Goal: Task Accomplishment & Management: Manage account settings

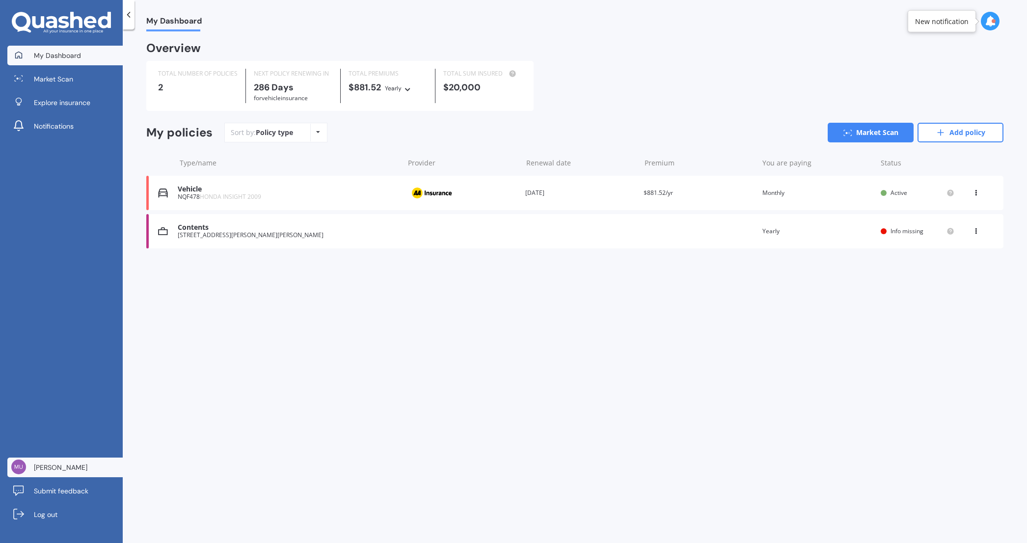
click at [60, 462] on span "[PERSON_NAME]" at bounding box center [61, 467] width 54 height 10
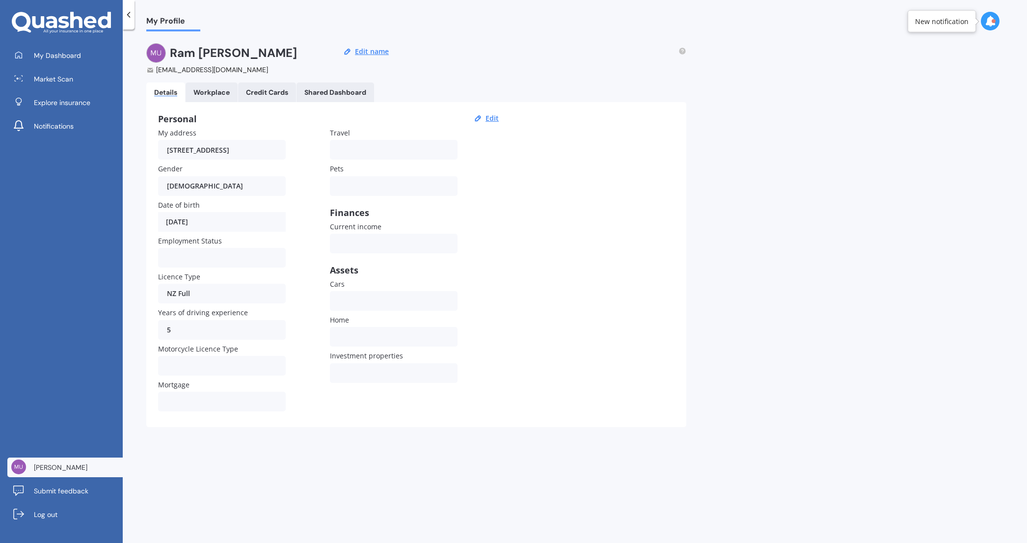
click at [311, 87] on Dashboard "Shared Dashboard" at bounding box center [336, 92] width 78 height 20
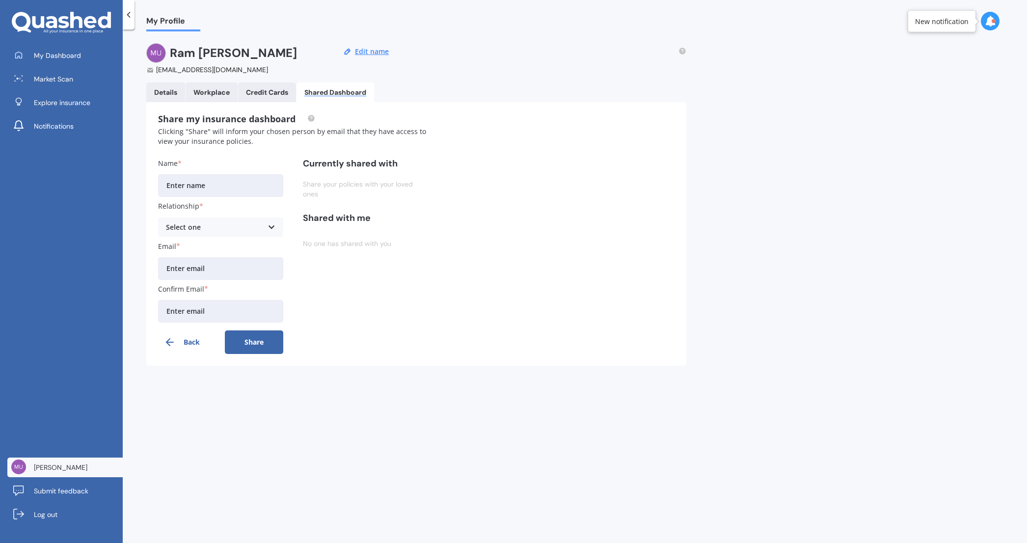
click at [223, 182] on input "Name" at bounding box center [220, 185] width 125 height 23
type input "[PERSON_NAME]"
click at [213, 222] on div "Select one" at bounding box center [214, 227] width 97 height 11
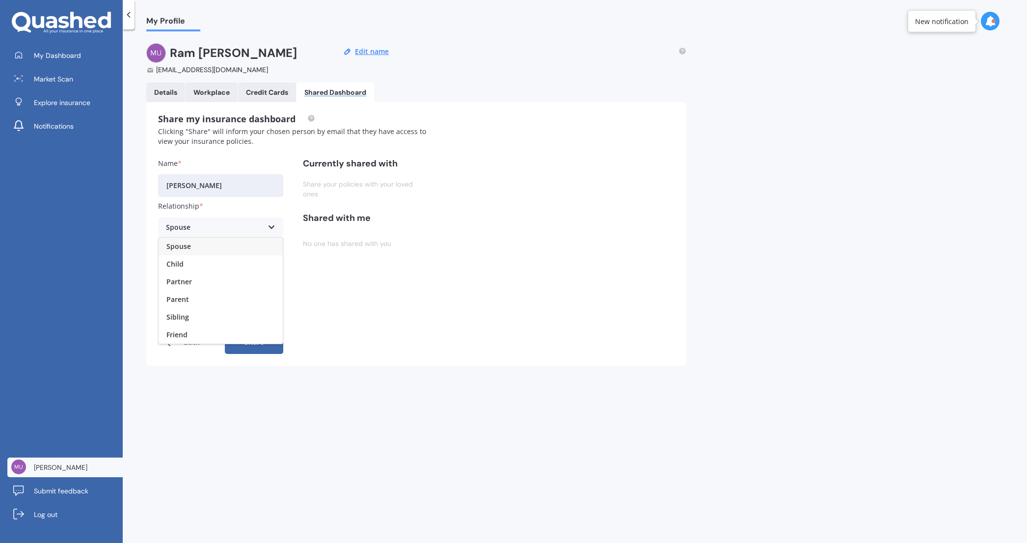
click at [188, 249] on span "Spouse" at bounding box center [178, 246] width 25 height 7
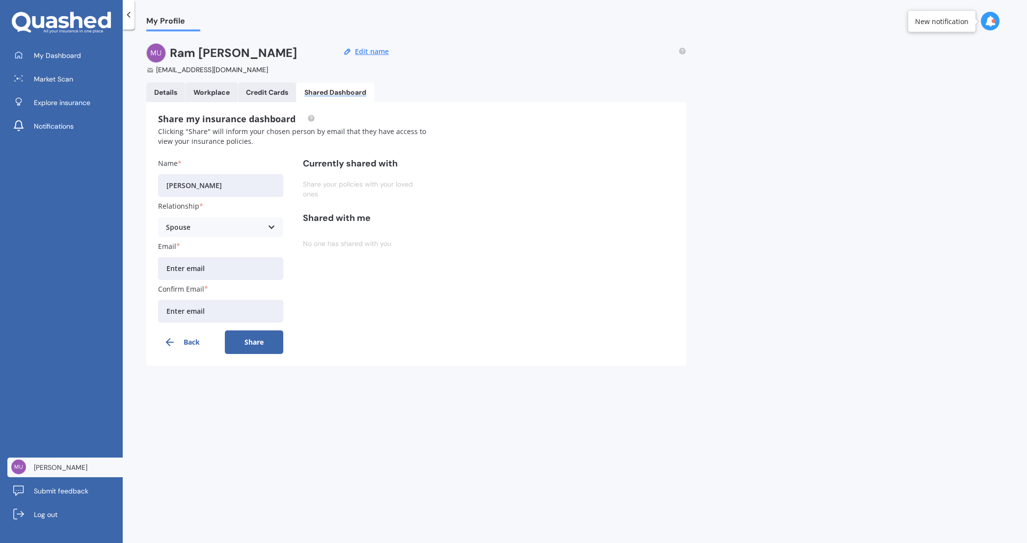
click at [210, 268] on input "Email" at bounding box center [220, 268] width 125 height 23
drag, startPoint x: 456, startPoint y: 306, endPoint x: 393, endPoint y: 298, distance: 63.3
click at [451, 306] on div "Share my insurance dashboard Clicking "Share" will inform your chosen person by…" at bounding box center [416, 234] width 540 height 264
click at [225, 271] on input "Email" at bounding box center [220, 268] width 125 height 23
type input "[EMAIL_ADDRESS][DOMAIN_NAME]"
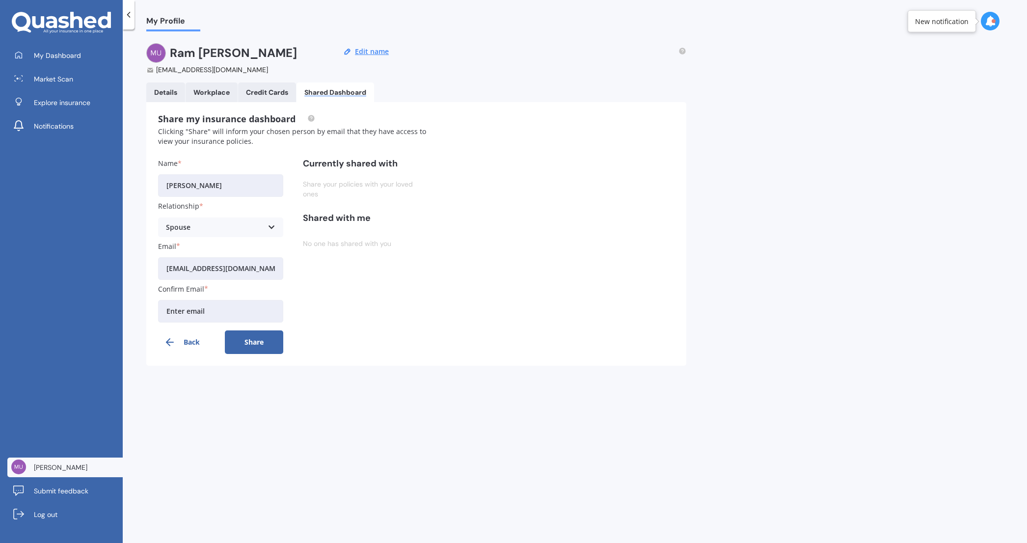
click at [228, 311] on input "Confirm Email" at bounding box center [220, 311] width 125 height 23
paste input "[EMAIL_ADDRESS][DOMAIN_NAME]"
type input "[EMAIL_ADDRESS][DOMAIN_NAME]"
click at [393, 327] on div "Currently shared with Share your policies with your loved ones Shared with me N…" at bounding box center [365, 256] width 125 height 196
click at [255, 350] on button "Share" at bounding box center [254, 342] width 59 height 24
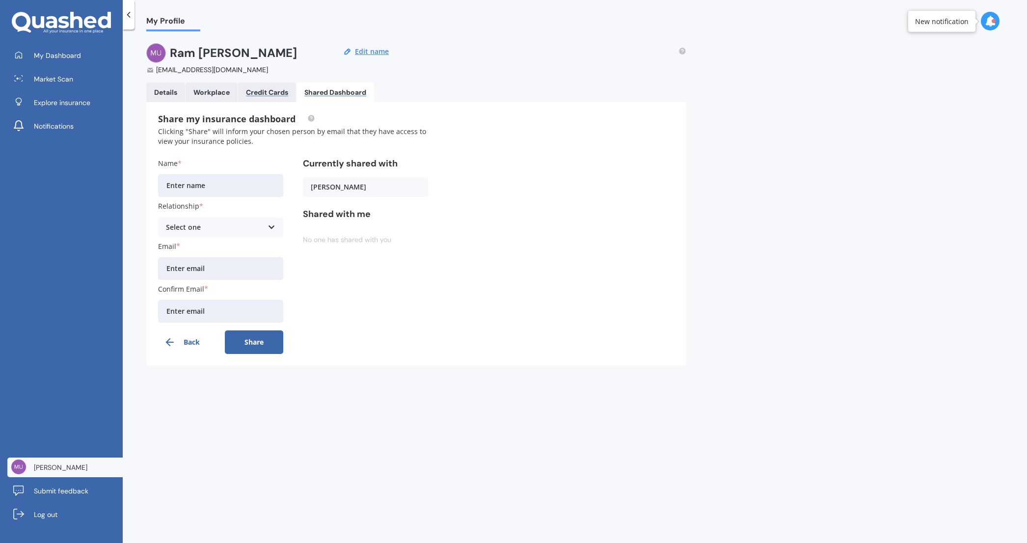
click at [276, 89] on div "Credit Cards" at bounding box center [267, 92] width 42 height 8
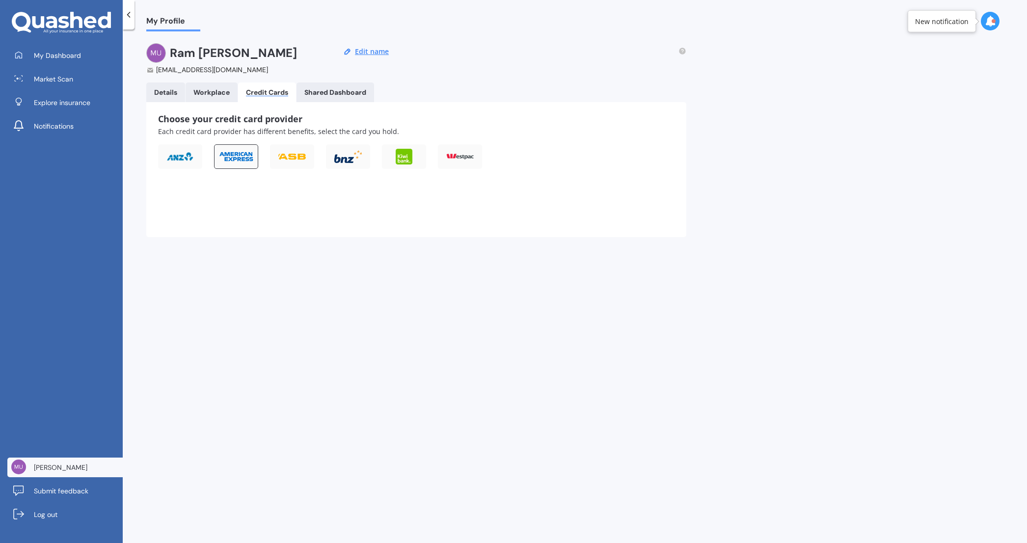
click at [235, 156] on img at bounding box center [235, 156] width 35 height 11
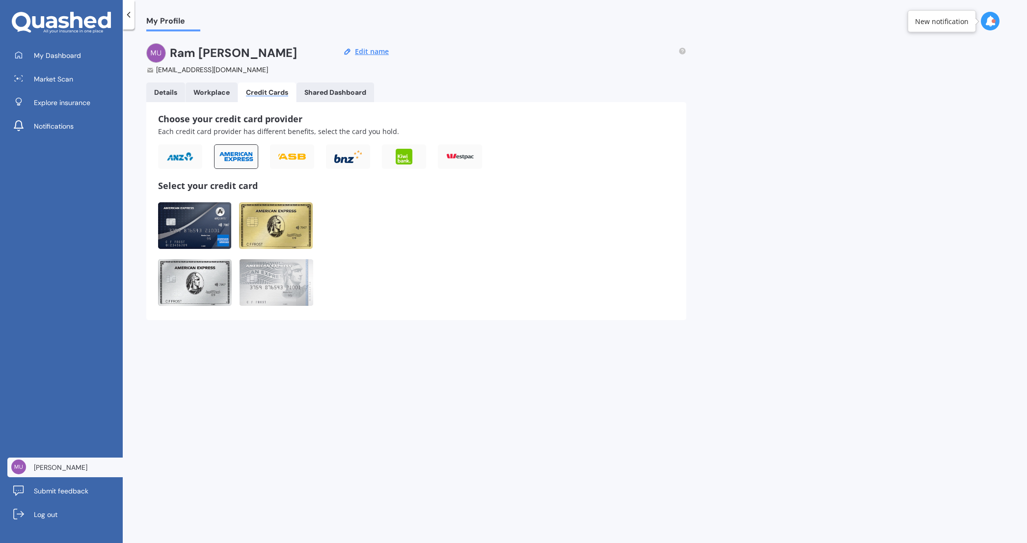
click at [196, 222] on img at bounding box center [194, 225] width 73 height 47
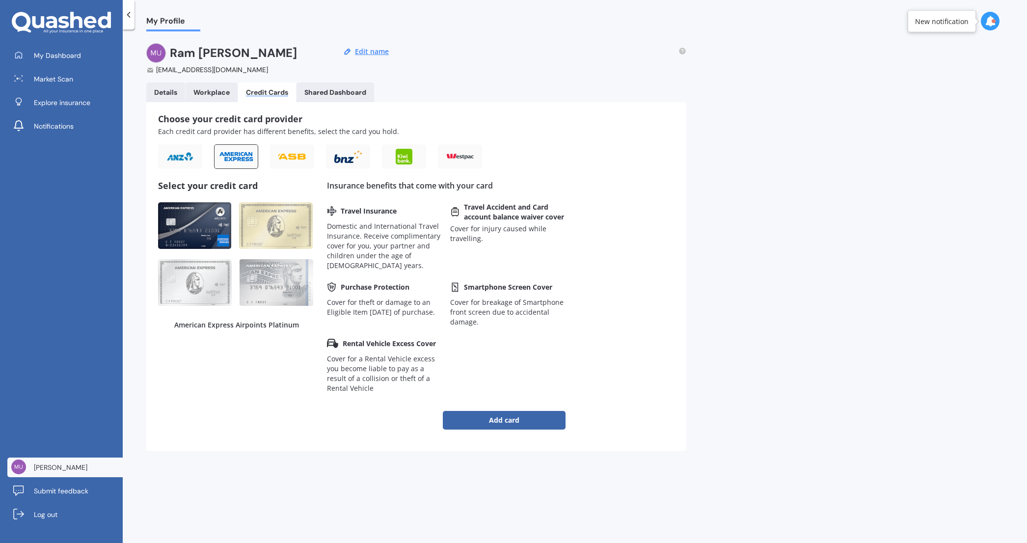
click at [267, 275] on img at bounding box center [277, 282] width 74 height 47
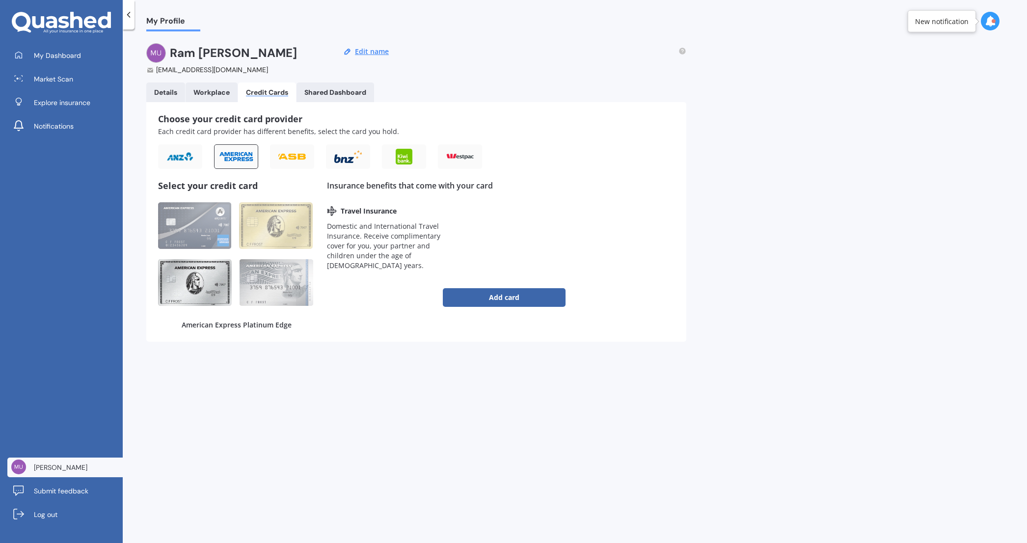
click at [190, 288] on img at bounding box center [195, 282] width 74 height 47
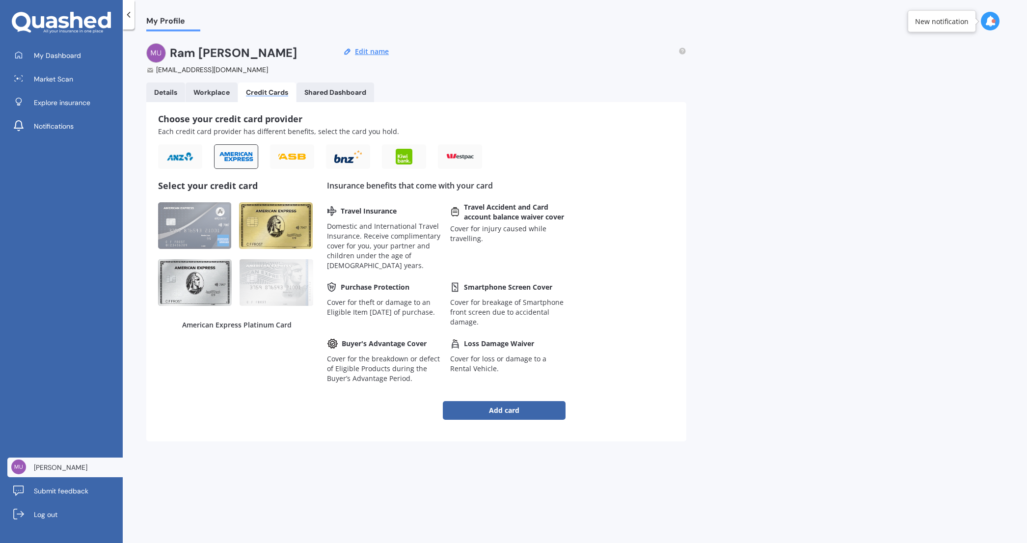
click at [287, 223] on img at bounding box center [276, 225] width 74 height 47
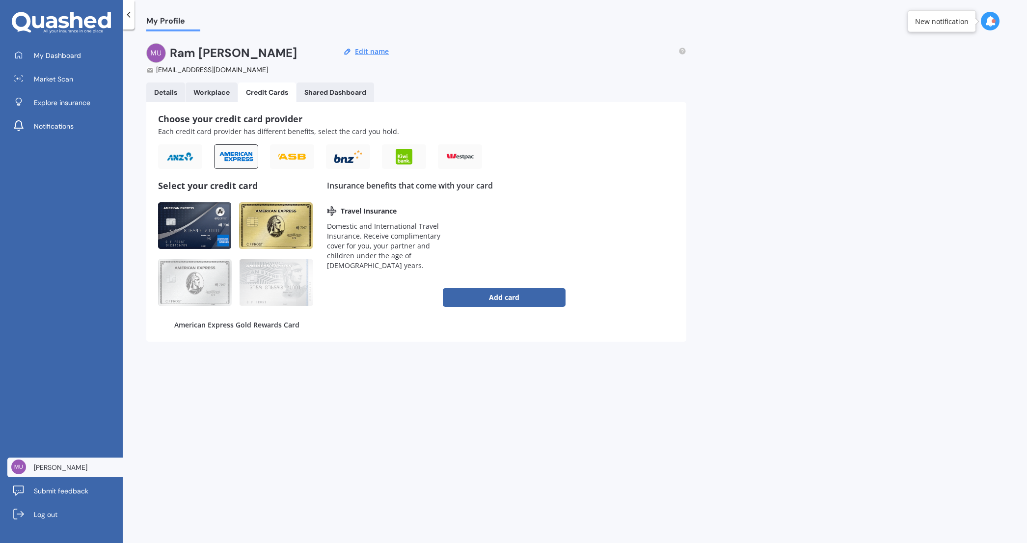
click at [199, 231] on img at bounding box center [194, 225] width 73 height 47
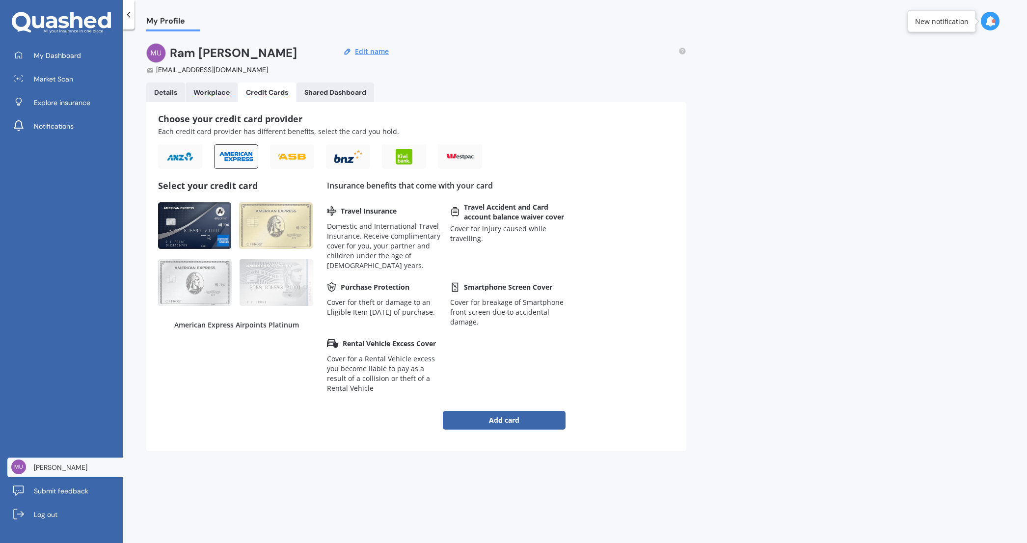
click at [216, 95] on div "Workplace" at bounding box center [211, 92] width 36 height 8
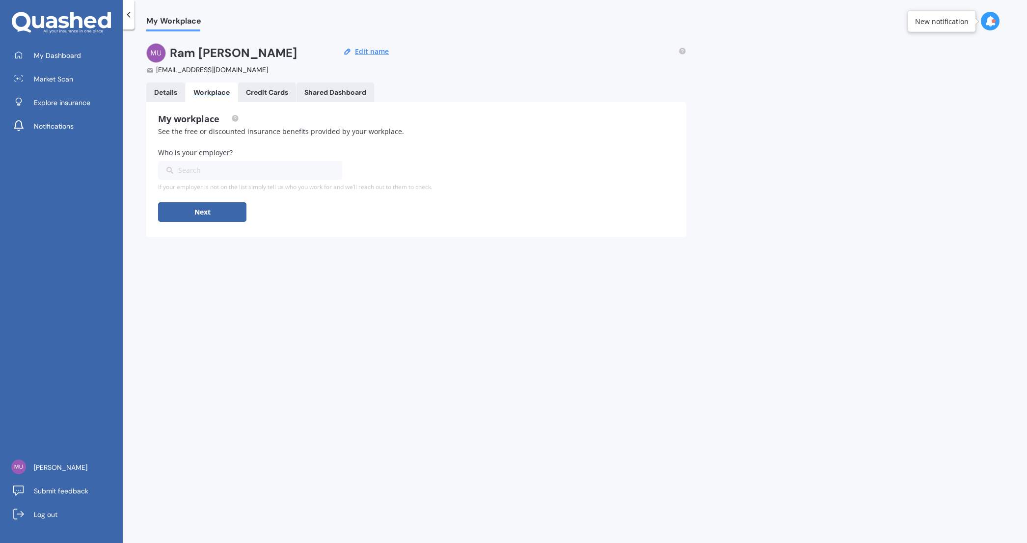
click at [211, 167] on div "Search" at bounding box center [244, 170] width 156 height 11
click at [160, 92] on div "Details" at bounding box center [165, 92] width 23 height 8
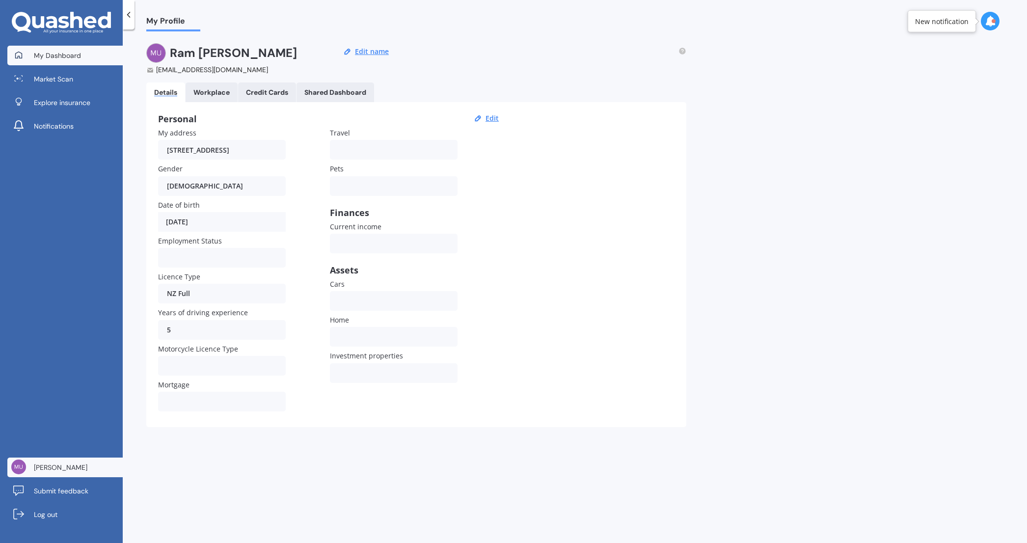
click at [56, 57] on span "My Dashboard" at bounding box center [57, 56] width 47 height 10
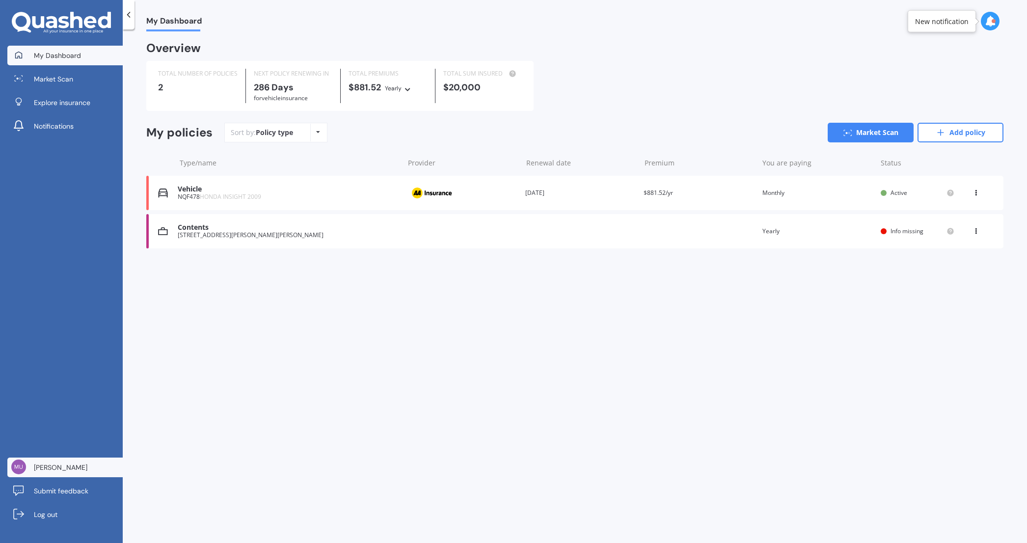
click at [50, 461] on link "[PERSON_NAME]" at bounding box center [64, 468] width 115 height 20
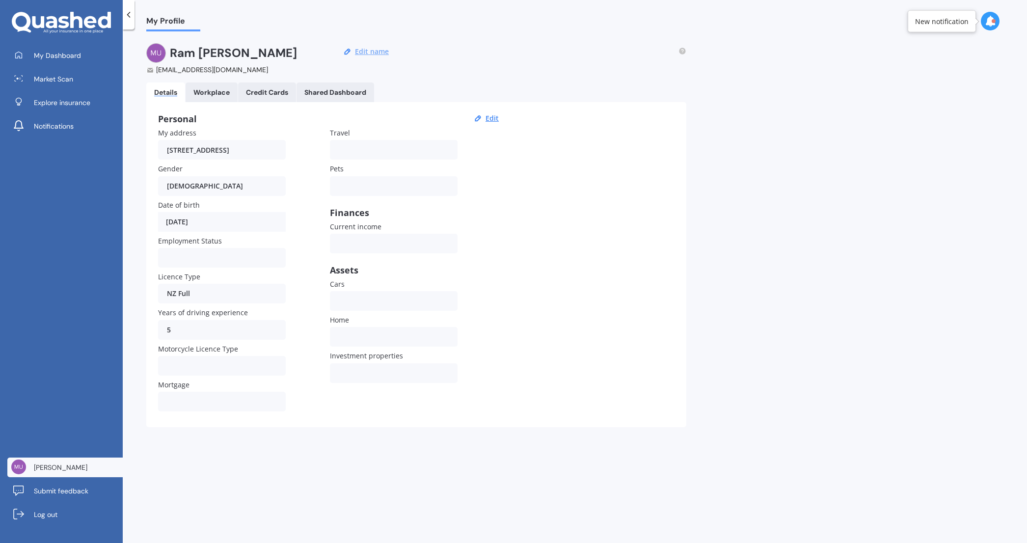
click at [375, 51] on button "Edit name" at bounding box center [372, 51] width 40 height 9
drag, startPoint x: 540, startPoint y: 60, endPoint x: 685, endPoint y: 41, distance: 145.7
click at [542, 60] on div "[PERSON_NAME] [EMAIL_ADDRESS][DOMAIN_NAME] Save" at bounding box center [416, 58] width 540 height 31
click at [989, 16] on icon at bounding box center [990, 21] width 11 height 11
click at [126, 17] on icon at bounding box center [129, 15] width 10 height 10
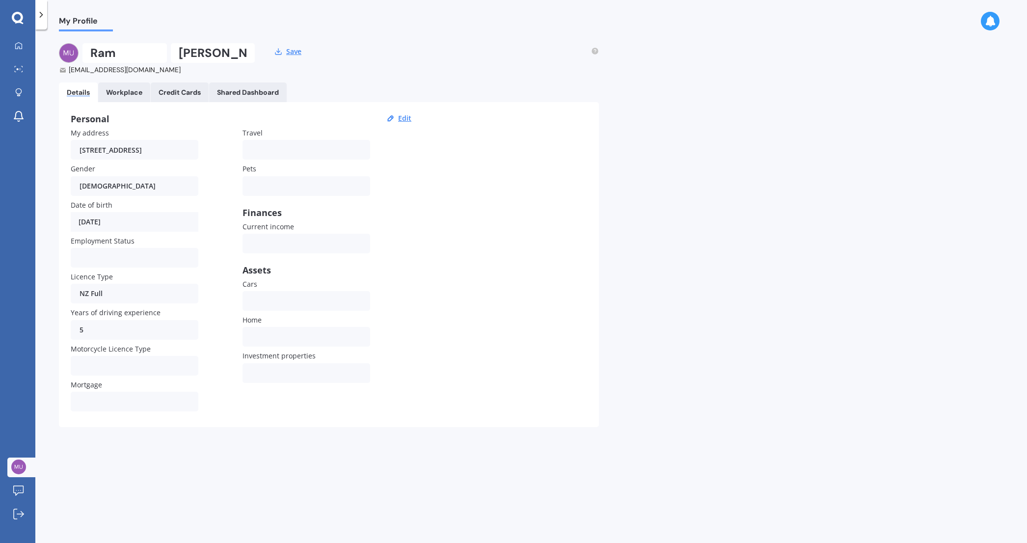
click at [150, 258] on div "Employed Unemployed Not looking Retired" at bounding box center [135, 258] width 128 height 20
click at [414, 364] on div "My address [STREET_ADDRESS] Gender [DEMOGRAPHIC_DATA] [DEMOGRAPHIC_DATA] [DEMOG…" at bounding box center [243, 272] width 344 height 288
click at [19, 45] on icon at bounding box center [19, 46] width 8 height 8
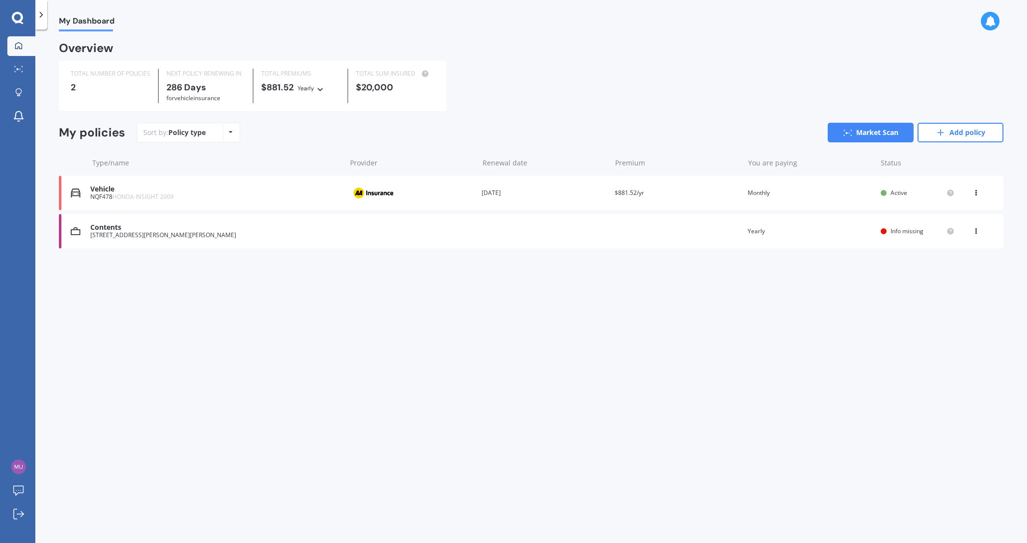
click at [323, 89] on icon at bounding box center [320, 88] width 7 height 6
click at [422, 314] on div "My Dashboard Overview TOTAL NUMBER OF POLICIES 2 NEXT POLICY RENEWING [DATE] fo…" at bounding box center [531, 287] width 992 height 513
click at [278, 189] on div "Vehicle" at bounding box center [215, 189] width 250 height 8
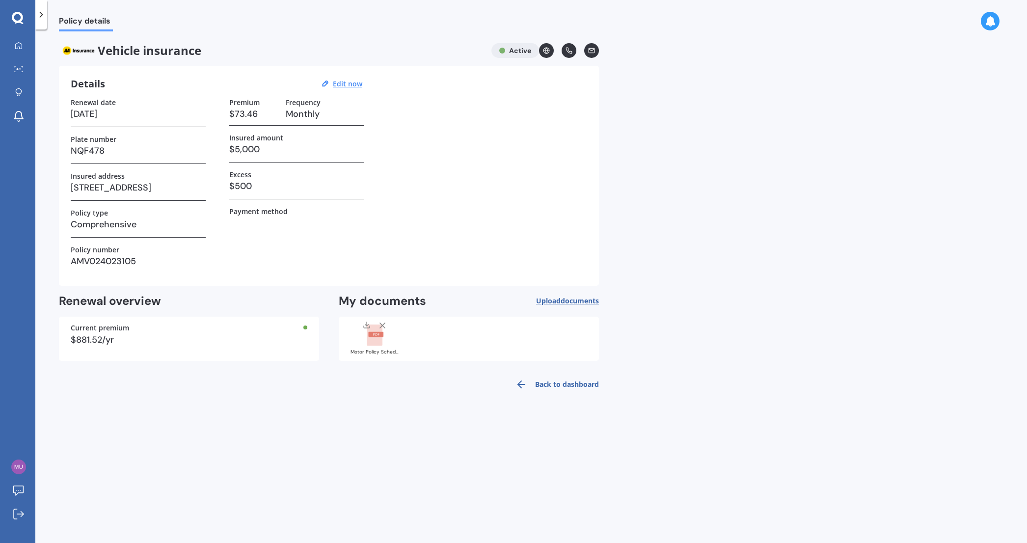
click at [280, 339] on div "$881.52/yr" at bounding box center [189, 339] width 237 height 9
click at [11, 42] on link "My Dashboard" at bounding box center [21, 46] width 28 height 20
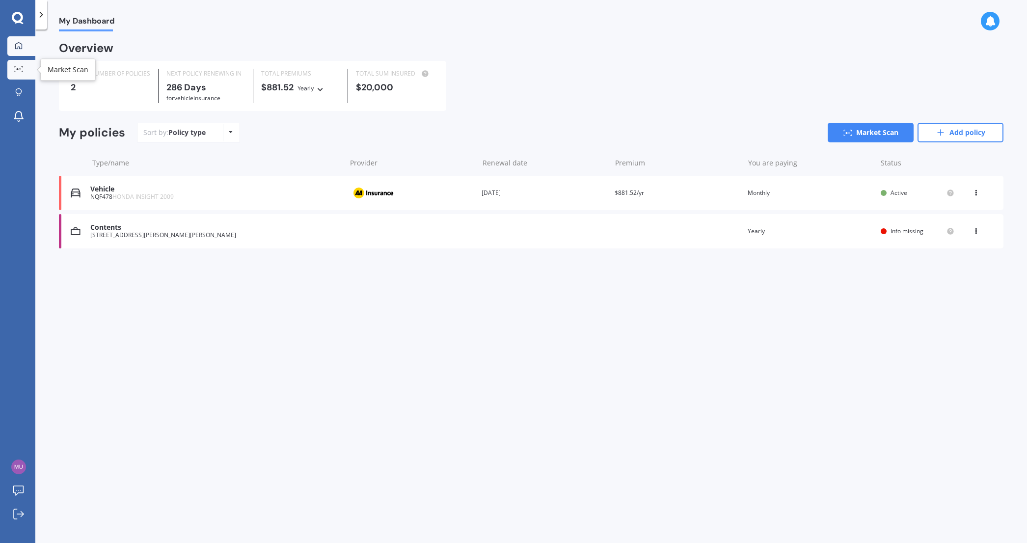
click at [21, 68] on icon at bounding box center [18, 69] width 9 height 6
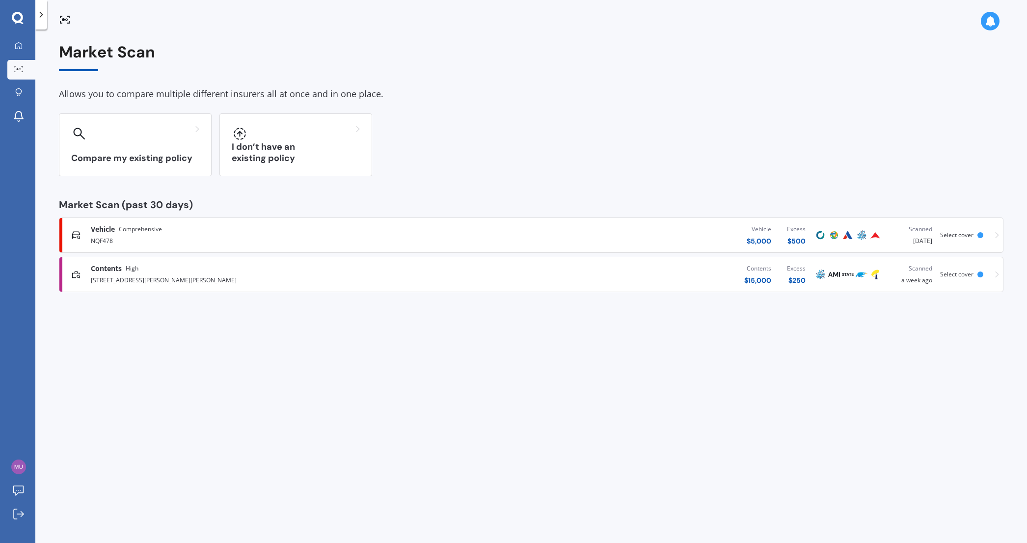
click at [647, 275] on div "Contents $ 15,000 Excess $ 250" at bounding box center [627, 274] width 371 height 29
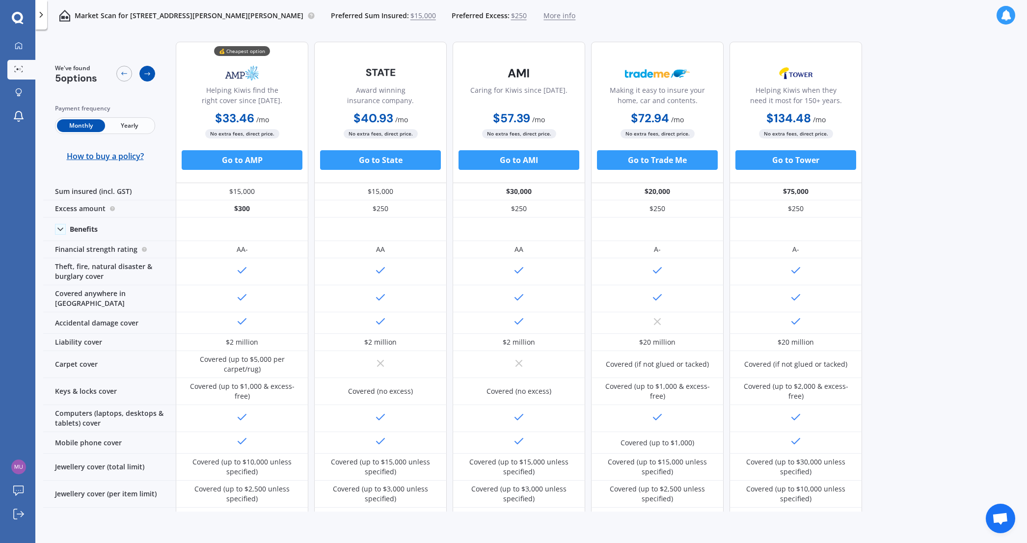
click at [148, 72] on icon at bounding box center [147, 74] width 8 height 8
click at [124, 74] on icon at bounding box center [124, 73] width 6 height 3
click at [84, 78] on span "5 options" at bounding box center [76, 78] width 42 height 13
drag, startPoint x: 99, startPoint y: 78, endPoint x: 50, endPoint y: 79, distance: 49.1
click at [50, 79] on div "We've found 5 options Payment frequency Monthly Yearly How to buy a policy?" at bounding box center [109, 112] width 133 height 141
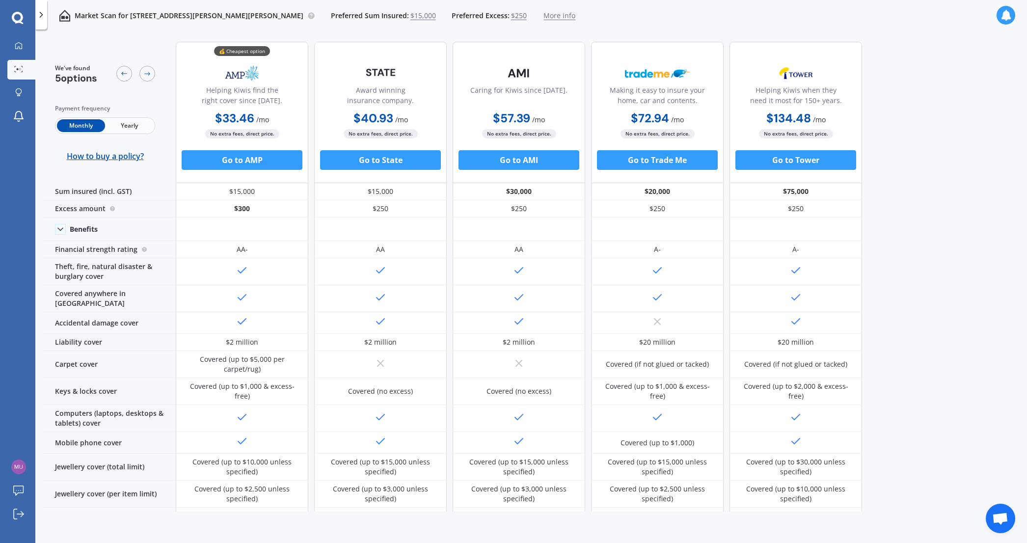
click at [904, 200] on div "We've found 5 options Payment frequency Monthly Yearly How to buy a policy? 💰 C…" at bounding box center [535, 273] width 984 height 478
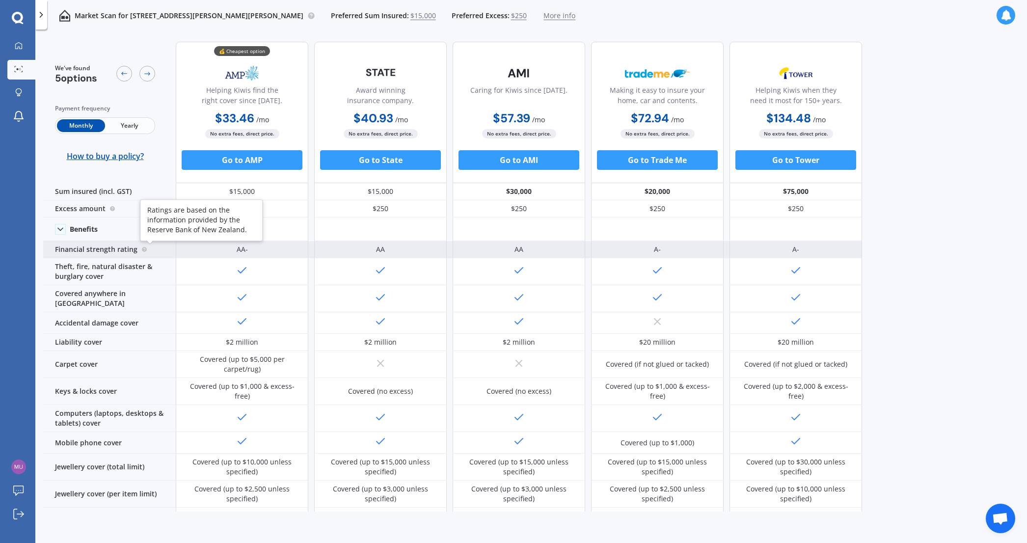
click at [144, 248] on icon at bounding box center [144, 248] width 1 height 1
drag, startPoint x: 244, startPoint y: 251, endPoint x: 227, endPoint y: 251, distance: 17.2
click at [227, 251] on div "AA-" at bounding box center [242, 249] width 133 height 17
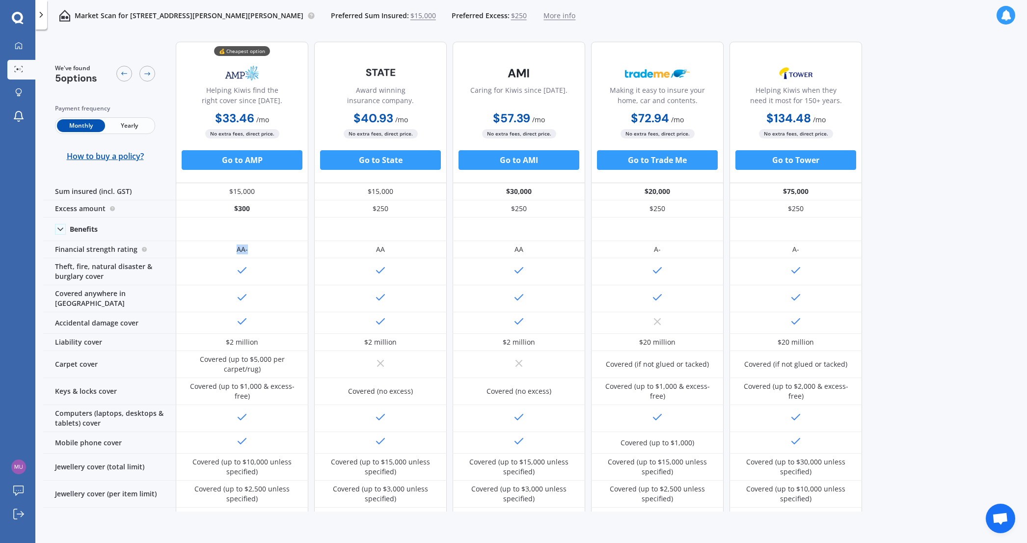
copy div "AA-"
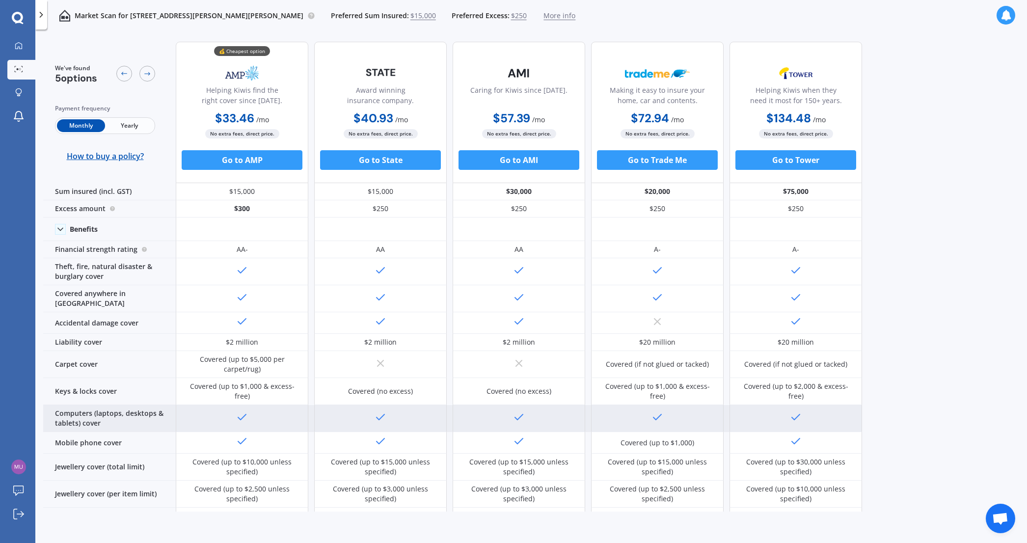
click at [105, 405] on div "Computers (laptops, desktops & tablets) cover" at bounding box center [109, 418] width 133 height 27
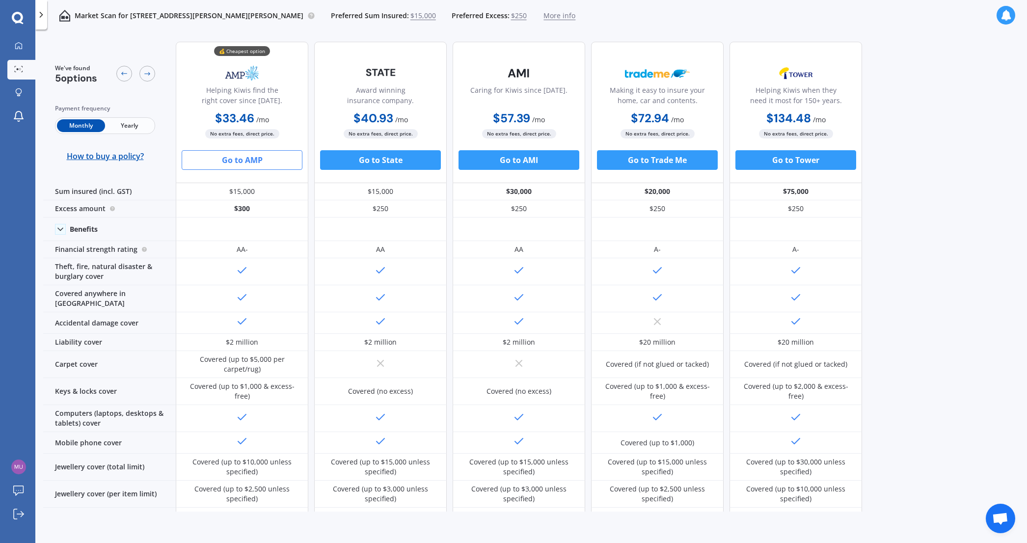
click at [241, 162] on button "Go to AMP" at bounding box center [242, 160] width 121 height 20
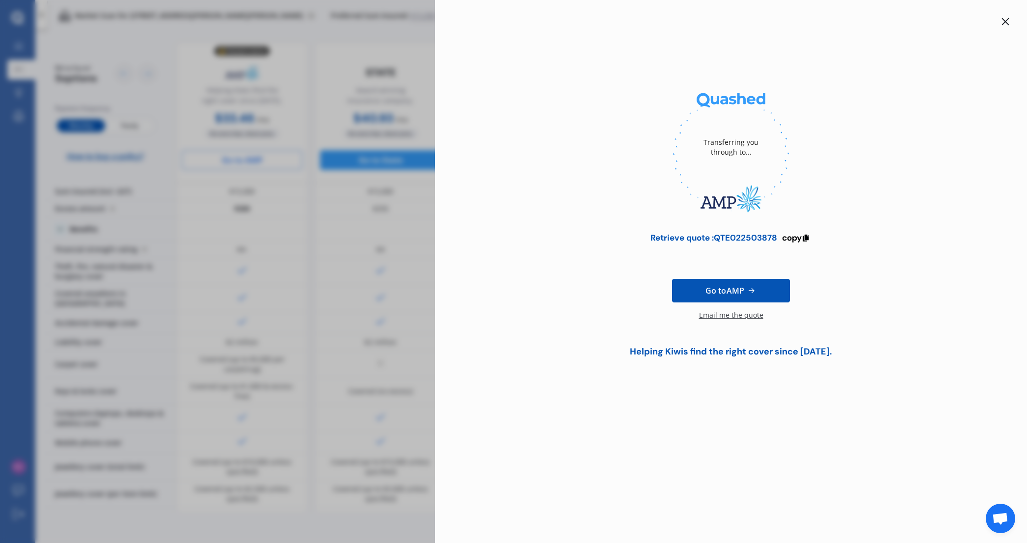
click at [1008, 25] on icon at bounding box center [1005, 21] width 7 height 7
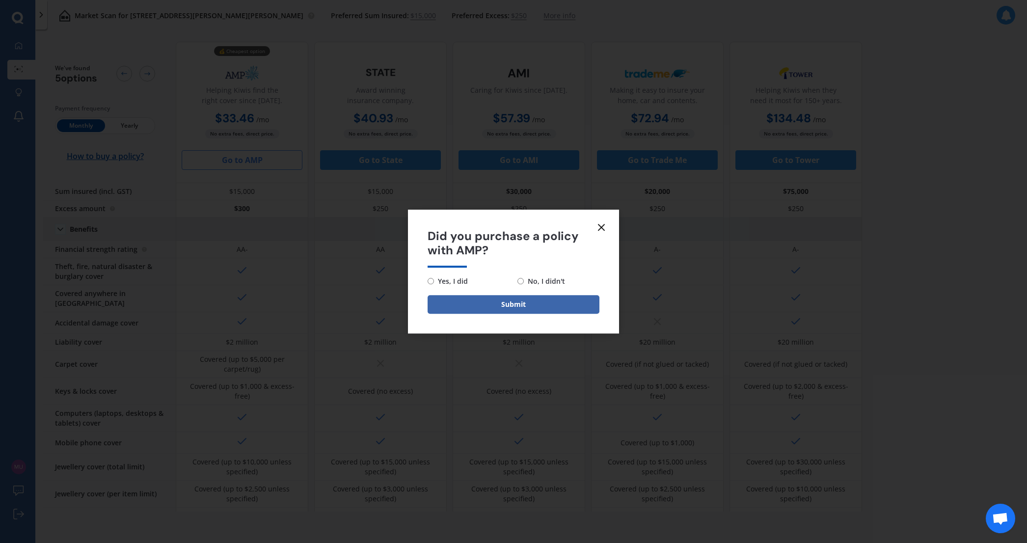
drag, startPoint x: 600, startPoint y: 228, endPoint x: 594, endPoint y: 229, distance: 6.0
click at [597, 229] on icon at bounding box center [601, 227] width 12 height 12
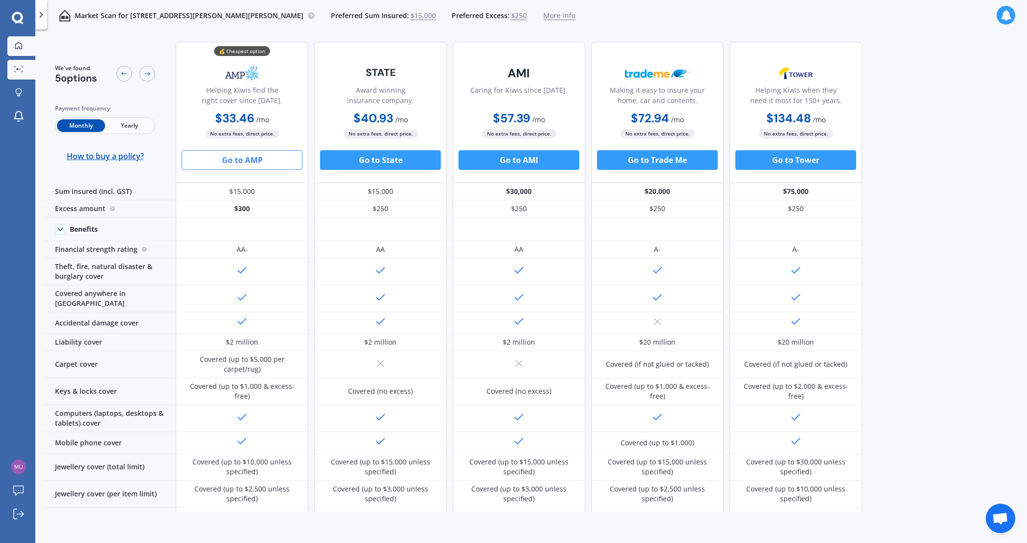
click at [20, 45] on icon at bounding box center [19, 46] width 8 height 8
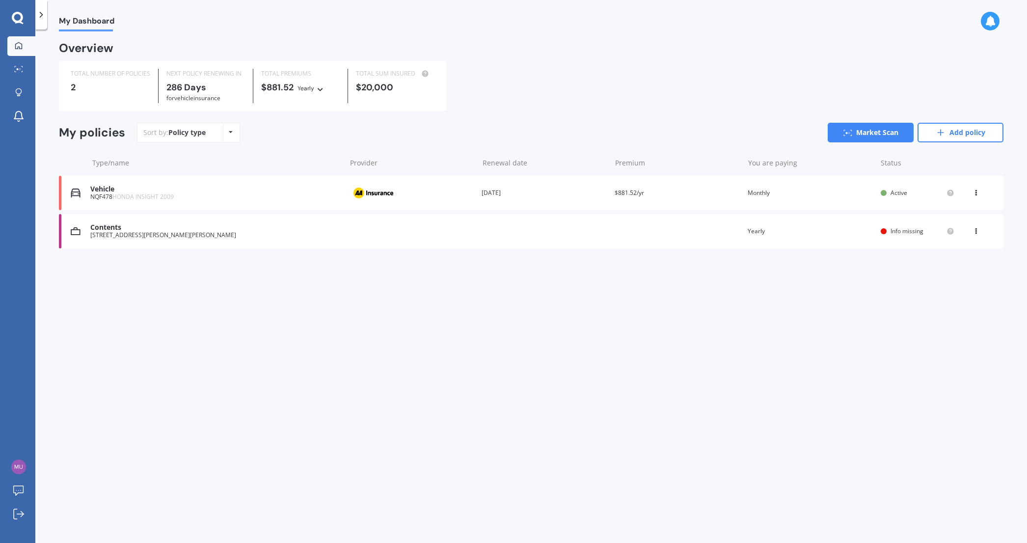
click at [443, 193] on div "Provider" at bounding box center [411, 193] width 125 height 19
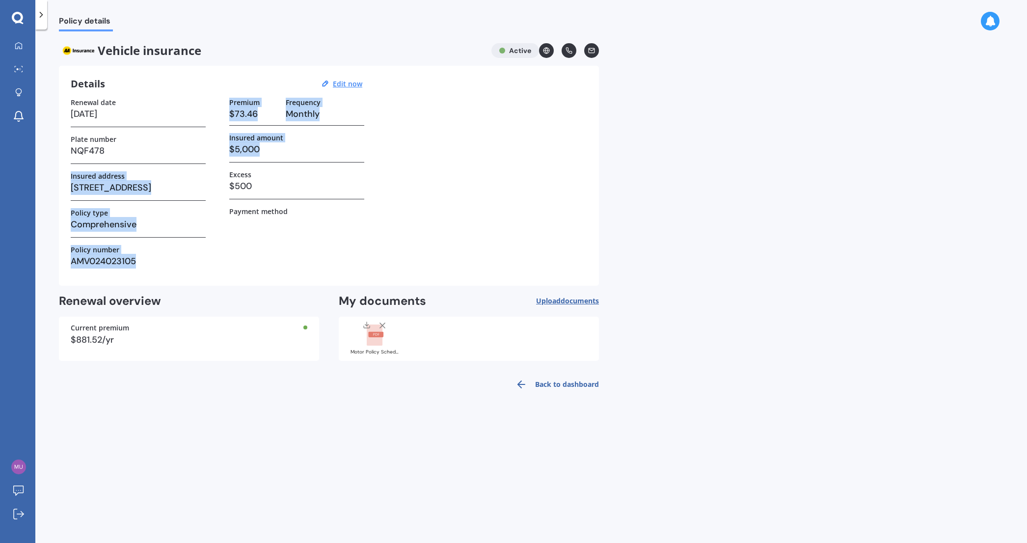
drag, startPoint x: 261, startPoint y: 150, endPoint x: 210, endPoint y: 150, distance: 50.6
click at [210, 150] on div "Renewal date [DATE] Plate number NQF478 Insured address [STREET_ADDRESS] Policy…" at bounding box center [329, 186] width 516 height 176
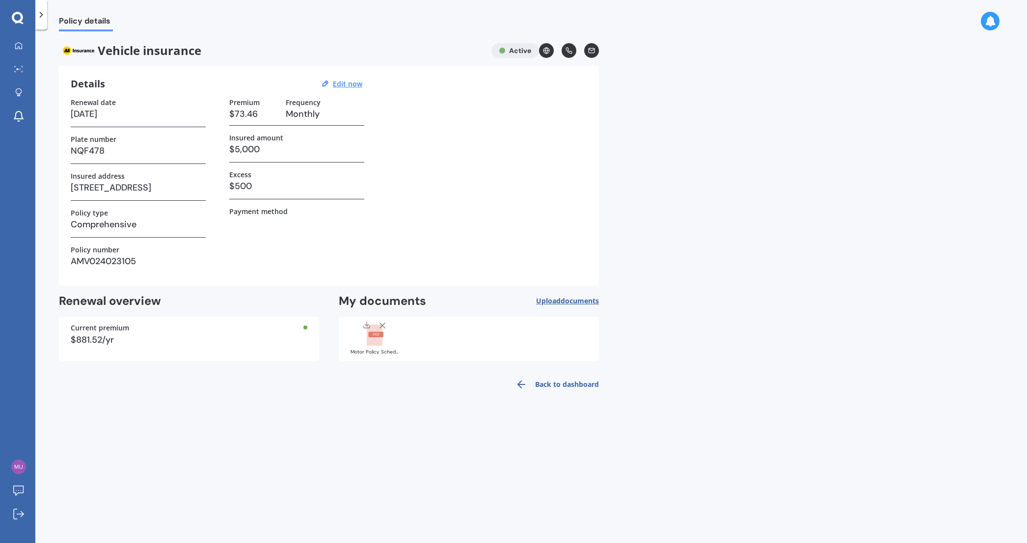
click at [433, 175] on div "Renewal date [DATE] Plate number NQF478 Insured address [STREET_ADDRESS] Policy…" at bounding box center [329, 186] width 516 height 176
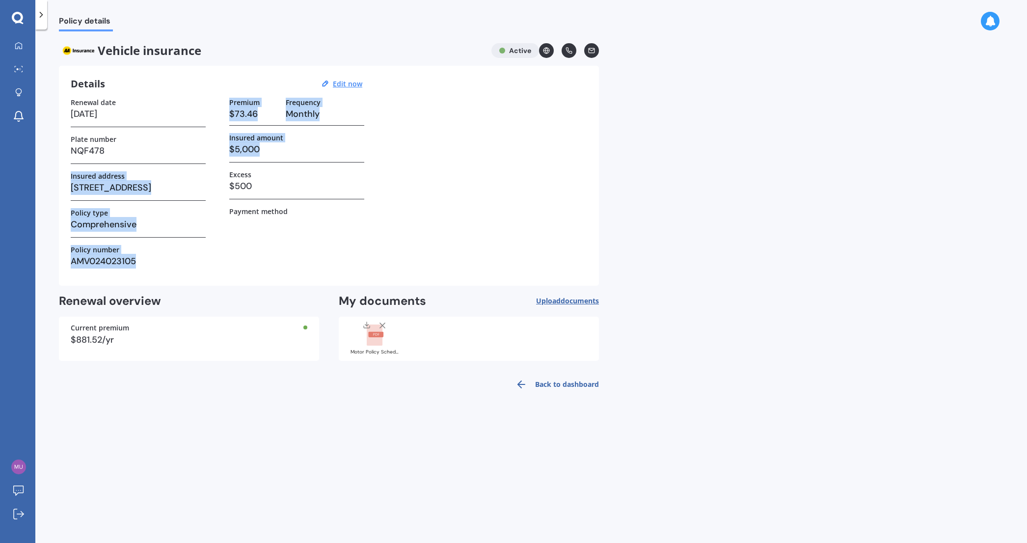
drag, startPoint x: 281, startPoint y: 150, endPoint x: 199, endPoint y: 158, distance: 82.8
click at [193, 151] on div "Renewal date [DATE] Plate number NQF478 Insured address [STREET_ADDRESS] Policy…" at bounding box center [329, 186] width 516 height 176
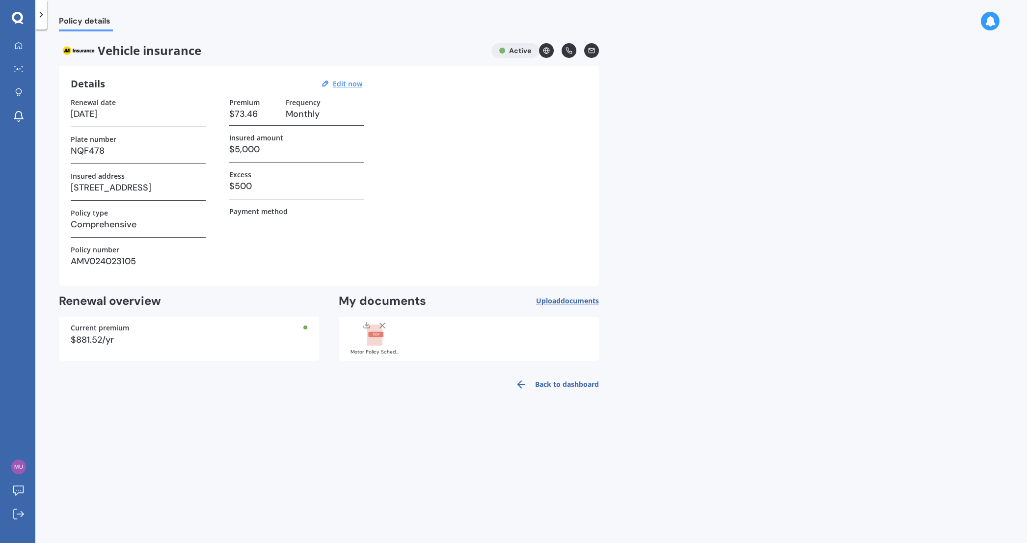
click at [475, 203] on div "Renewal date [DATE] Plate number NQF478 Insured address [STREET_ADDRESS] Policy…" at bounding box center [329, 186] width 516 height 176
click at [27, 44] on link "My Dashboard" at bounding box center [21, 46] width 28 height 20
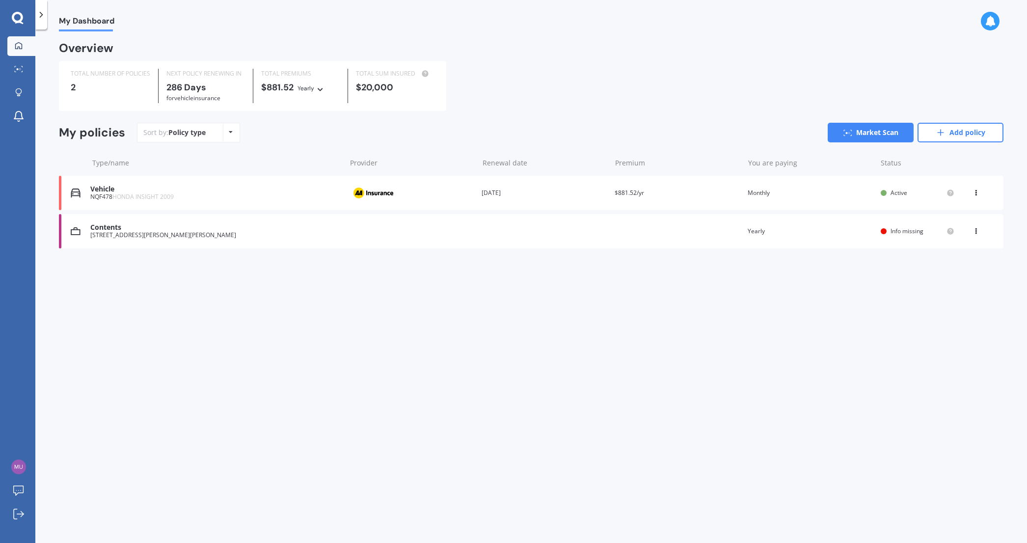
click at [321, 91] on icon at bounding box center [320, 88] width 7 height 6
click at [328, 158] on span "Monthly" at bounding box center [319, 157] width 26 height 9
drag, startPoint x: 212, startPoint y: 98, endPoint x: 162, endPoint y: 88, distance: 51.1
click at [151, 83] on div "TOTAL NUMBER OF POLICIES 2 NEXT POLICY RENEWING [DATE] for Vehicle insurance TO…" at bounding box center [254, 86] width 390 height 50
click at [337, 126] on div "Sort by: Policy type Policy type Alphabetical Date added Renewing next Market S…" at bounding box center [570, 133] width 866 height 20
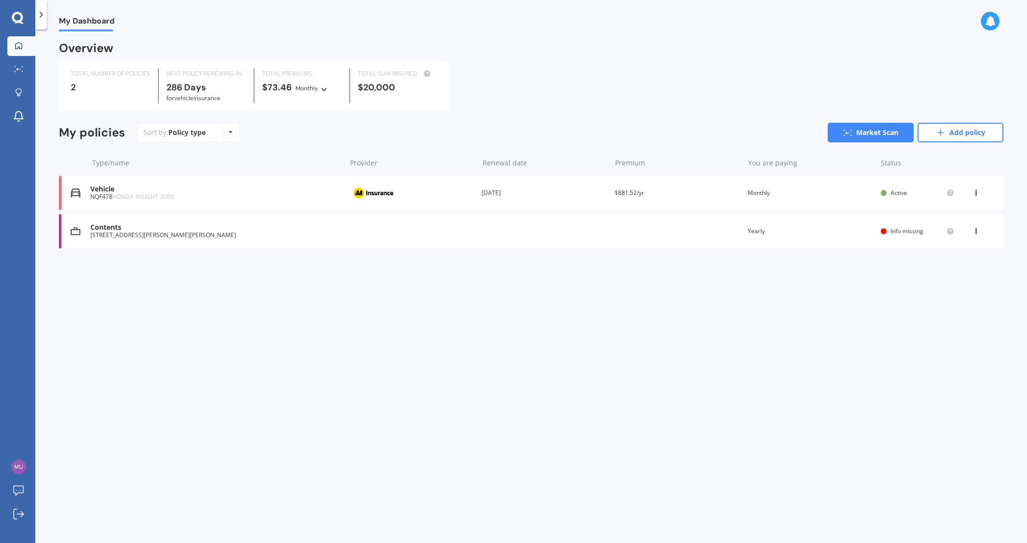
click at [324, 91] on icon at bounding box center [324, 88] width 7 height 6
click at [459, 114] on div "Overview TOTAL NUMBER OF POLICIES 2 NEXT POLICY RENEWING [DATE] for Vehicle ins…" at bounding box center [531, 157] width 944 height 229
click at [974, 229] on icon at bounding box center [975, 229] width 7 height 6
click at [943, 271] on div "Delete" at bounding box center [954, 270] width 97 height 20
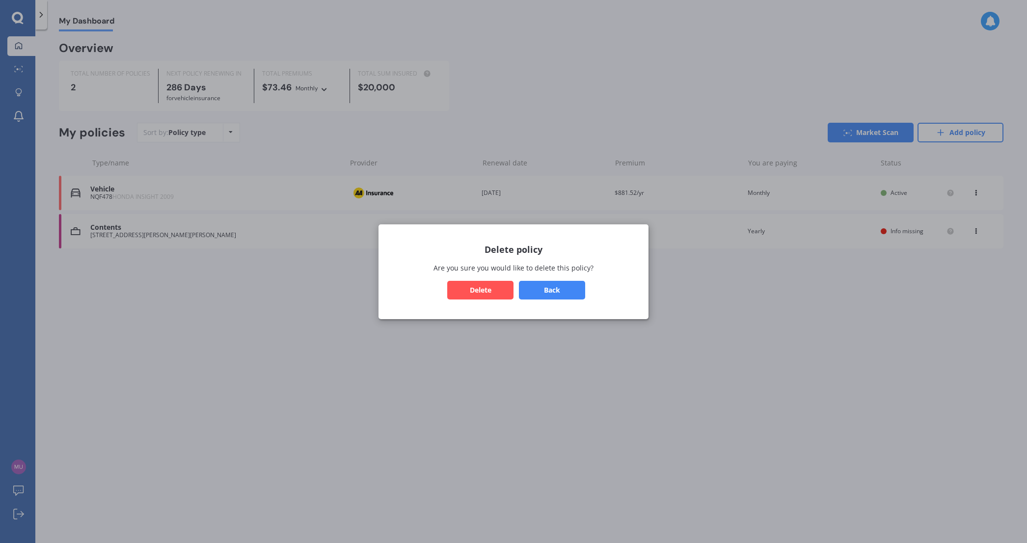
click at [489, 285] on button "Delete" at bounding box center [480, 289] width 66 height 19
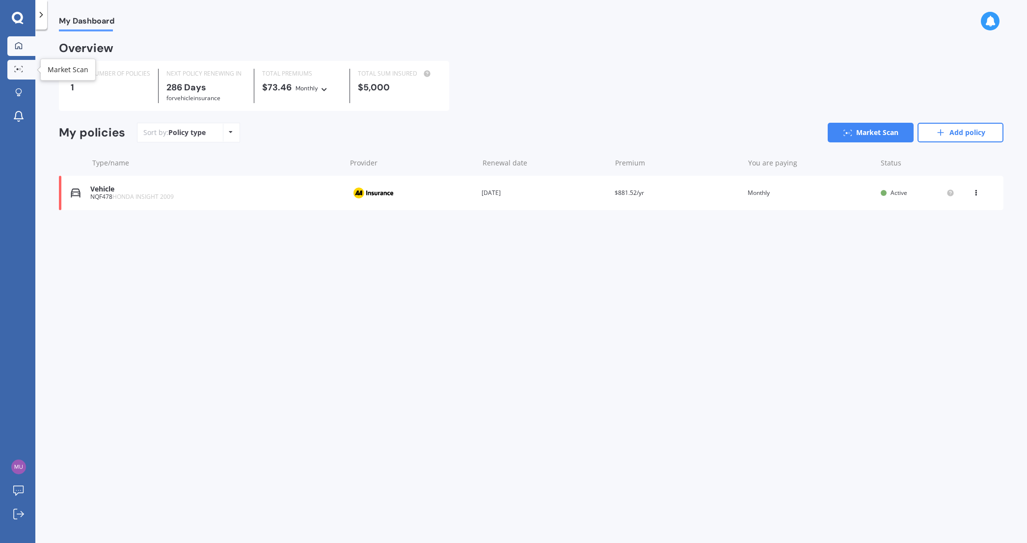
click at [23, 71] on icon at bounding box center [21, 71] width 1 height 1
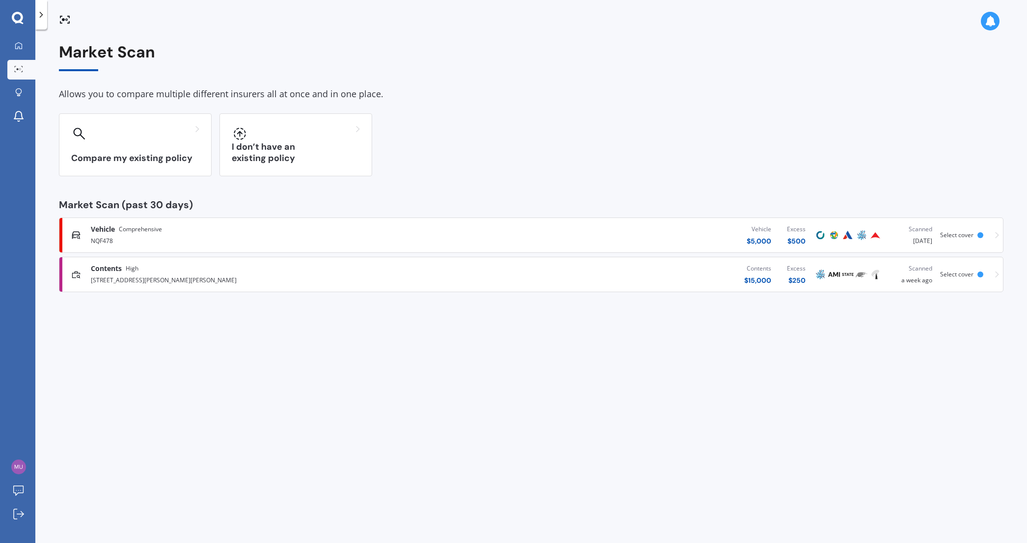
click at [823, 235] on img at bounding box center [820, 235] width 12 height 12
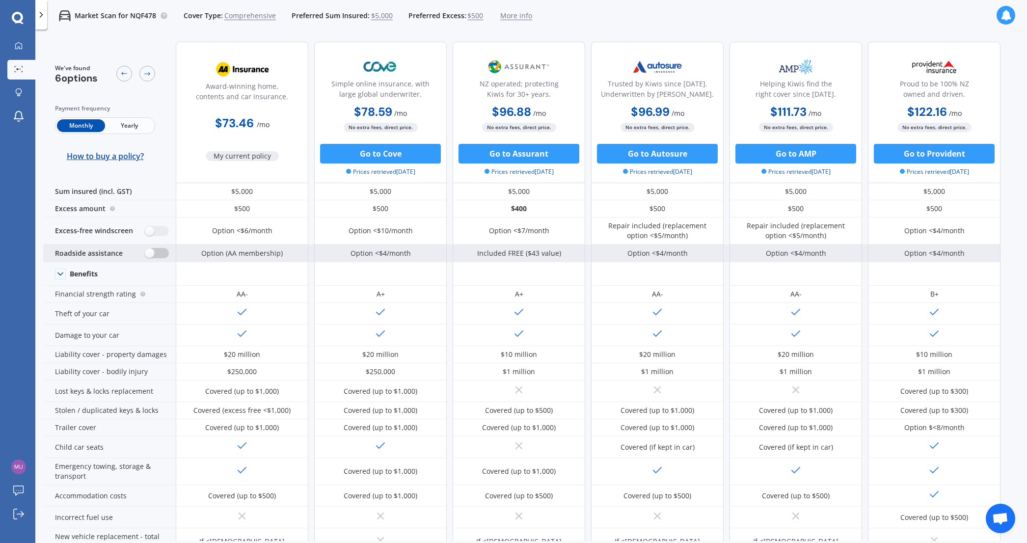
click at [158, 252] on label at bounding box center [157, 253] width 24 height 10
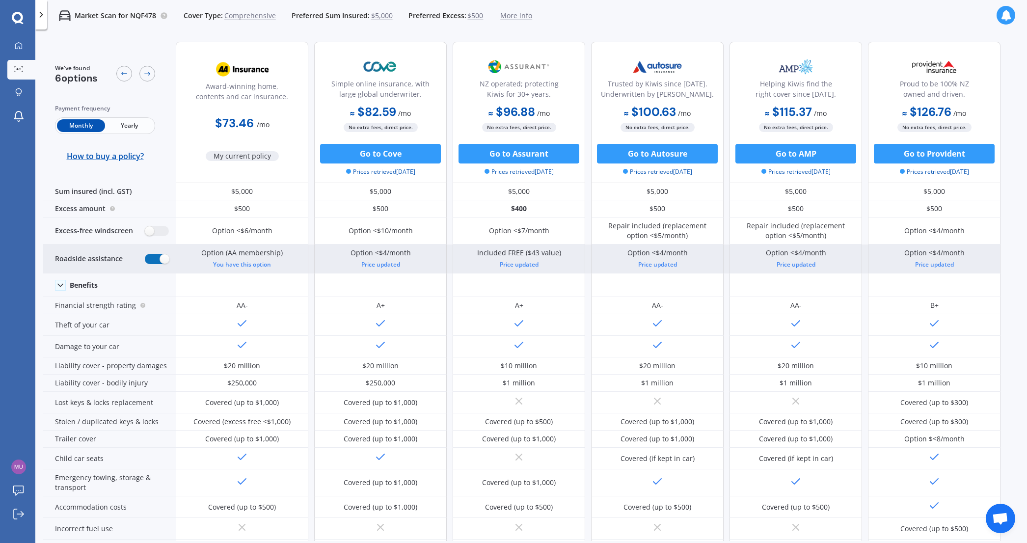
click at [156, 258] on label at bounding box center [157, 259] width 24 height 10
radio input "false"
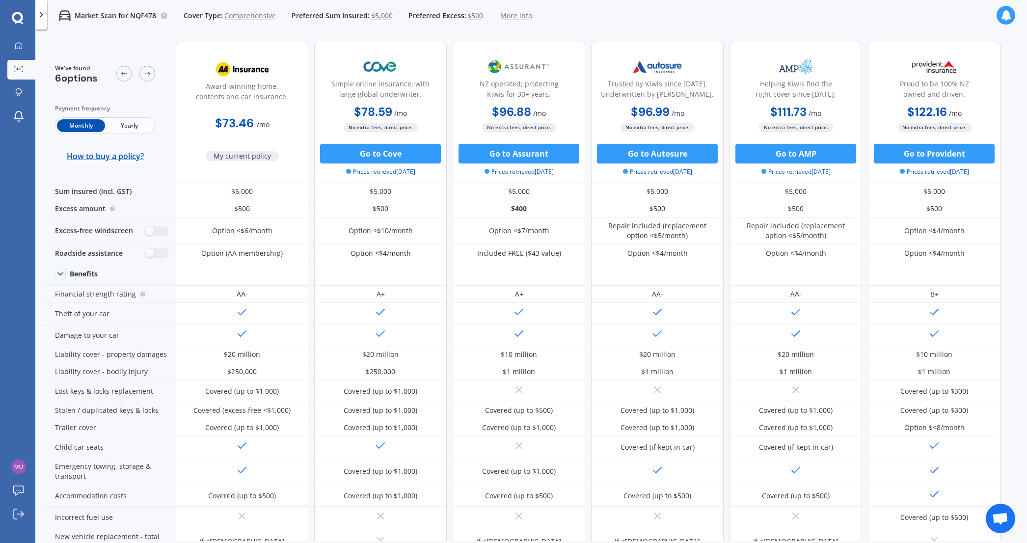
click at [121, 129] on span "Yearly" at bounding box center [129, 125] width 48 height 13
click at [75, 128] on span "Monthly" at bounding box center [81, 125] width 48 height 13
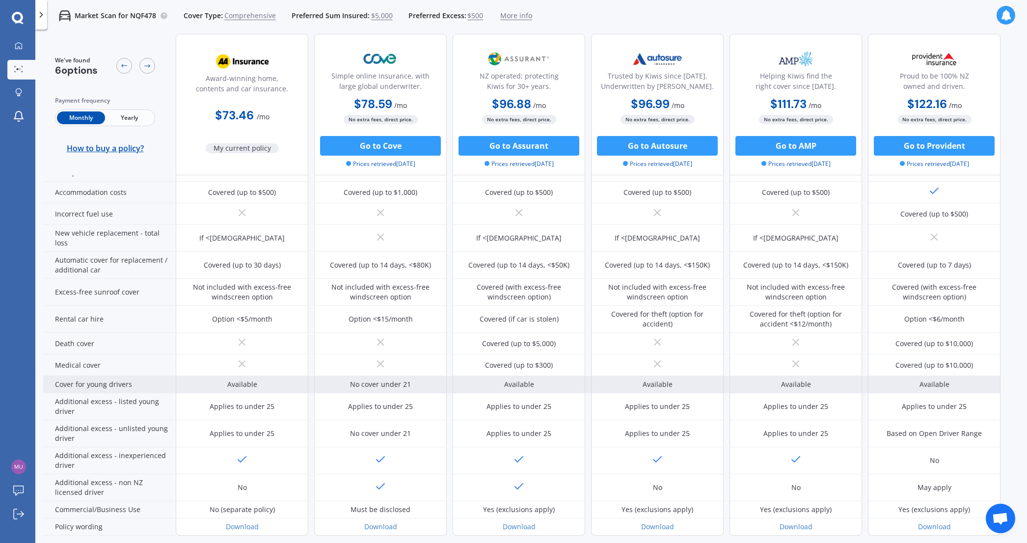
scroll to position [288, 0]
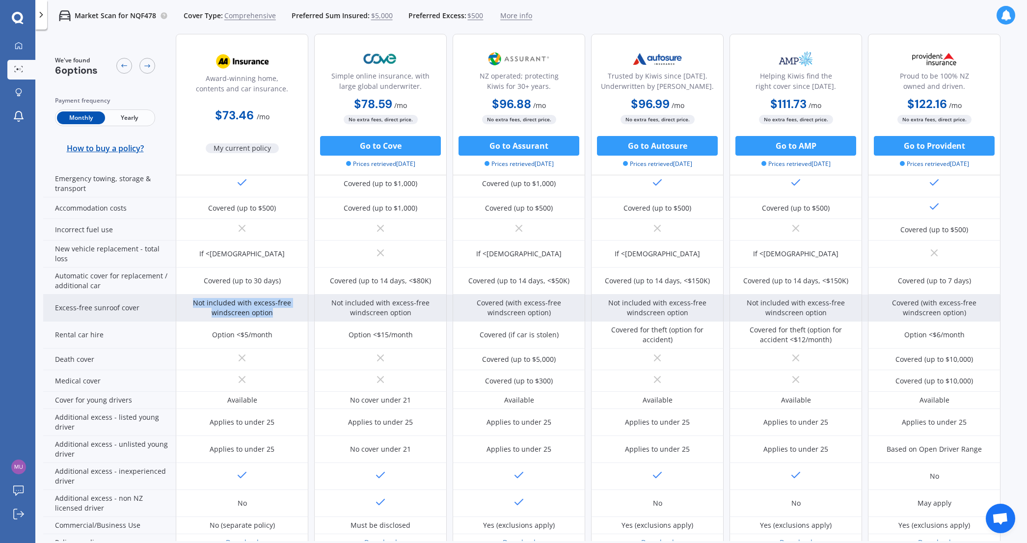
drag, startPoint x: 278, startPoint y: 310, endPoint x: 185, endPoint y: 298, distance: 94.0
click at [185, 298] on div "Not included with excess-free windscreen option" at bounding box center [242, 308] width 118 height 20
click at [241, 306] on div "Not included with excess-free windscreen option" at bounding box center [242, 308] width 118 height 20
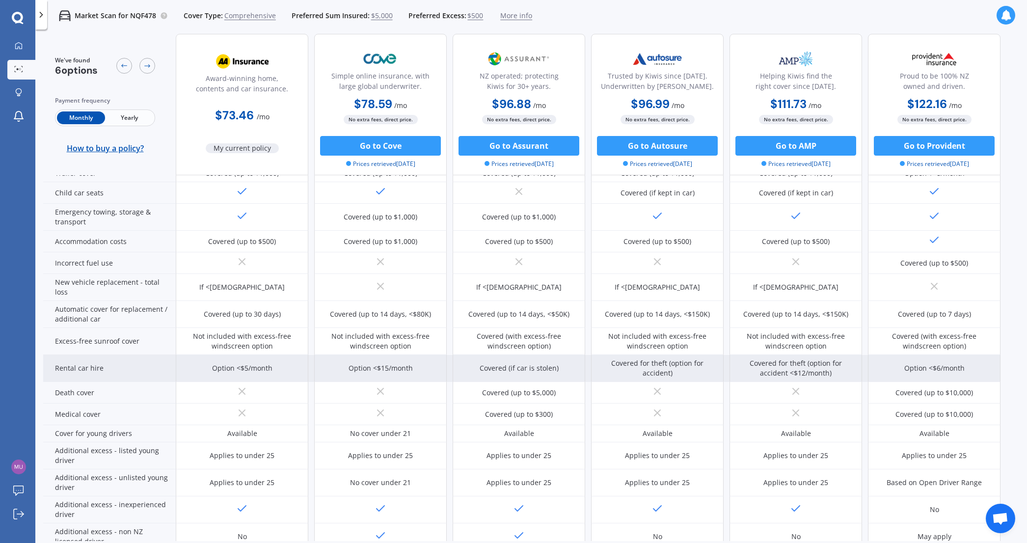
scroll to position [239, 0]
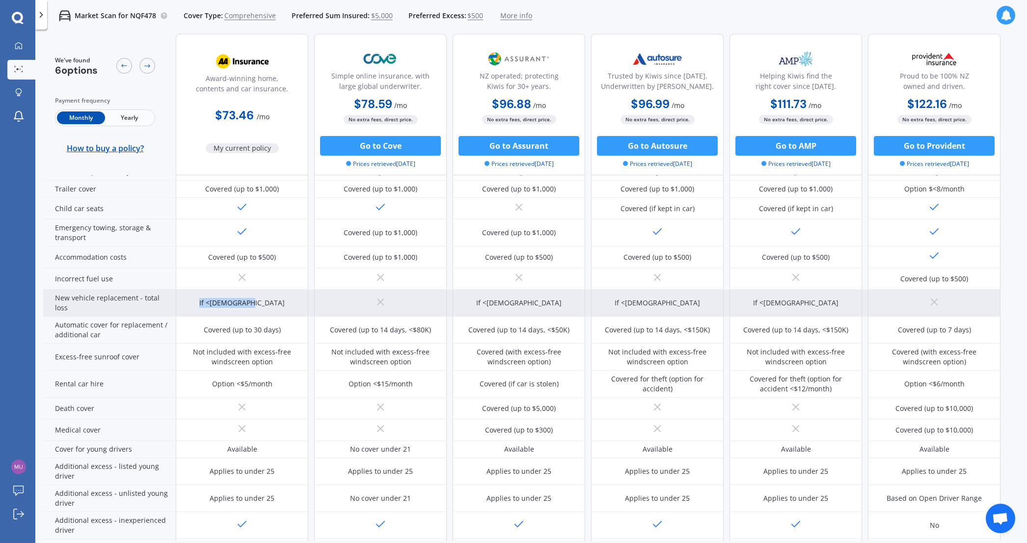
drag, startPoint x: 221, startPoint y: 299, endPoint x: 280, endPoint y: 300, distance: 59.4
click at [280, 300] on div "If <[DEMOGRAPHIC_DATA]" at bounding box center [242, 303] width 133 height 27
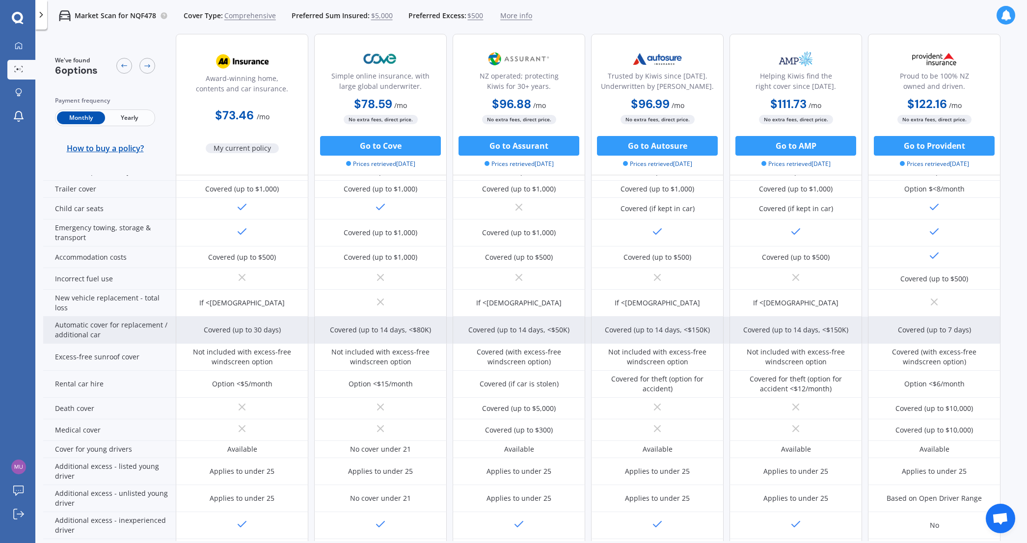
click at [256, 330] on div "Covered (up to 30 days)" at bounding box center [242, 330] width 77 height 10
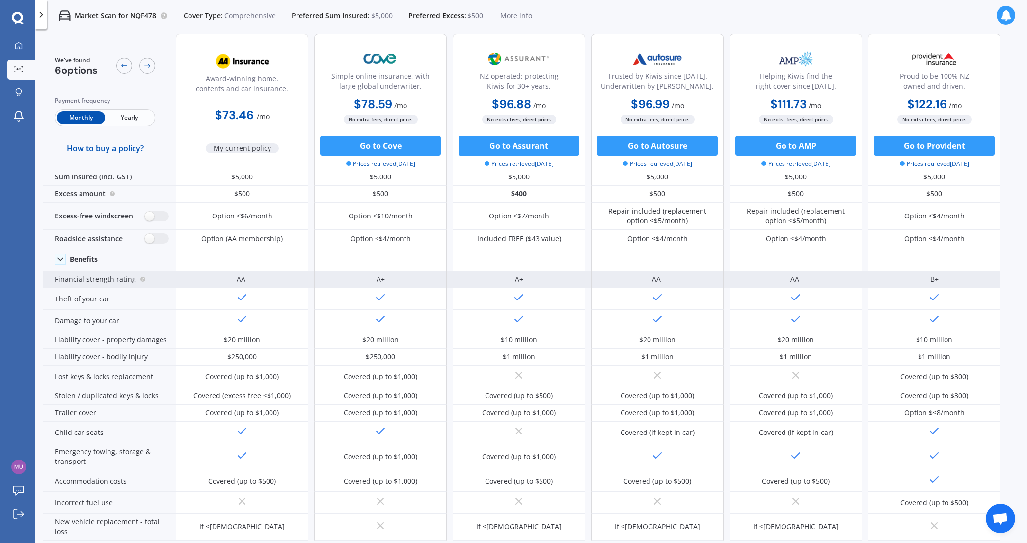
scroll to position [0, 0]
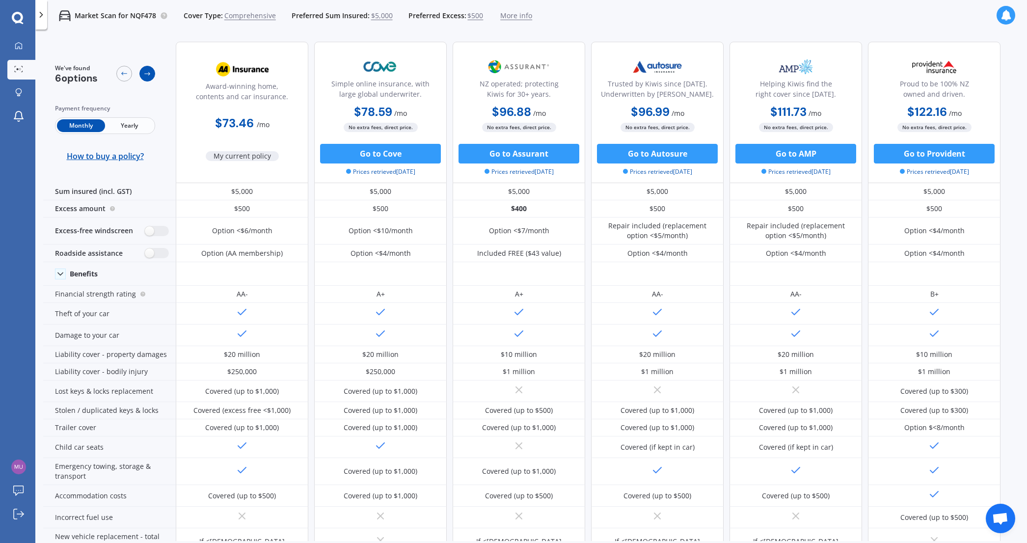
click at [149, 73] on icon at bounding box center [147, 73] width 6 height 3
click at [168, 104] on div "We've found 6 options Payment frequency Monthly Yearly How to buy a policy?" at bounding box center [109, 112] width 133 height 141
click at [150, 75] on icon at bounding box center [147, 74] width 8 height 8
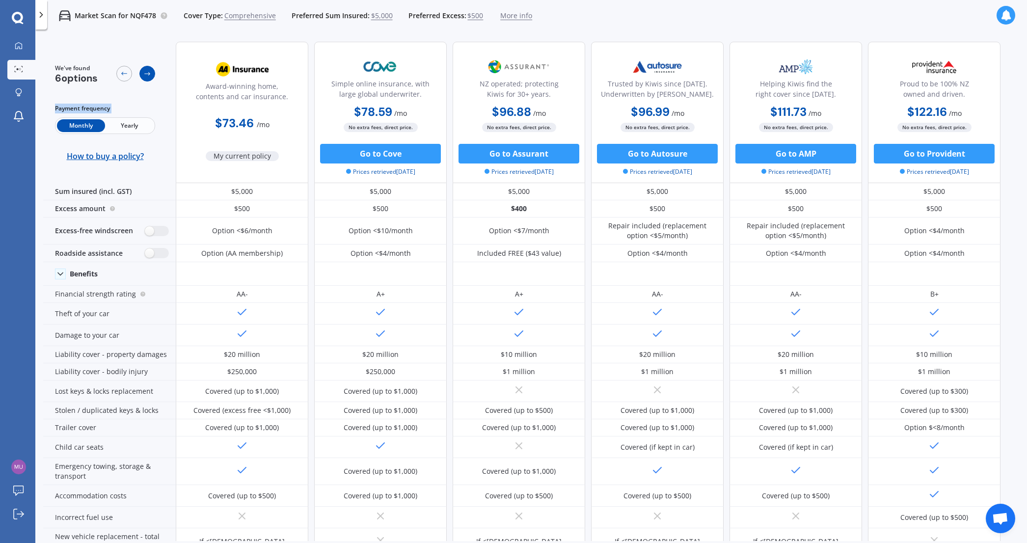
click at [150, 75] on icon at bounding box center [147, 74] width 8 height 8
click at [176, 46] on div "Award-winning home, contents and car insurance. $73.46 / mo My current policy" at bounding box center [242, 112] width 133 height 141
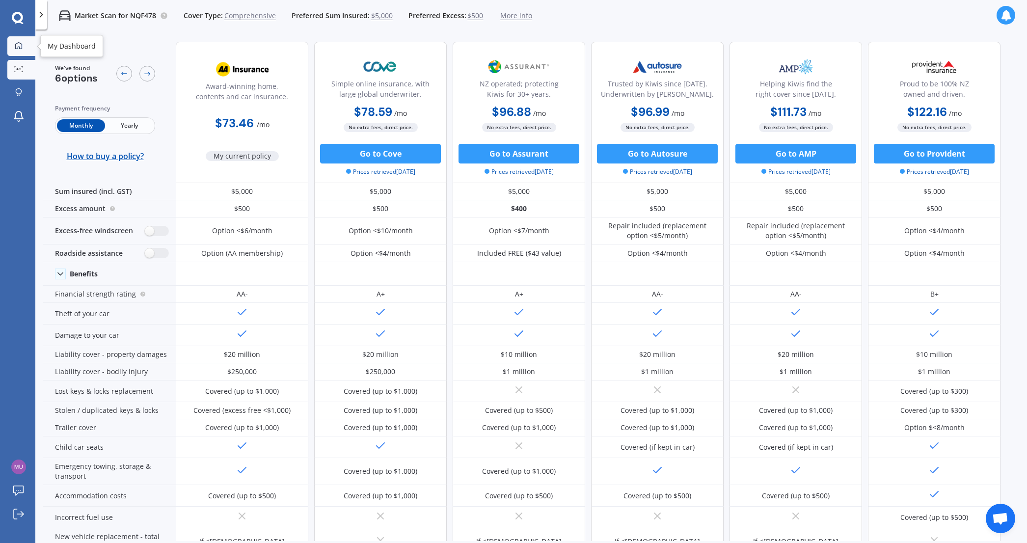
click at [23, 47] on div at bounding box center [18, 46] width 15 height 9
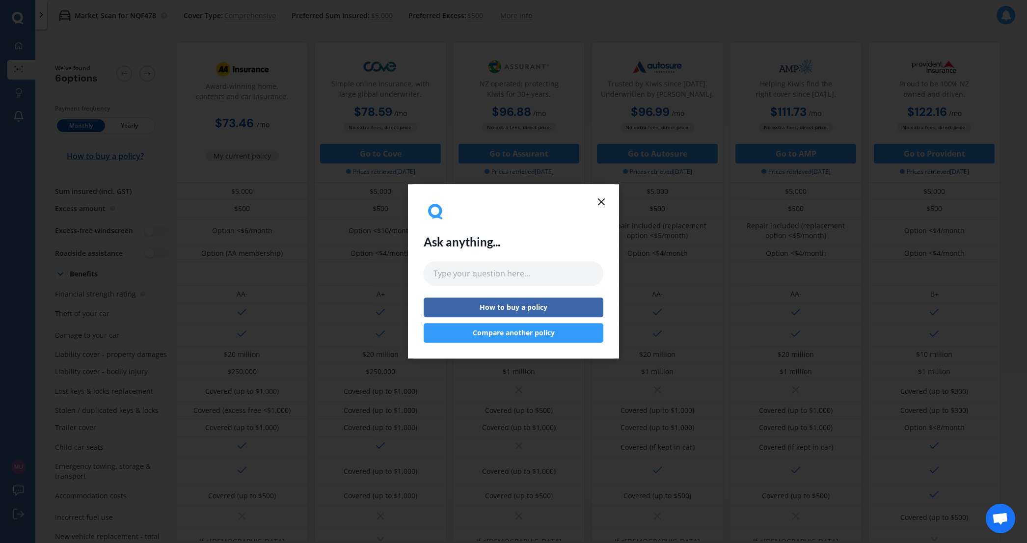
click at [604, 203] on icon at bounding box center [601, 202] width 12 height 12
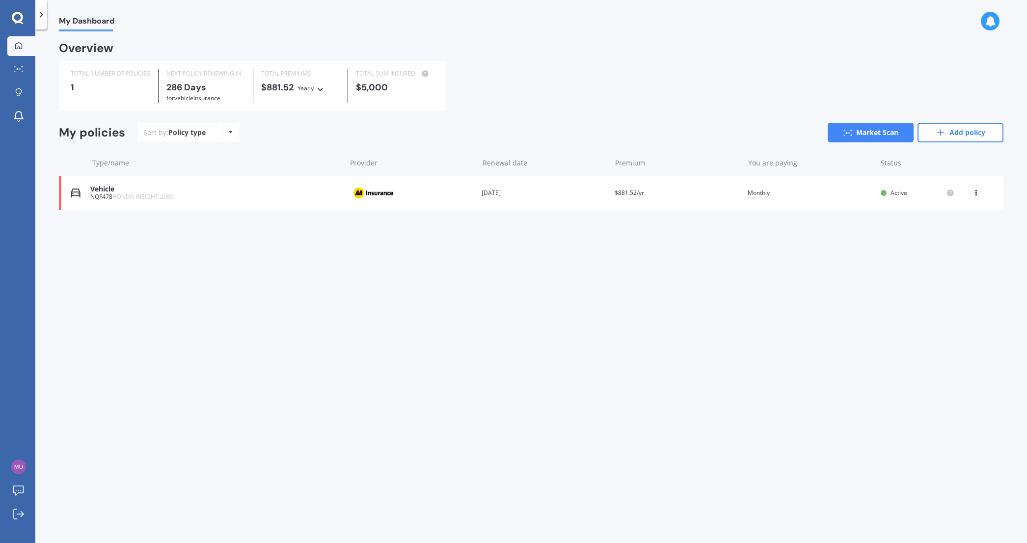
click at [728, 195] on div "Premium $881.52/yr" at bounding box center [677, 193] width 125 height 10
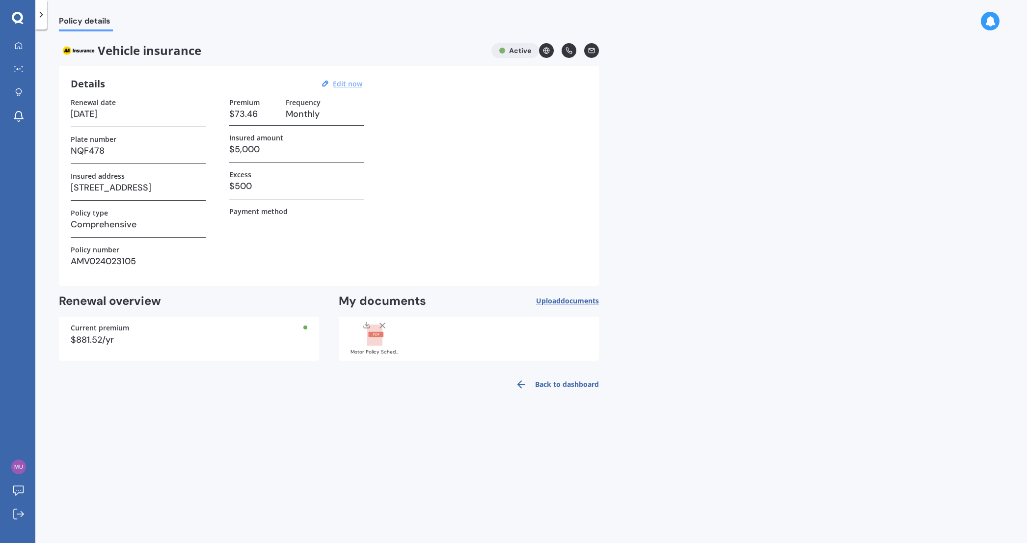
click at [345, 84] on u "Edit now" at bounding box center [347, 83] width 29 height 9
select select "14"
select select "07"
select select "2026"
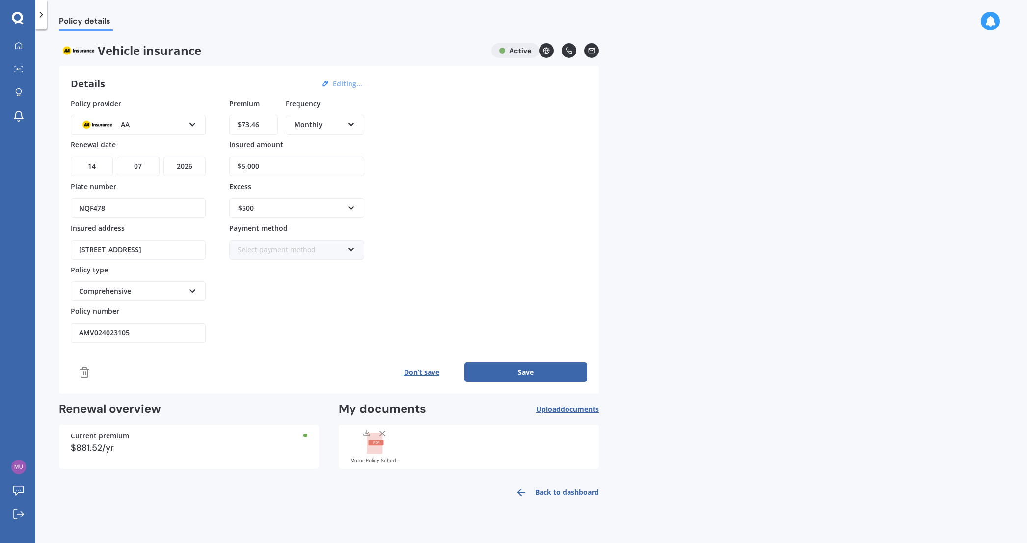
click at [39, 14] on icon at bounding box center [41, 15] width 10 height 10
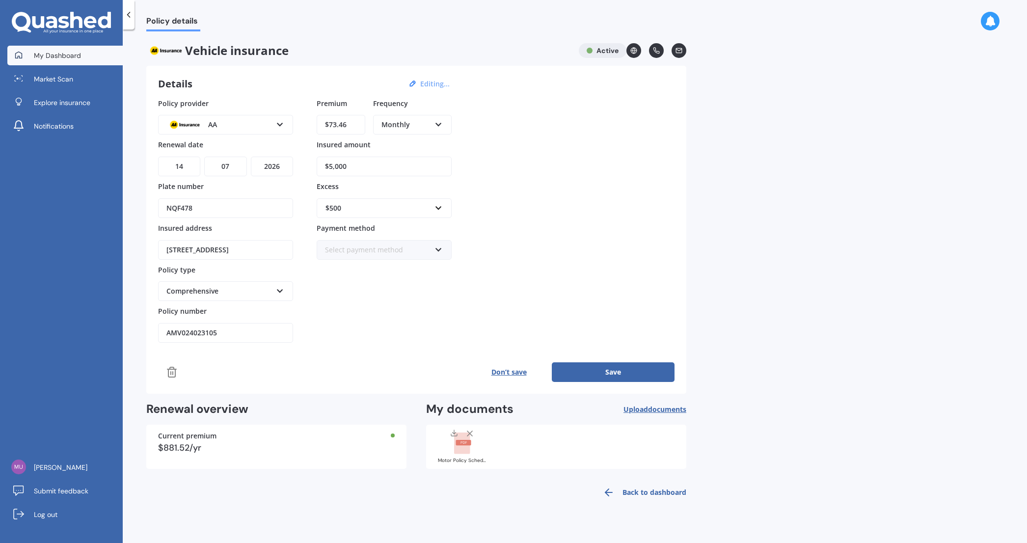
click at [55, 56] on span "My Dashboard" at bounding box center [57, 56] width 47 height 10
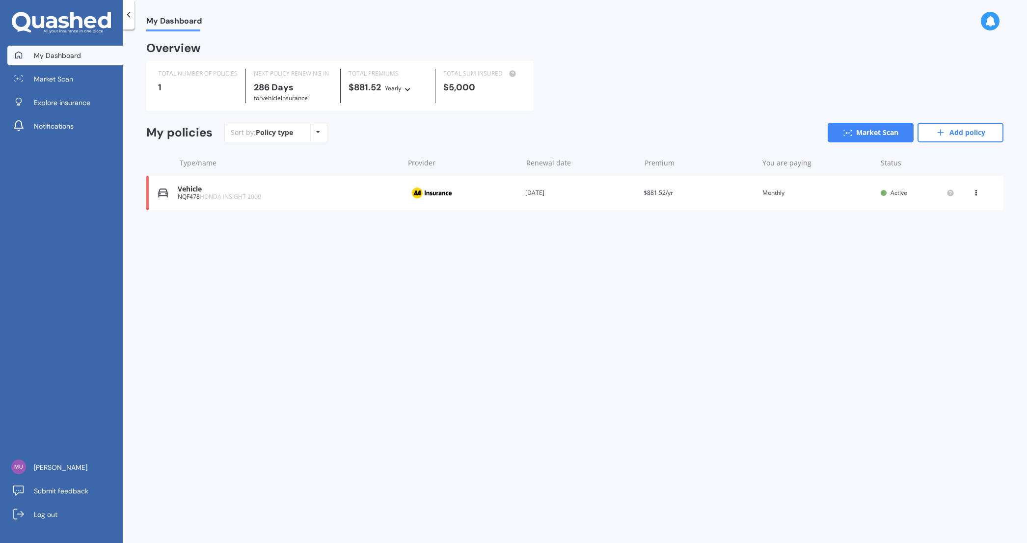
click at [215, 187] on div "Vehicle" at bounding box center [288, 189] width 221 height 8
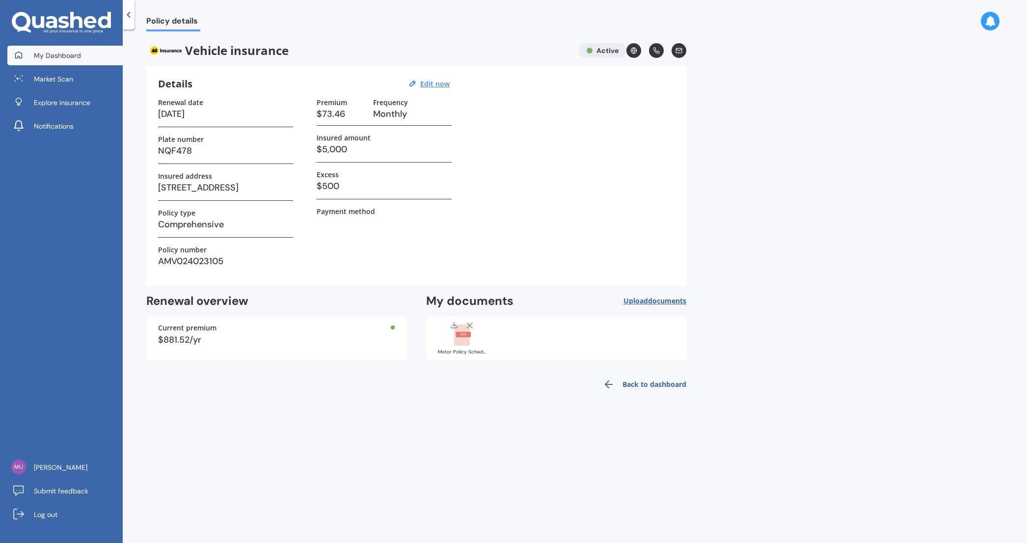
click at [59, 56] on span "My Dashboard" at bounding box center [57, 56] width 47 height 10
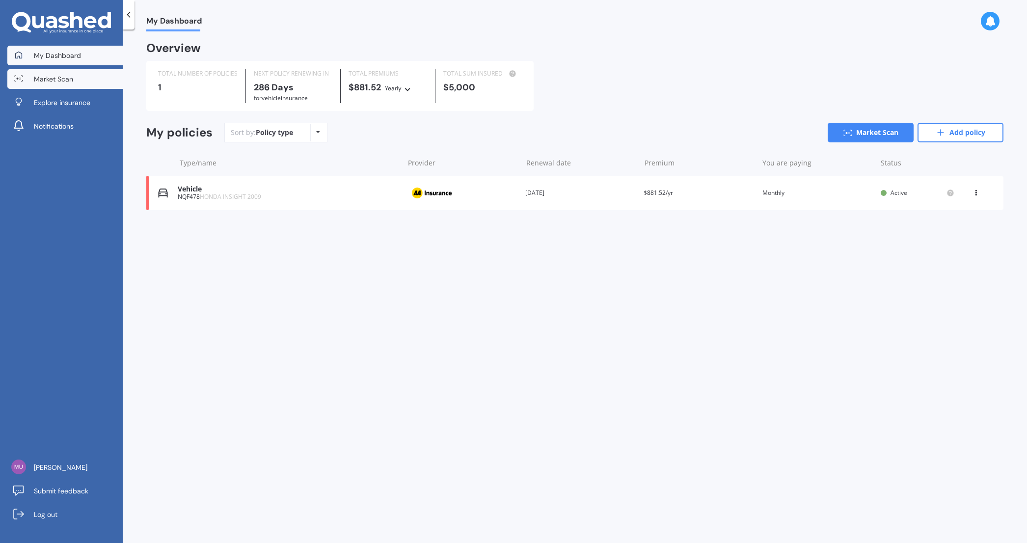
click at [54, 77] on span "Market Scan" at bounding box center [53, 79] width 39 height 10
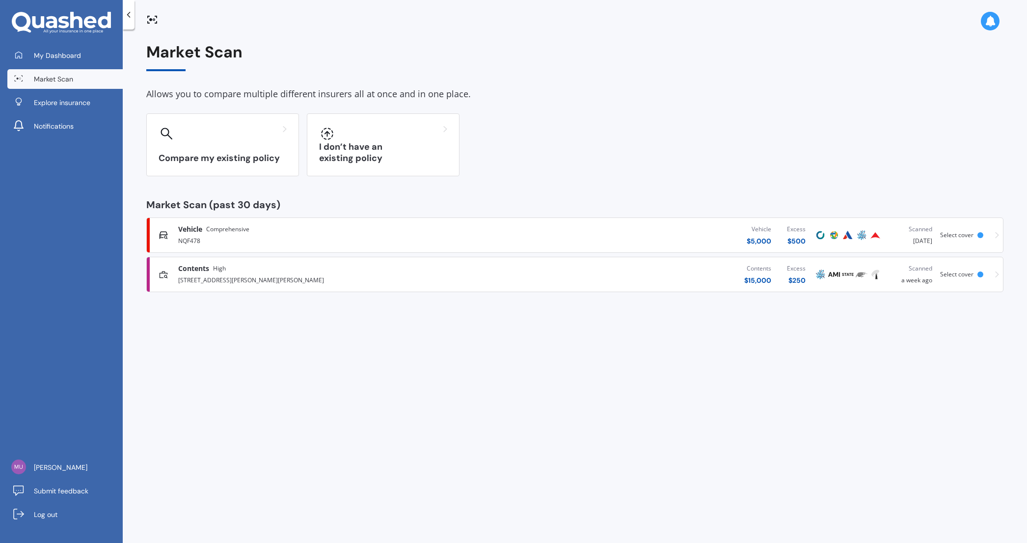
click at [243, 240] on div "NQF478" at bounding box center [332, 240] width 308 height 12
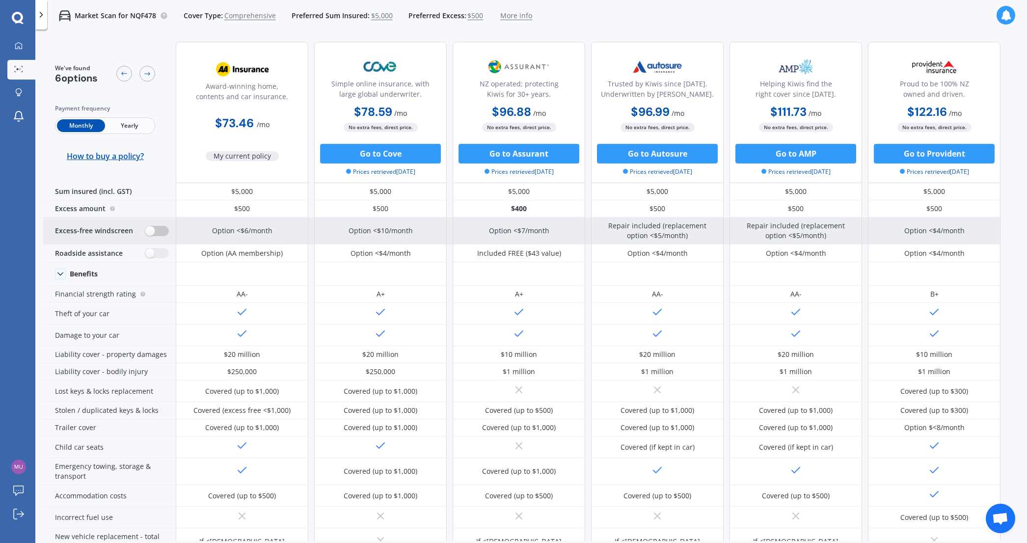
click at [152, 231] on label at bounding box center [157, 231] width 24 height 10
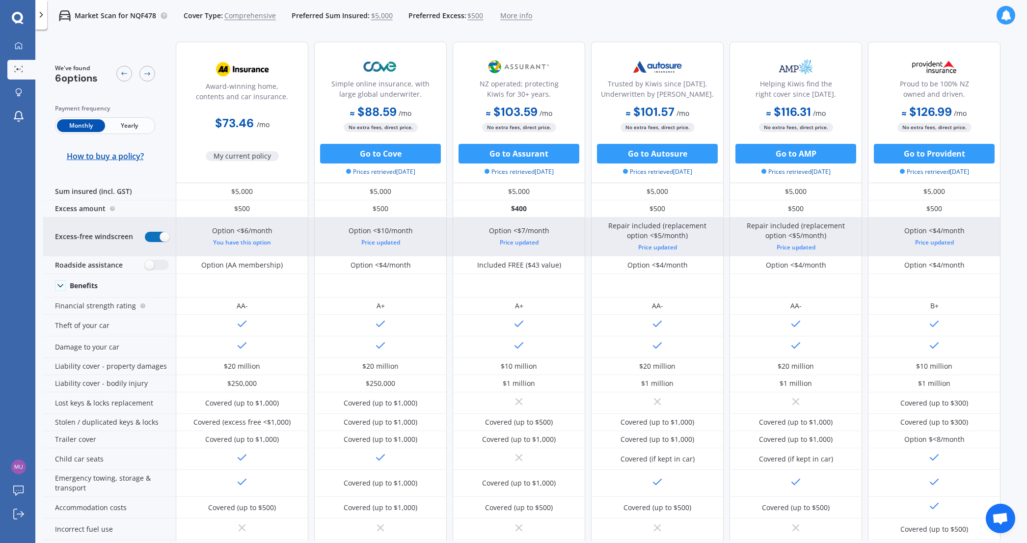
click at [161, 234] on label at bounding box center [157, 237] width 24 height 10
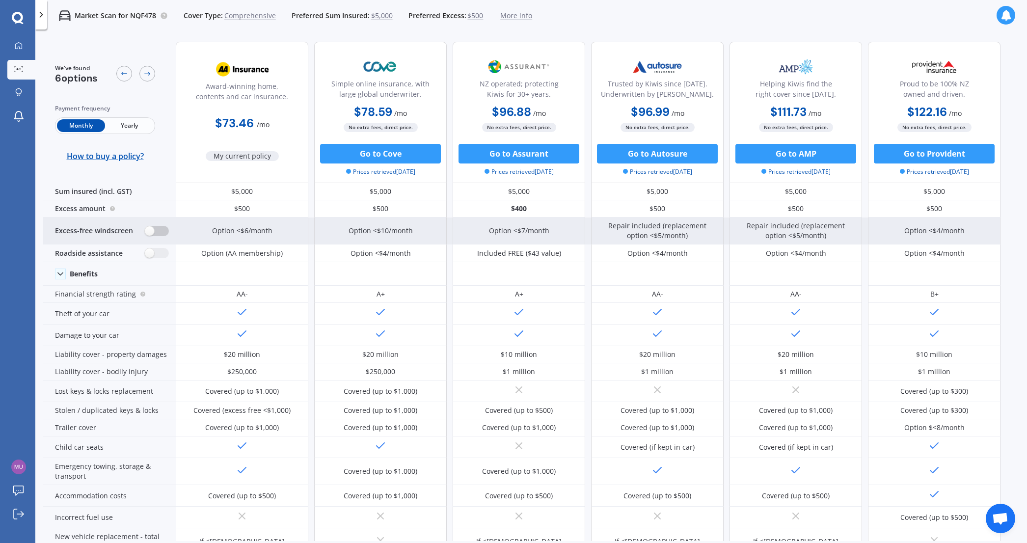
click at [155, 231] on label at bounding box center [157, 231] width 24 height 10
radio input "true"
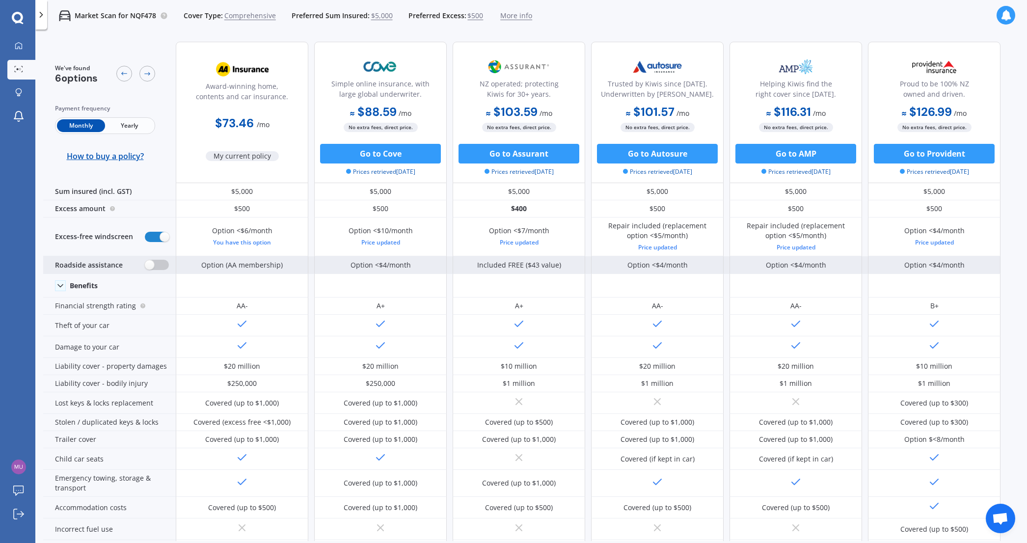
click at [159, 264] on label at bounding box center [157, 265] width 24 height 10
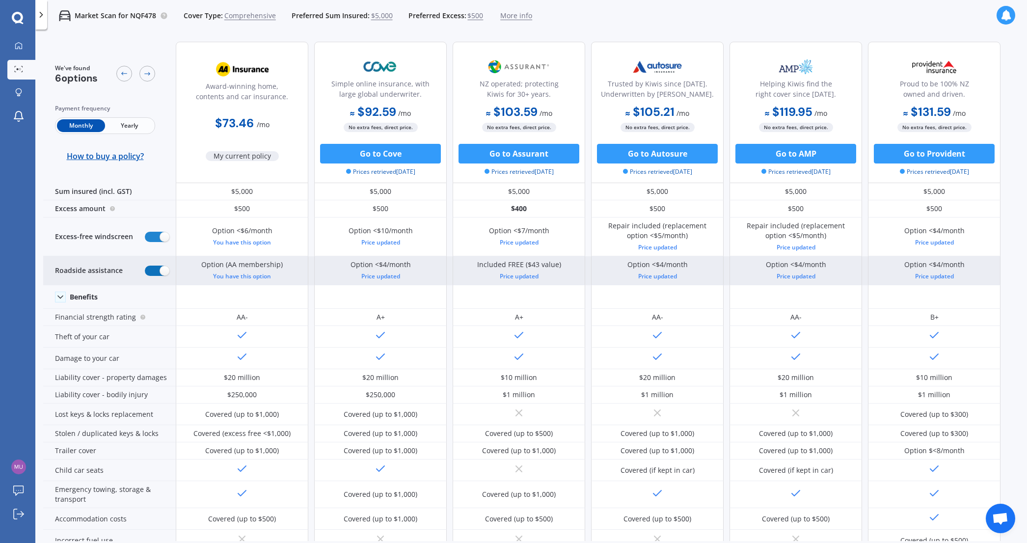
click at [158, 266] on label at bounding box center [157, 271] width 24 height 10
radio input "false"
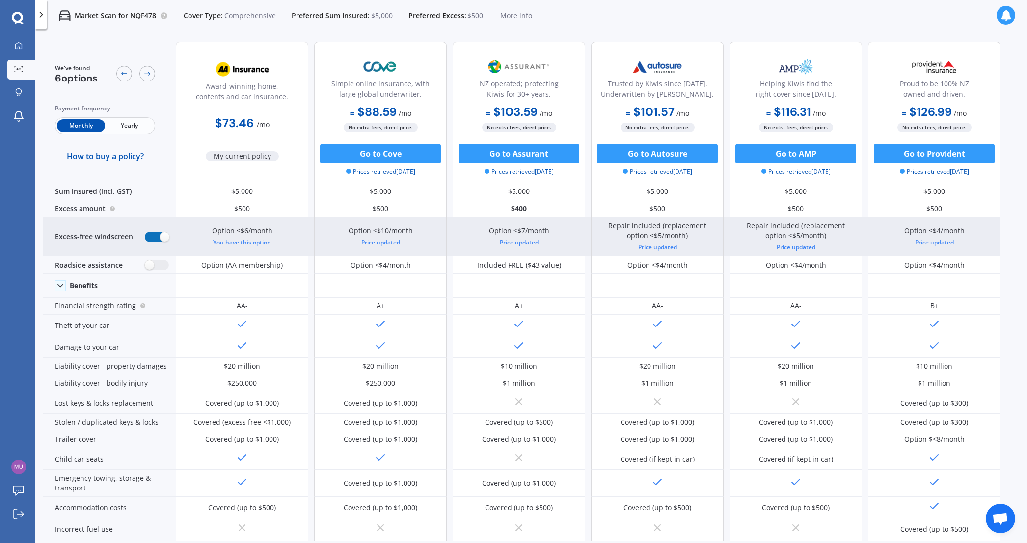
click at [151, 237] on label at bounding box center [157, 237] width 24 height 10
radio input "false"
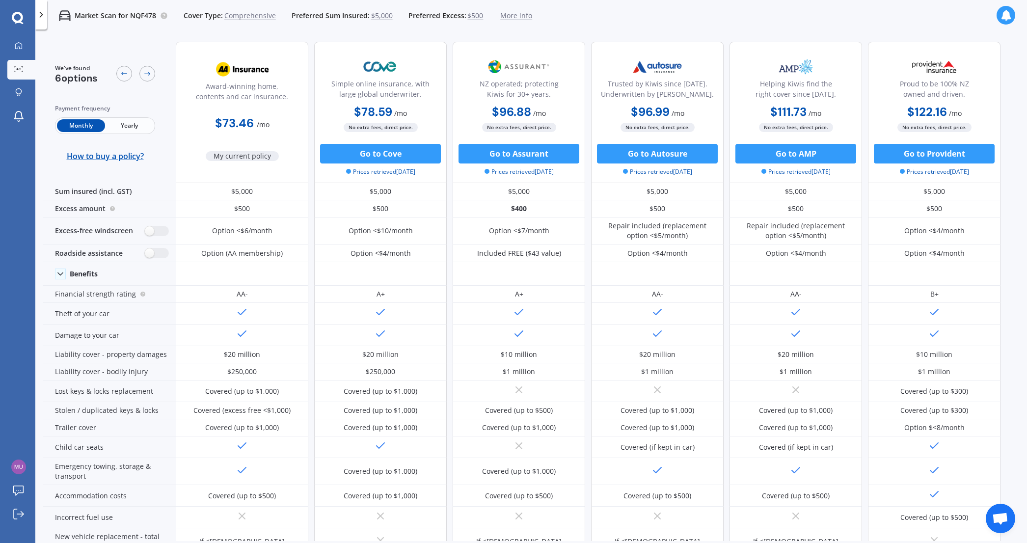
click at [222, 124] on b "$73.46" at bounding box center [234, 122] width 39 height 15
click at [21, 40] on link "My Dashboard" at bounding box center [21, 46] width 28 height 20
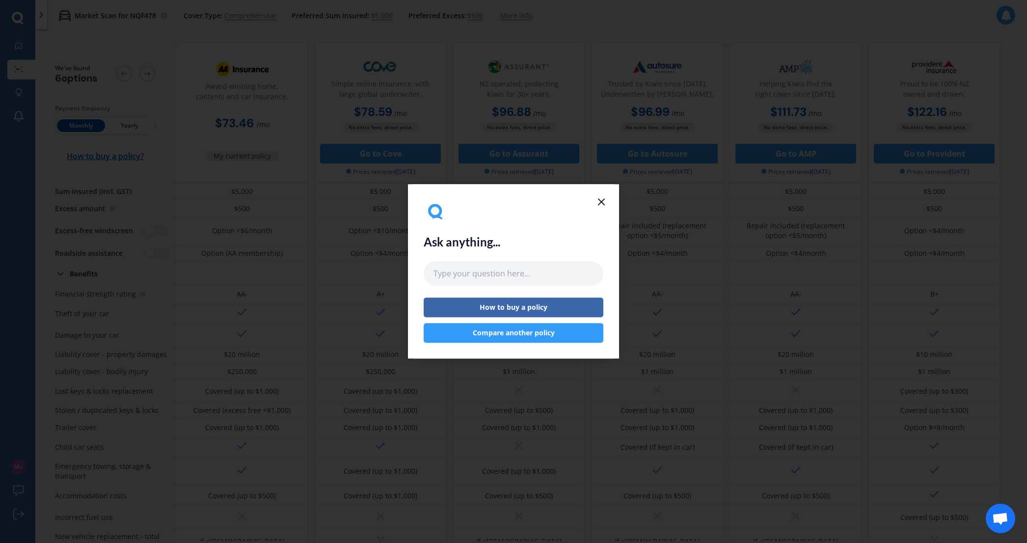
click at [600, 202] on line at bounding box center [601, 202] width 6 height 6
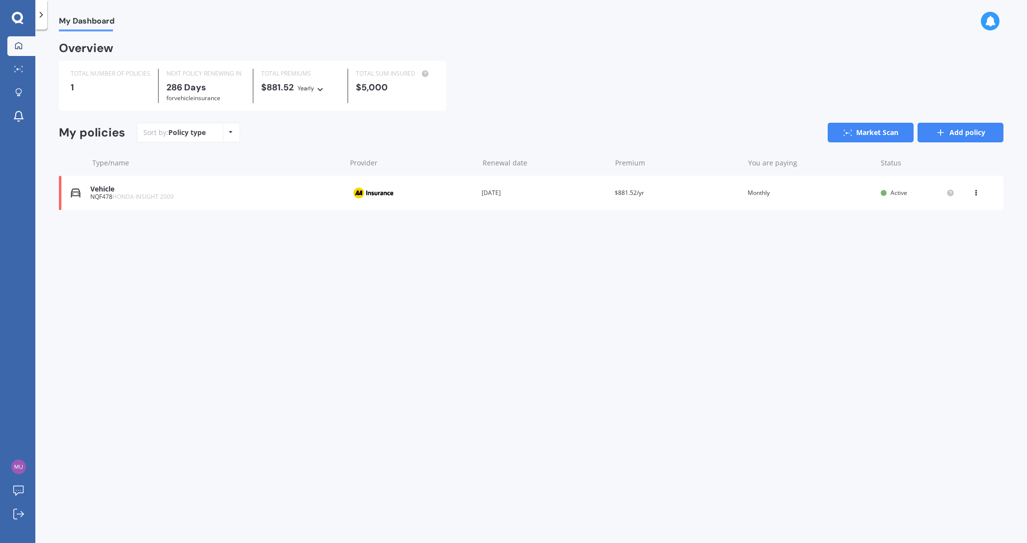
click at [973, 133] on link "Add policy" at bounding box center [960, 133] width 86 height 20
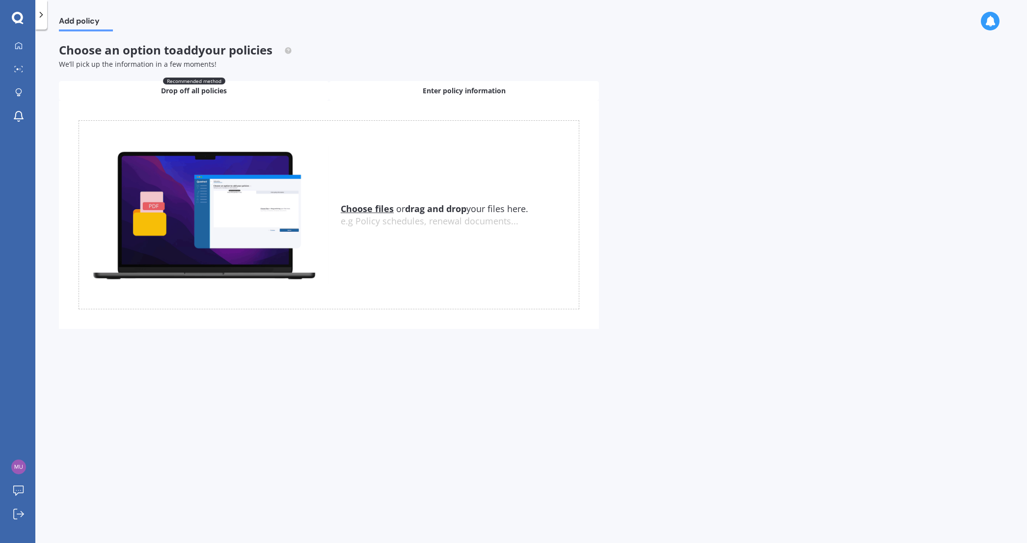
click at [410, 89] on div "Enter policy information" at bounding box center [464, 91] width 270 height 20
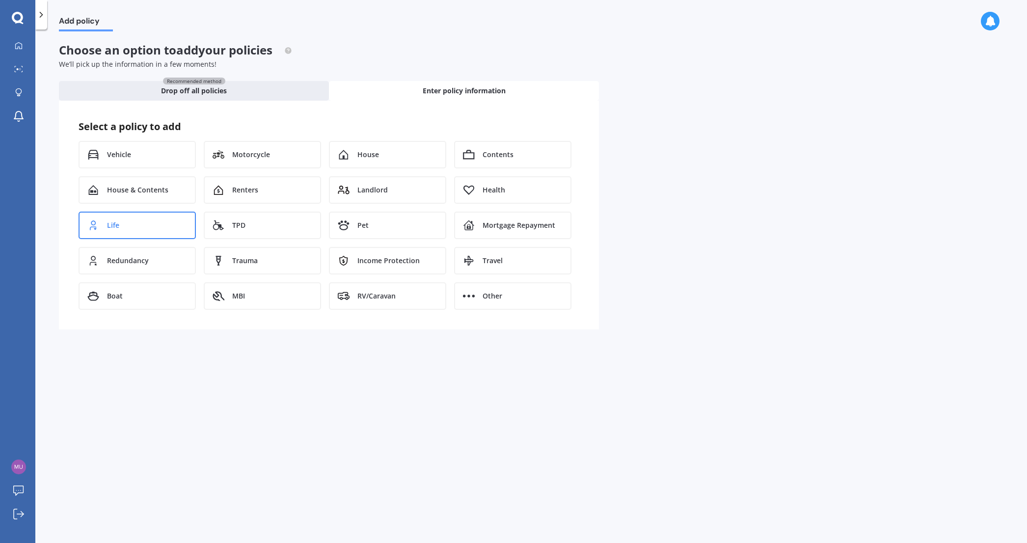
click at [136, 224] on div "Life" at bounding box center [137, 225] width 117 height 27
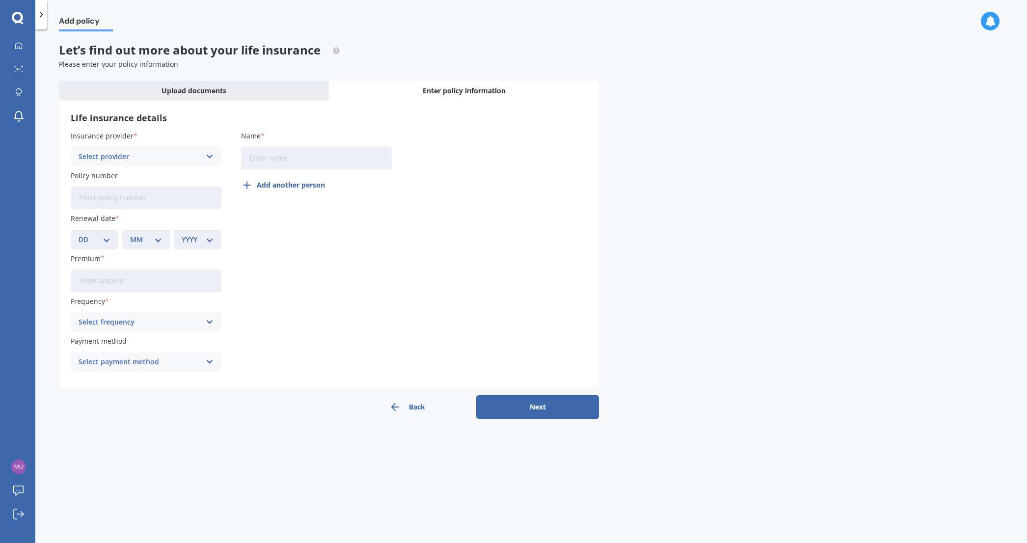
click at [148, 161] on div "Select provider" at bounding box center [140, 156] width 122 height 11
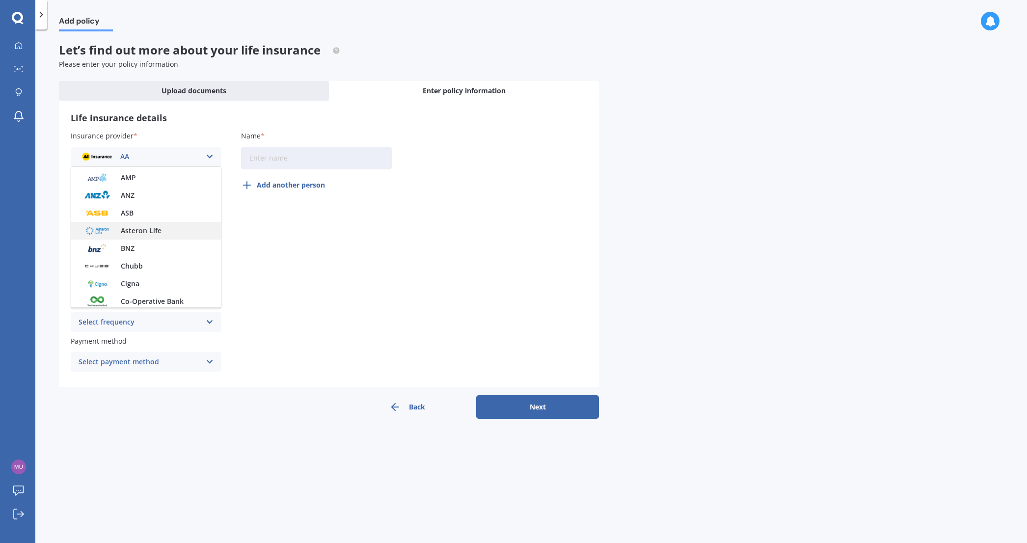
scroll to position [49, 0]
click at [132, 249] on span "Chubb" at bounding box center [132, 250] width 22 height 7
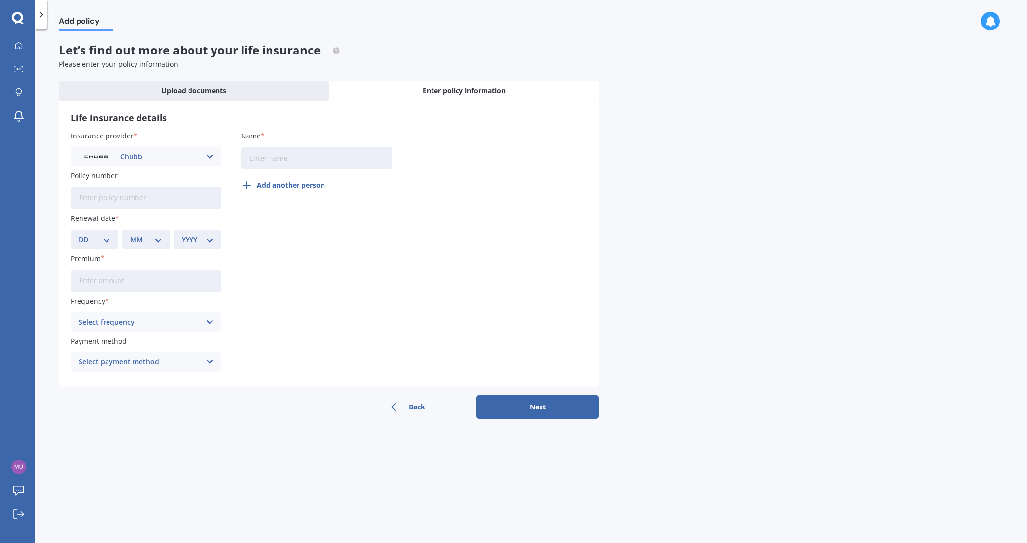
click at [130, 203] on input "Policy number" at bounding box center [146, 198] width 151 height 23
click at [166, 96] on div "Upload documents" at bounding box center [194, 91] width 270 height 20
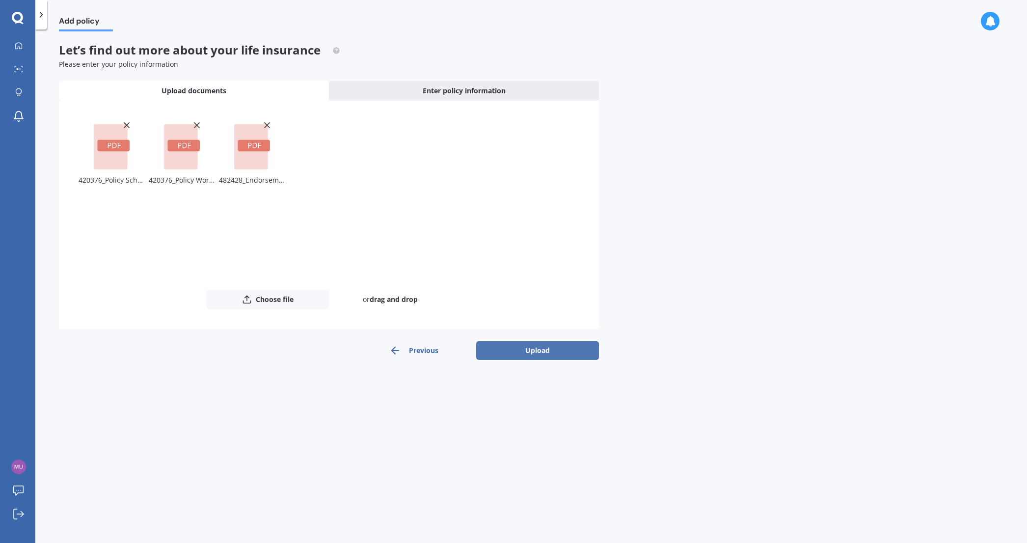
click at [530, 351] on button "Upload" at bounding box center [537, 350] width 123 height 19
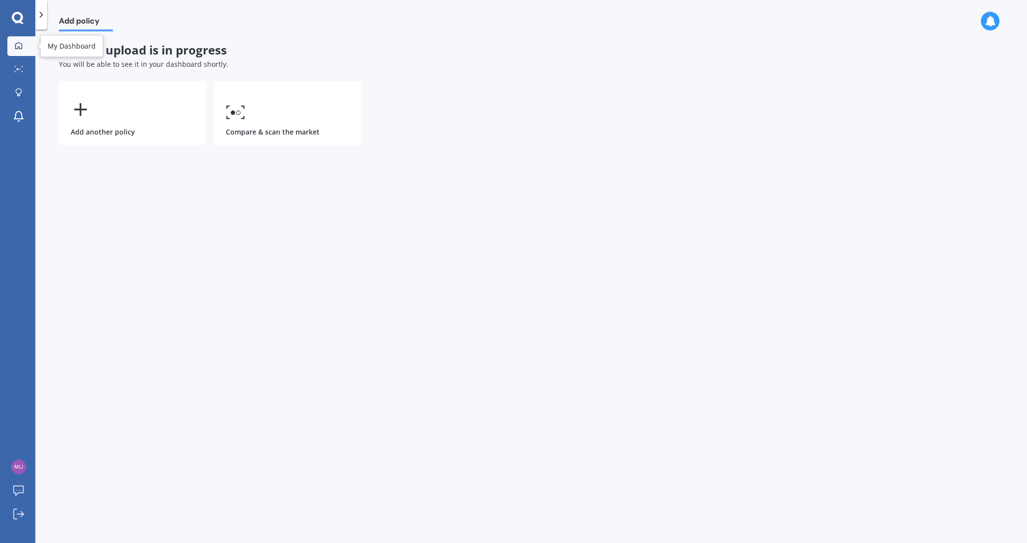
click at [23, 45] on div at bounding box center [18, 46] width 15 height 9
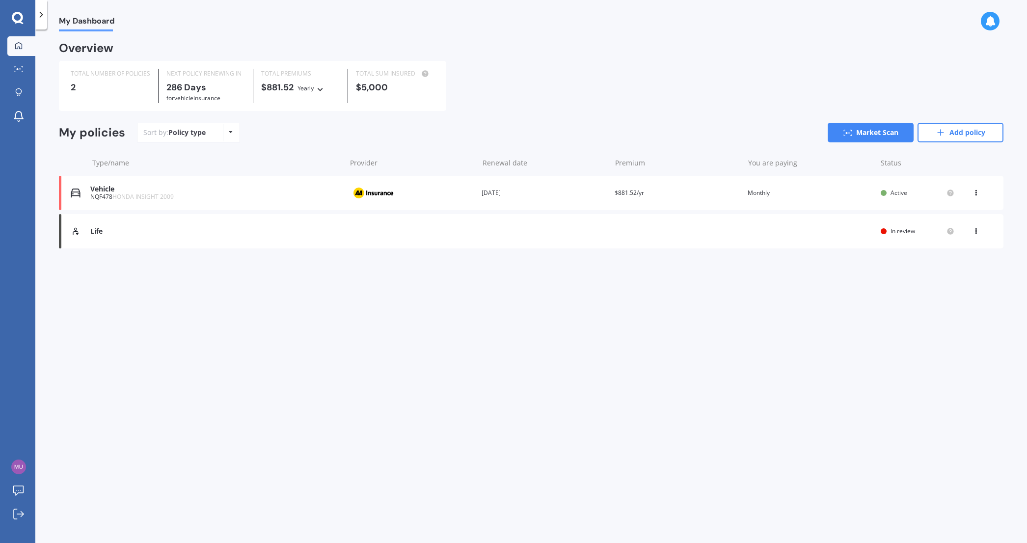
click at [420, 321] on div "My Dashboard Overview TOTAL NUMBER OF POLICIES 2 NEXT POLICY RENEWING [DATE] fo…" at bounding box center [531, 287] width 992 height 513
click at [122, 235] on div "Life" at bounding box center [215, 231] width 250 height 8
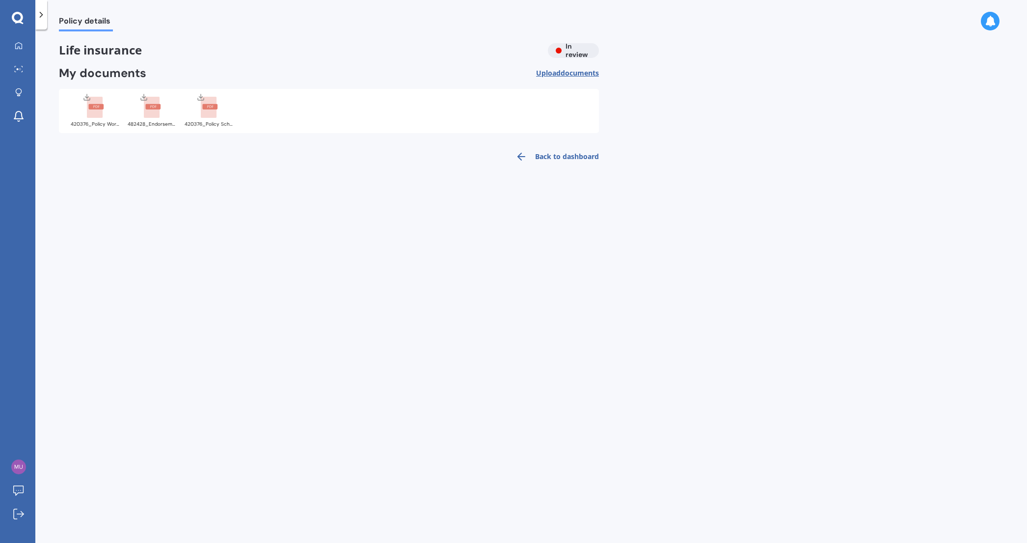
click at [559, 158] on link "Back to dashboard" at bounding box center [554, 157] width 89 height 24
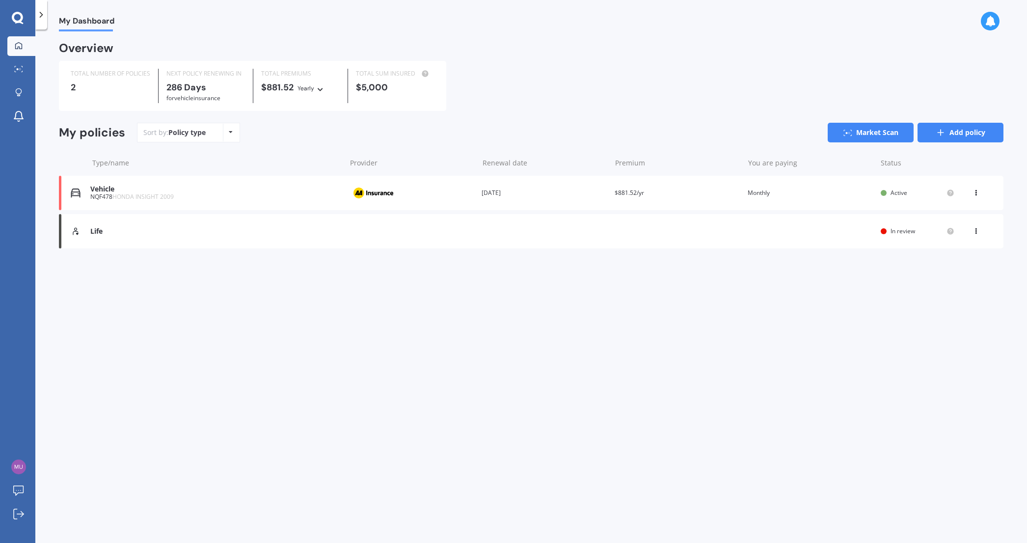
click at [948, 130] on link "Add policy" at bounding box center [960, 133] width 86 height 20
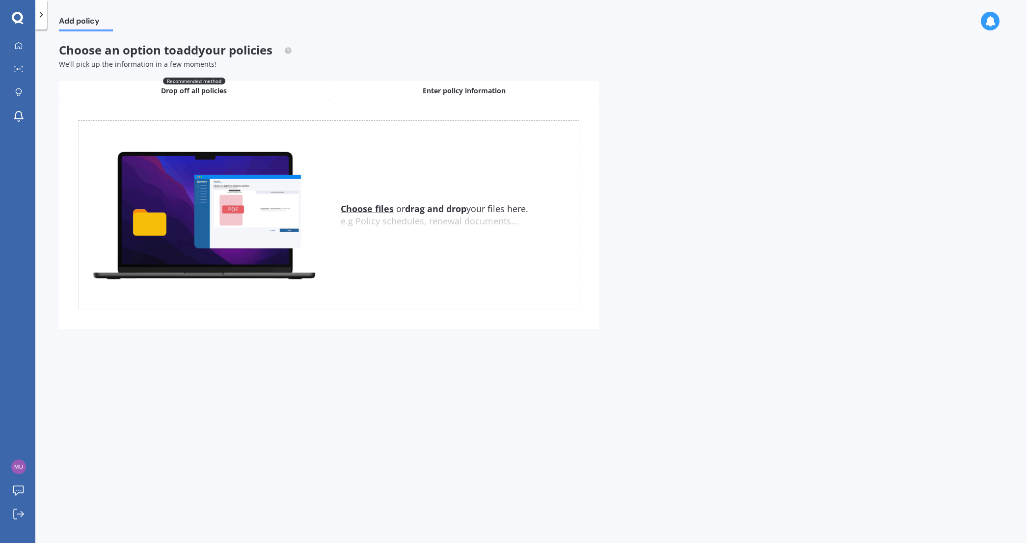
click at [468, 92] on span "Enter policy information" at bounding box center [464, 91] width 83 height 10
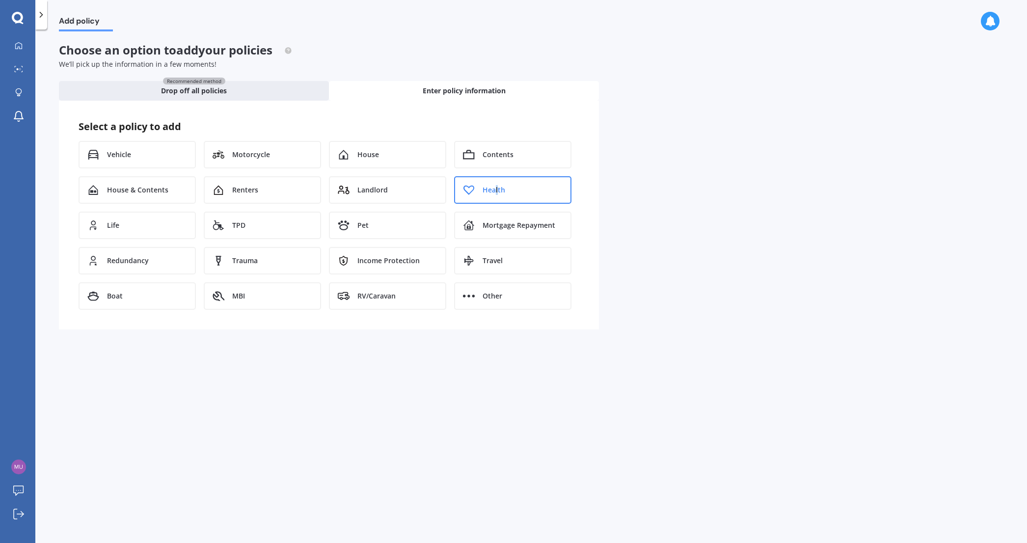
click at [496, 191] on span "Health" at bounding box center [494, 190] width 23 height 10
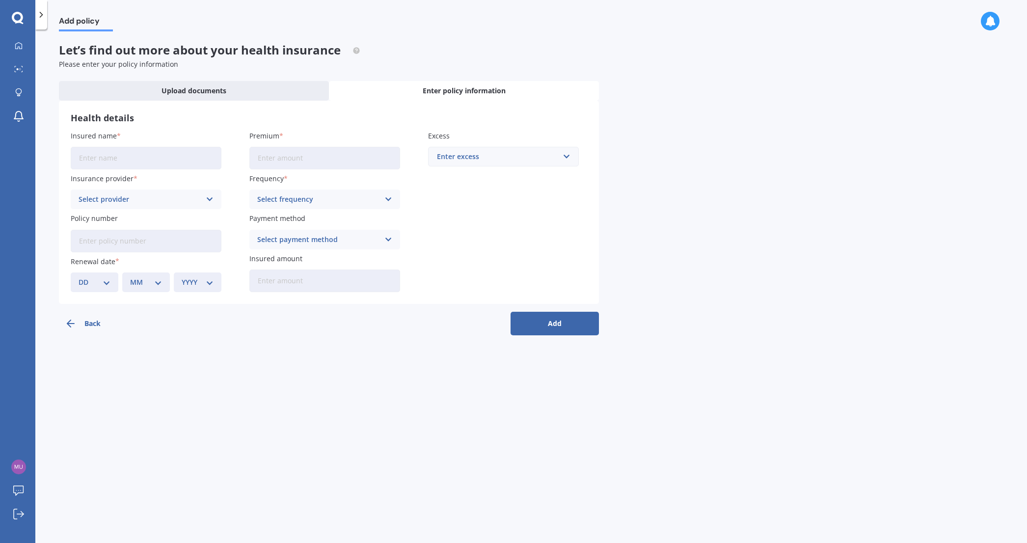
click at [126, 158] on input "Insured name" at bounding box center [146, 158] width 151 height 23
type input "South"
type input "[PERSON_NAME]"
click at [153, 203] on div "Select provider" at bounding box center [140, 199] width 122 height 11
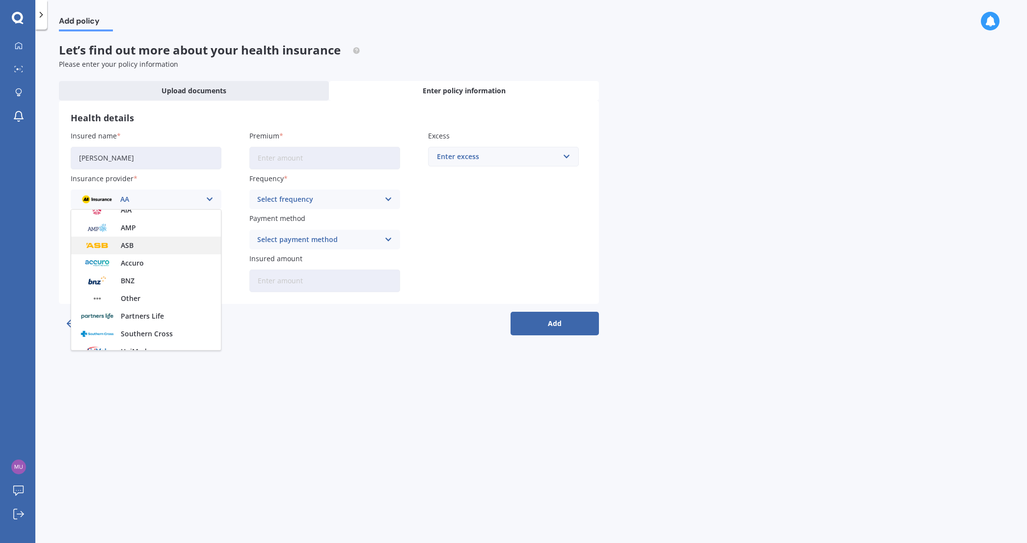
scroll to position [54, 0]
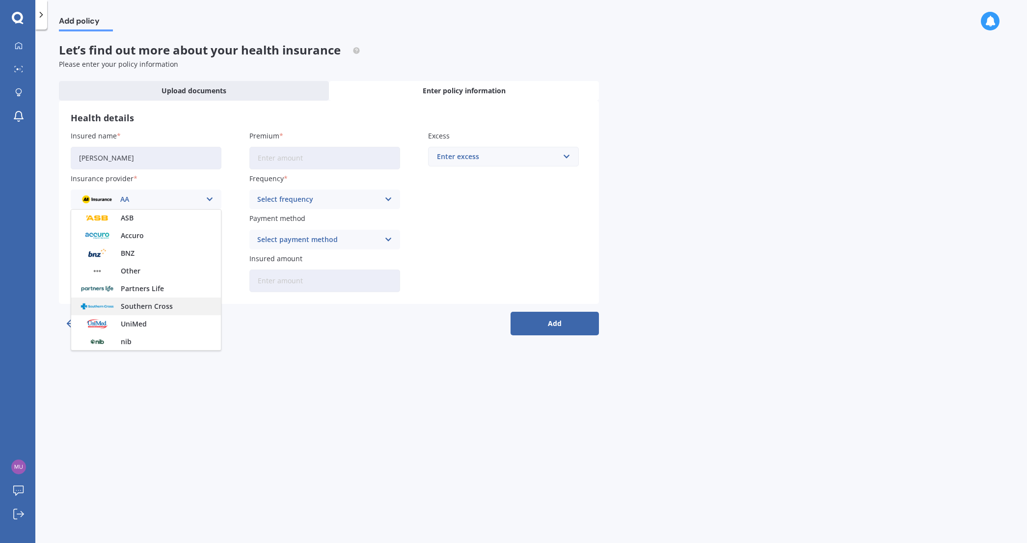
click at [155, 308] on span "Southern Cross" at bounding box center [147, 306] width 52 height 7
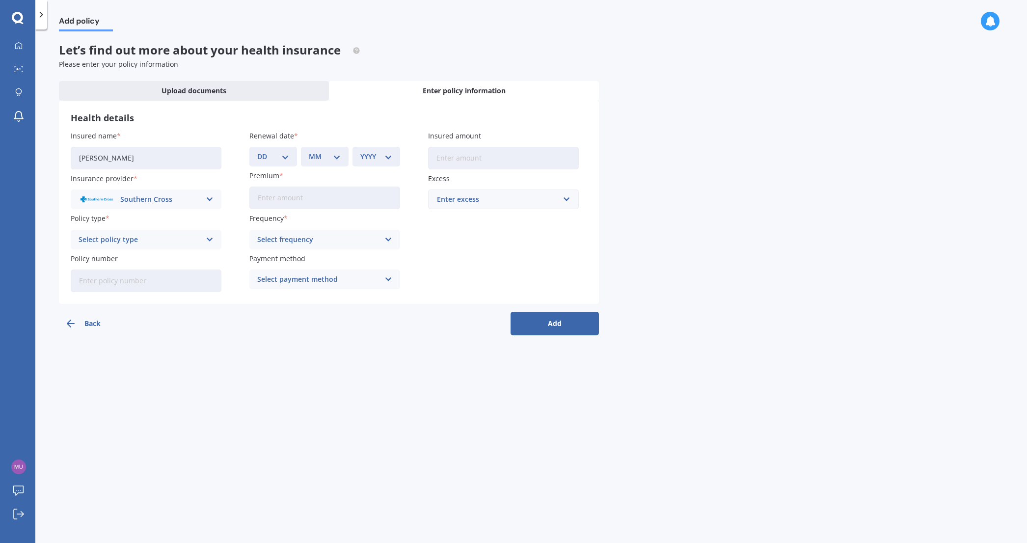
click at [165, 246] on div "Select policy type Wellbeing One Wellbeing Two Wellbeing Starter UltraCare Heal…" at bounding box center [146, 240] width 151 height 20
click at [134, 329] on span "HealthEssentials" at bounding box center [107, 329] width 56 height 7
click at [121, 280] on input "Policy number" at bounding box center [146, 281] width 151 height 23
paste input "23419907"
type input "23419907"
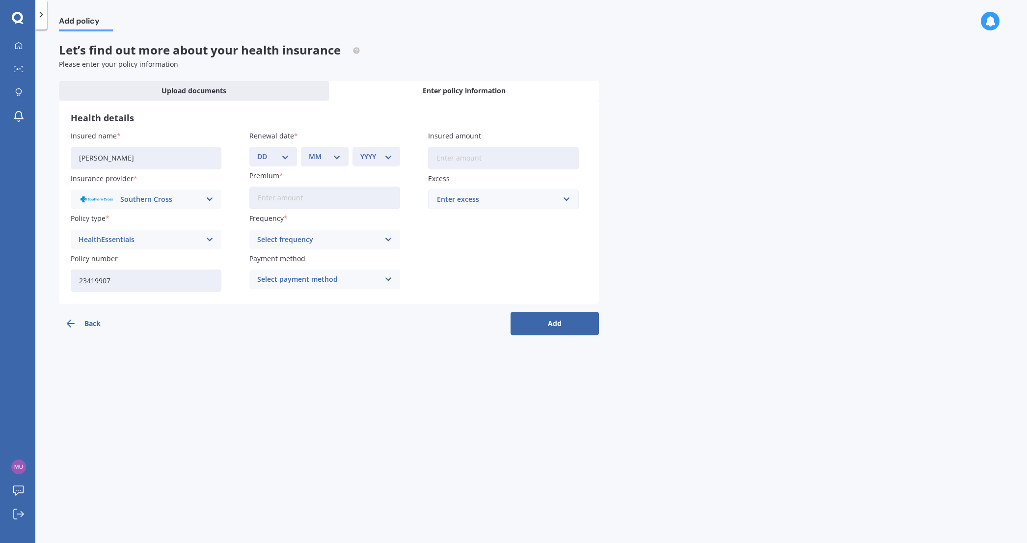
click at [274, 353] on div "Add policy Let’s find out more about your health insurance Please enter your po…" at bounding box center [531, 287] width 992 height 513
click at [302, 276] on div "Select payment method" at bounding box center [318, 279] width 122 height 11
drag, startPoint x: 337, startPoint y: 320, endPoint x: 328, endPoint y: 298, distance: 23.3
click at [337, 320] on span "Direct debit - credit/debit card" at bounding box center [309, 316] width 103 height 7
click at [314, 238] on div "Select frequency" at bounding box center [318, 239] width 122 height 11
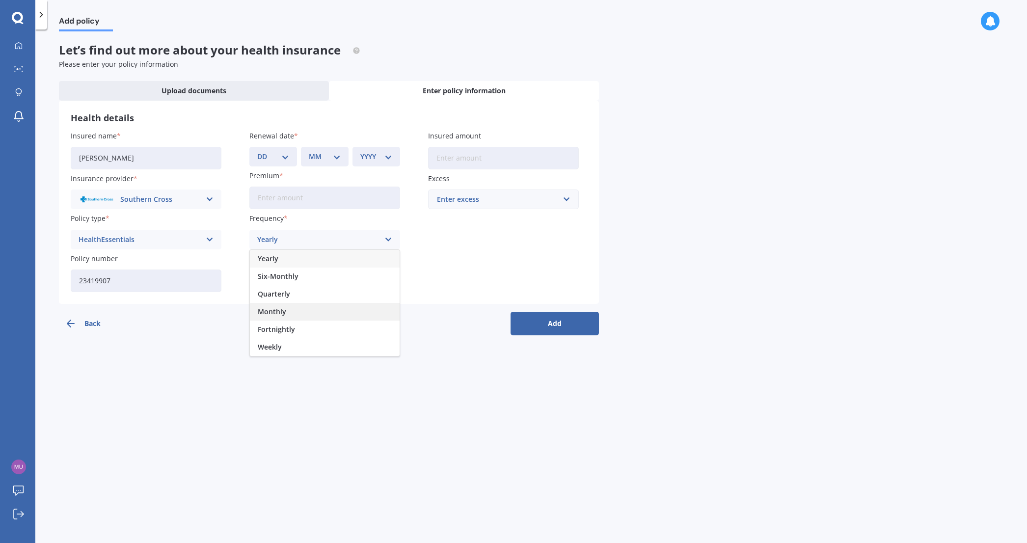
click at [283, 308] on span "Monthly" at bounding box center [272, 311] width 28 height 7
click at [295, 200] on input "Premium" at bounding box center [324, 198] width 151 height 23
type input "$82.13"
click at [261, 155] on select "DD 01 02 03 04 05 06 07 08 09 10 11 12 13 14 15 16 17 18 19 20 21 22 23 24 25 2…" at bounding box center [273, 156] width 32 height 11
click at [327, 157] on select "MM 01 02 03 04 05 06 07 08 09 10 11 12" at bounding box center [325, 156] width 32 height 11
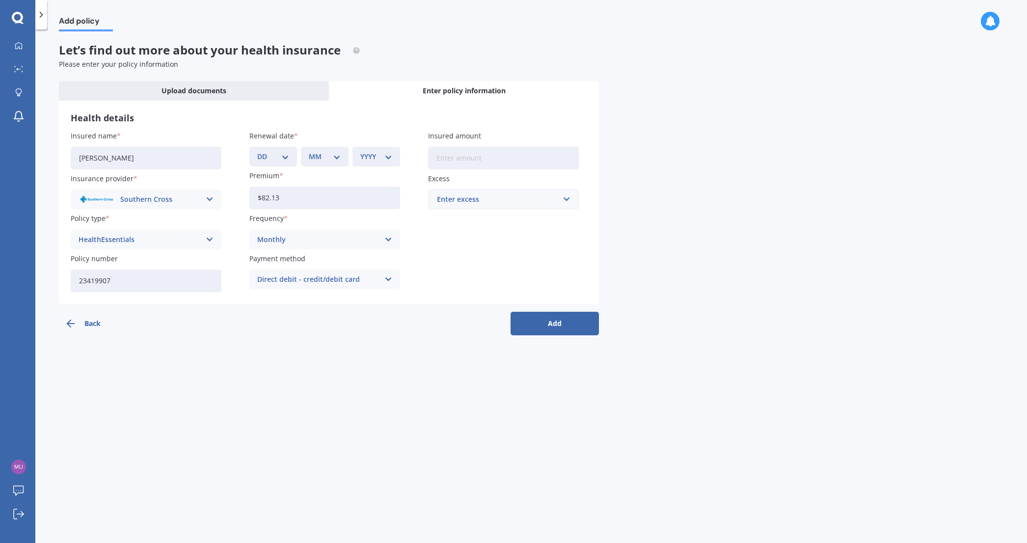
select select "05"
click at [309, 151] on select "MM 01 02 03 04 05 06 07 08 09 10 11 12" at bounding box center [325, 156] width 32 height 11
click at [279, 158] on select "DD 01 02 03 04 05 06 07 08 09 10 11 12 13 14 15 16 17 18 19 20 21 22 23 24 25 2…" at bounding box center [273, 156] width 32 height 11
select select "15"
click at [257, 151] on select "DD 01 02 03 04 05 06 07 08 09 10 11 12 13 14 15 16 17 18 19 20 21 22 23 24 25 2…" at bounding box center [273, 156] width 32 height 11
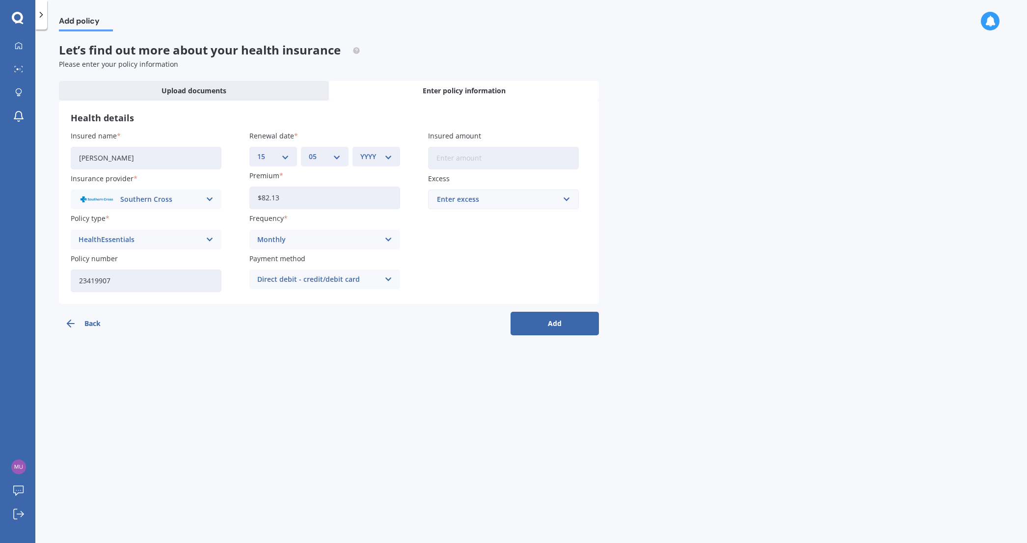
click at [365, 159] on select "YYYY 2027 2026 2025 2024 2023 2022 2021 2020 2019 2018 2017 2016 2015 2014 2013…" at bounding box center [376, 156] width 32 height 11
select select "2026"
click at [360, 151] on select "YYYY 2027 2026 2025 2024 2023 2022 2021 2020 2019 2018 2017 2016 2015 2014 2013…" at bounding box center [376, 156] width 32 height 11
click at [501, 196] on div "Enter excess" at bounding box center [497, 199] width 121 height 11
click at [454, 221] on div "$0" at bounding box center [504, 218] width 150 height 18
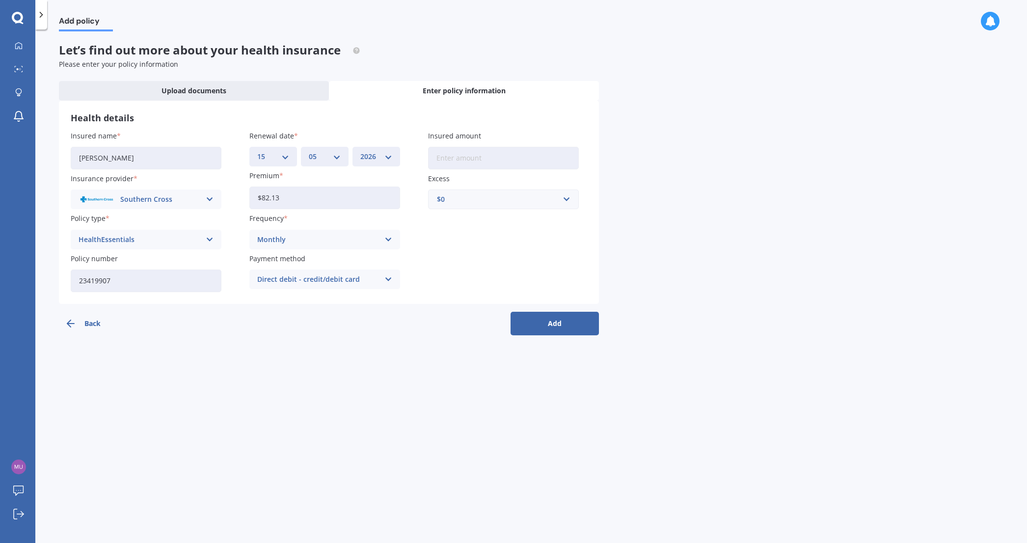
click at [480, 159] on input "Insured amount" at bounding box center [503, 158] width 151 height 23
click at [542, 324] on button "Add" at bounding box center [555, 324] width 88 height 24
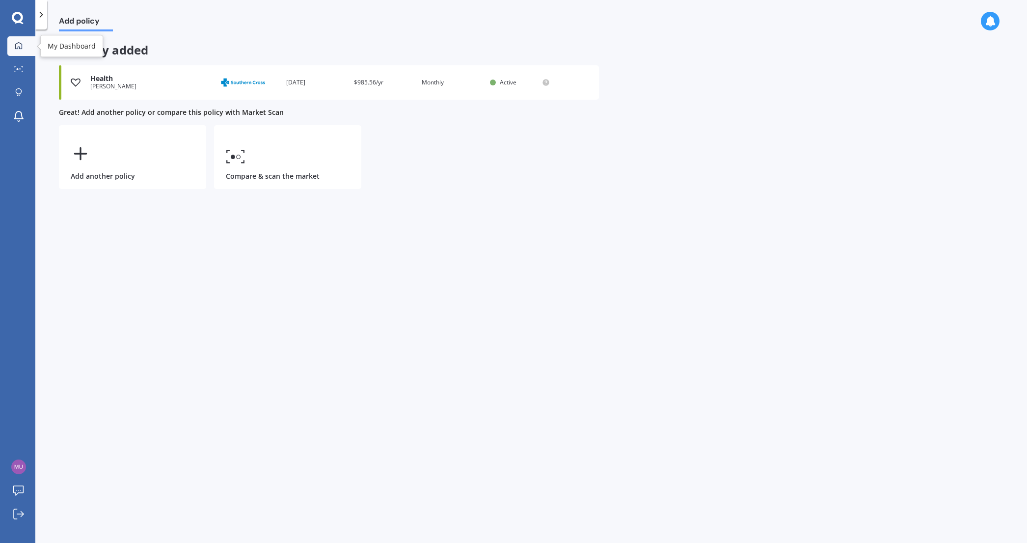
click at [21, 44] on icon at bounding box center [18, 45] width 7 height 7
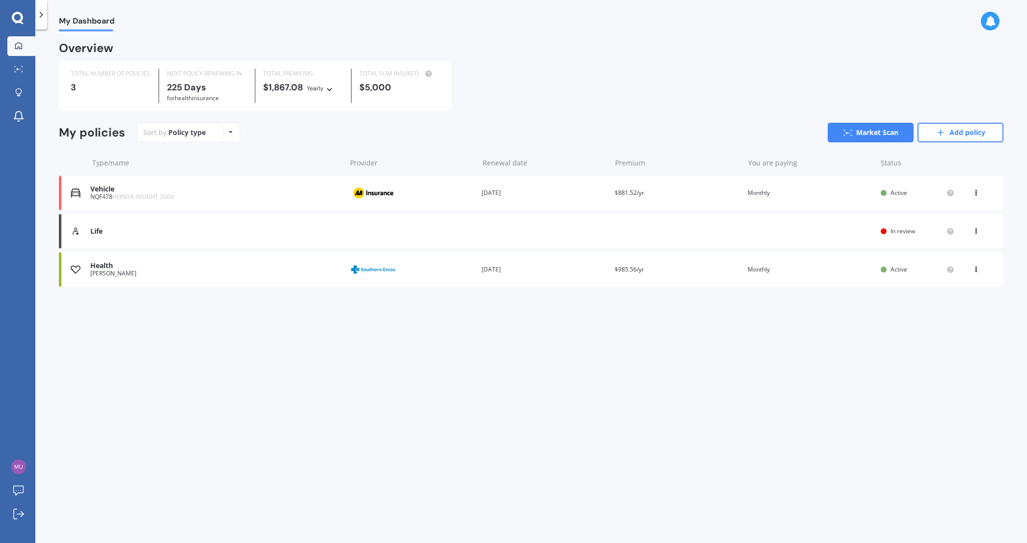
click at [458, 360] on div "My Dashboard Overview TOTAL NUMBER OF POLICIES 3 NEXT POLICY RENEWING [DATE] fo…" at bounding box center [531, 287] width 992 height 513
click at [978, 272] on div "View option View policy Delete" at bounding box center [976, 270] width 9 height 10
click at [934, 395] on div "My Dashboard Overview TOTAL NUMBER OF POLICIES 3 NEXT POLICY RENEWING [DATE] fo…" at bounding box center [531, 287] width 992 height 513
click at [975, 270] on icon at bounding box center [975, 268] width 7 height 6
click at [947, 289] on div "View policy" at bounding box center [954, 288] width 97 height 20
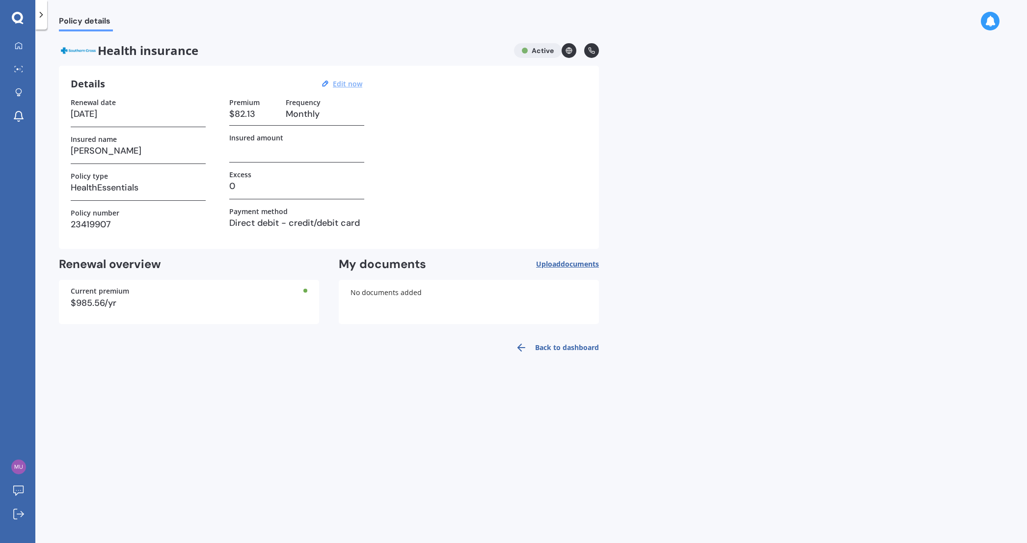
click at [337, 86] on u "Edit now" at bounding box center [347, 83] width 29 height 9
select select "15"
select select "05"
select select "2026"
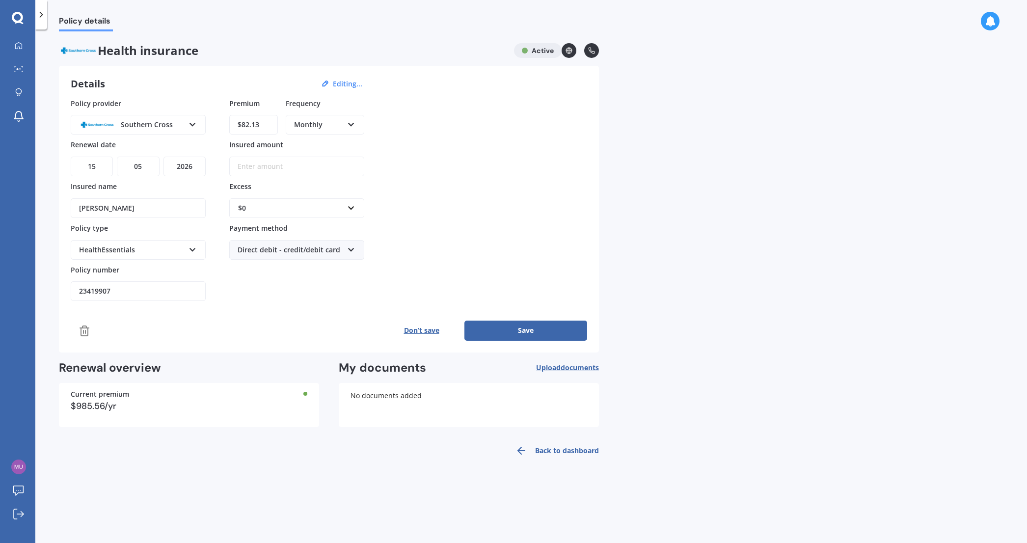
drag, startPoint x: 242, startPoint y: 123, endPoint x: 217, endPoint y: 121, distance: 24.6
click at [217, 121] on div "Policy provider Southern Cross AA AIA AMP ASB Accuro BNZ Other Partners Life So…" at bounding box center [329, 199] width 516 height 203
type input "$41.06"
click at [98, 162] on select "DD 01 02 03 04 05 06 07 08 09 10 11 12 13 14 15 16 17 18 19 20 21 22 23 24 25 2…" at bounding box center [92, 167] width 42 height 20
click at [182, 162] on select "YYYY 2027 2026 2025 2024 2023 2022 2021 2020 2019 2018 2017 2016 2015 2014 2013…" at bounding box center [184, 167] width 42 height 20
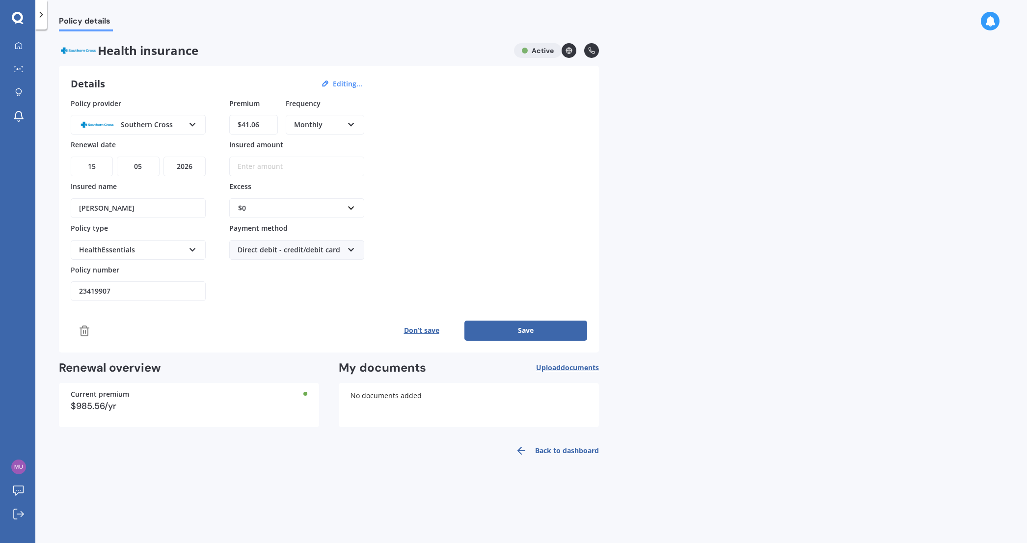
click at [163, 157] on select "YYYY 2027 2026 2025 2024 2023 2022 2021 2020 2019 2018 2017 2016 2015 2014 2013…" at bounding box center [184, 167] width 42 height 20
click at [139, 165] on select "MM 01 02 03 04 05 06 07 08 09 10 11 12" at bounding box center [138, 167] width 42 height 20
select select "08"
click at [117, 157] on select "MM 01 02 03 04 05 06 07 08 09 10 11 12" at bounding box center [138, 167] width 42 height 20
click at [96, 162] on select "DD 01 02 03 04 05 06 07 08 09 10 11 12 13 14 15 16 17 18 19 20 21 22 23 24 25 2…" at bounding box center [92, 167] width 42 height 20
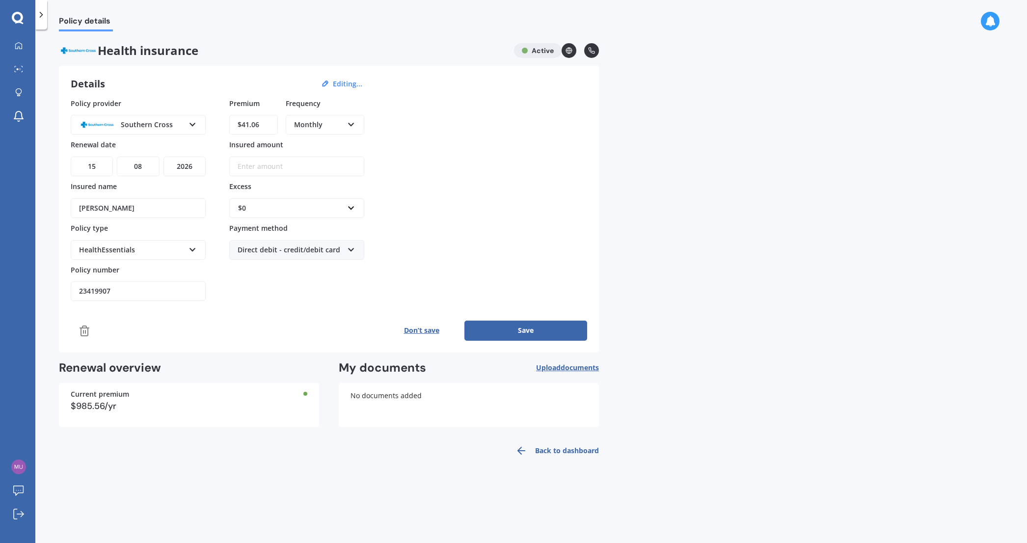
select select "01"
click at [71, 157] on select "DD 01 02 03 04 05 06 07 08 09 10 11 12 13 14 15 16 17 18 19 20 21 22 23 24 25 2…" at bounding box center [92, 167] width 42 height 20
click at [503, 324] on button "Save" at bounding box center [525, 331] width 123 height 20
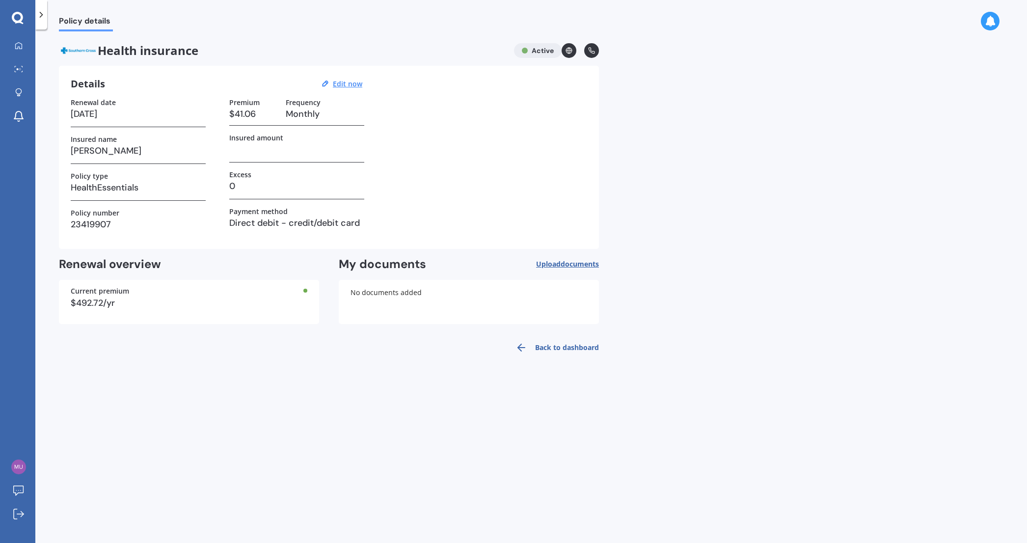
click at [557, 344] on link "Back to dashboard" at bounding box center [554, 348] width 89 height 24
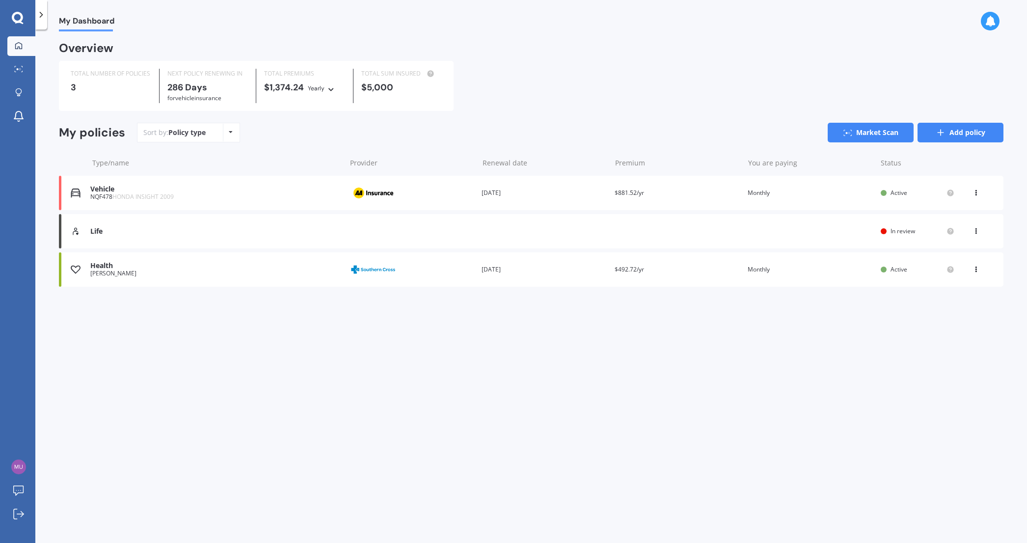
click at [948, 135] on link "Add policy" at bounding box center [960, 133] width 86 height 20
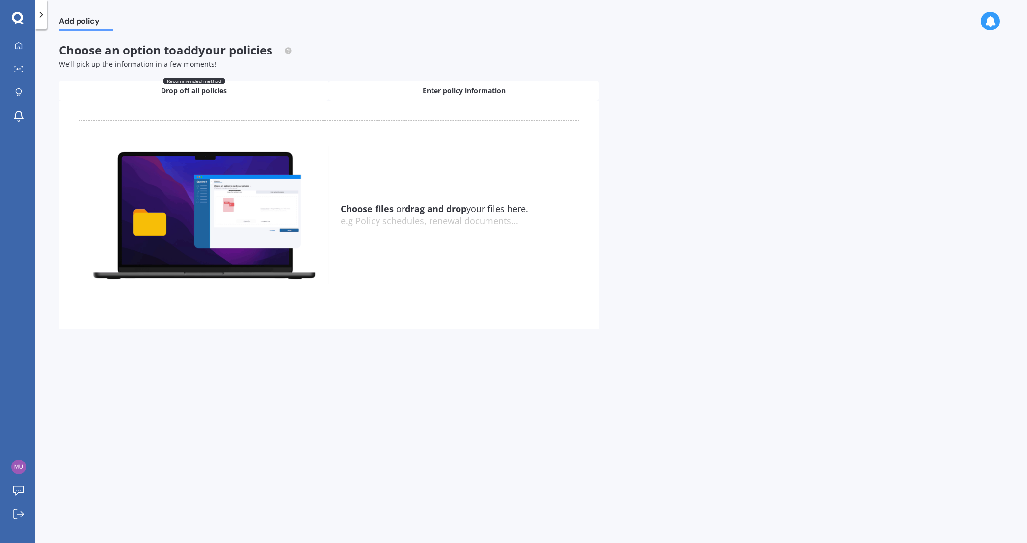
click at [453, 89] on span "Enter policy information" at bounding box center [464, 91] width 83 height 10
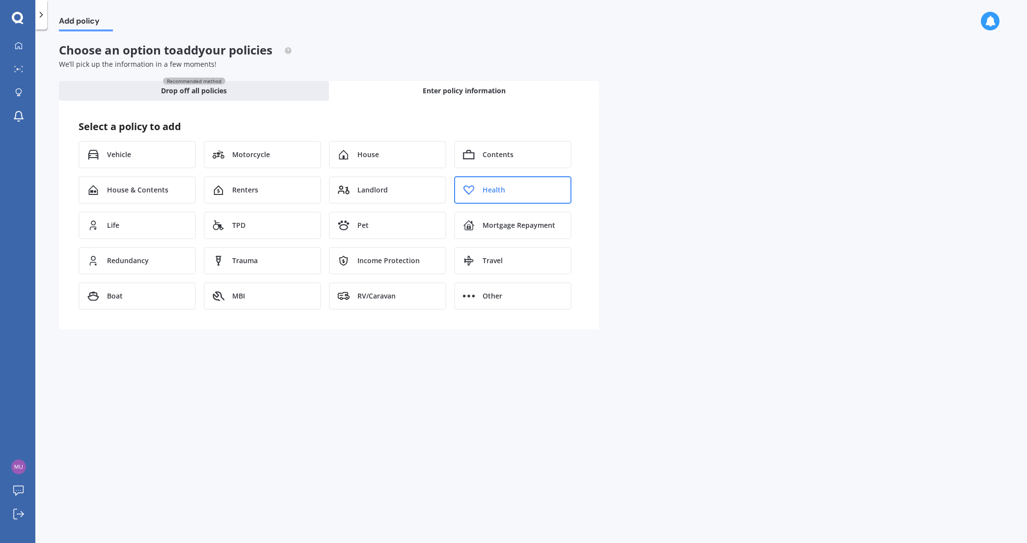
click at [504, 191] on span "Health" at bounding box center [494, 190] width 23 height 10
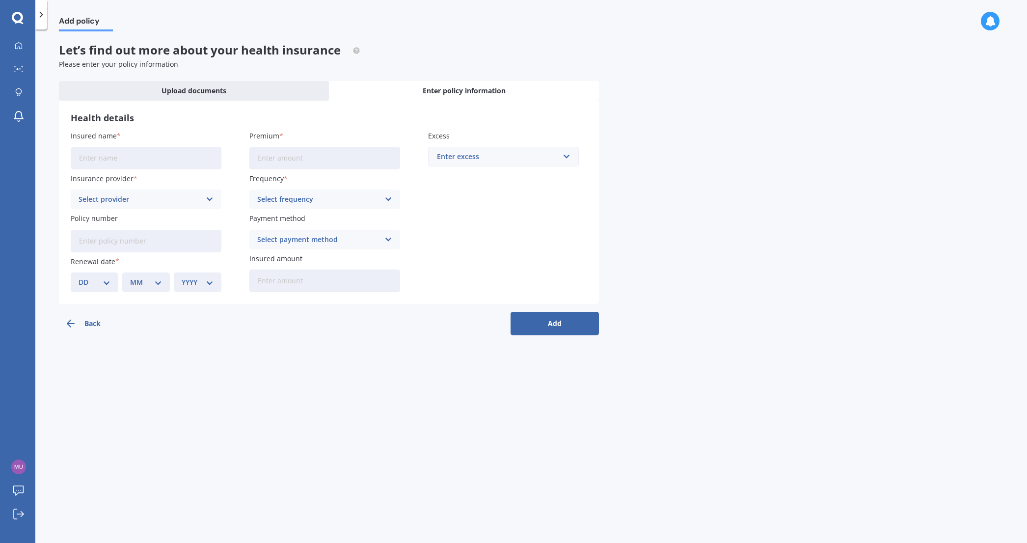
click at [118, 162] on input "Insured name" at bounding box center [146, 158] width 151 height 23
type input "[PERSON_NAME]"
click at [124, 200] on div "Select provider" at bounding box center [140, 199] width 122 height 11
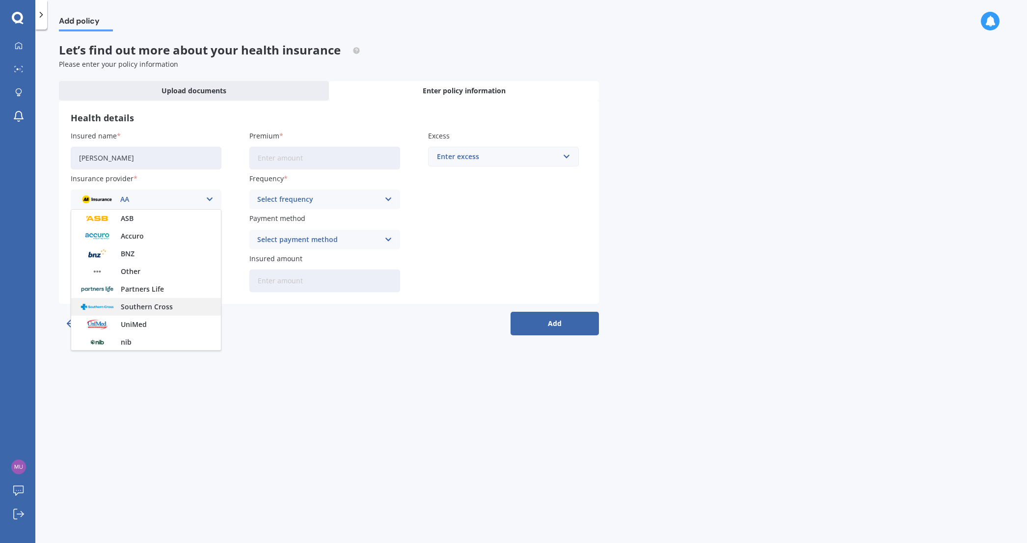
scroll to position [54, 0]
click at [143, 306] on span "Southern Cross" at bounding box center [147, 306] width 52 height 7
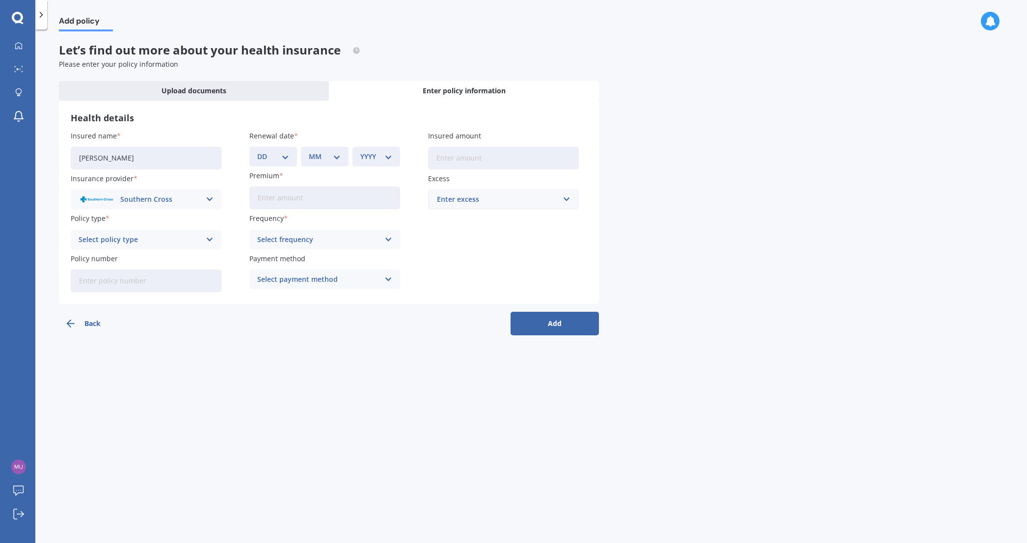
click at [276, 157] on select "DD 01 02 03 04 05 06 07 08 09 10 11 12 13 14 15 16 17 18 19 20 21 22 23 24 25 2…" at bounding box center [273, 156] width 32 height 11
click at [465, 162] on input "Insured amount" at bounding box center [503, 158] width 151 height 23
click at [343, 201] on input "Premium" at bounding box center [324, 198] width 151 height 23
type input "$41.07"
click at [288, 150] on div "DD 01 02 03 04 05 06 07 08 09 10 11 12 13 14 15 16 17 18 19 20 21 22 23 24 25 2…" at bounding box center [273, 157] width 48 height 20
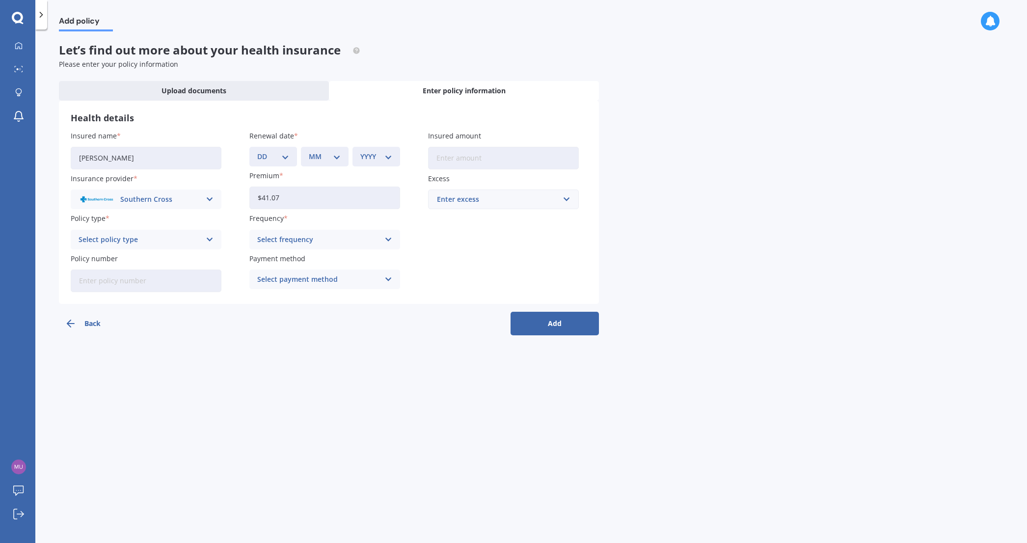
click at [269, 158] on select "DD 01 02 03 04 05 06 07 08 09 10 11 12 13 14 15 16 17 18 19 20 21 22 23 24 25 2…" at bounding box center [273, 156] width 32 height 11
select select "15"
click at [257, 151] on select "DD 01 02 03 04 05 06 07 08 09 10 11 12 13 14 15 16 17 18 19 20 21 22 23 24 25 2…" at bounding box center [273, 156] width 32 height 11
click at [313, 161] on select "MM 01 02 03 04 05 06 07 08 09 10 11 12" at bounding box center [325, 156] width 32 height 11
select select "06"
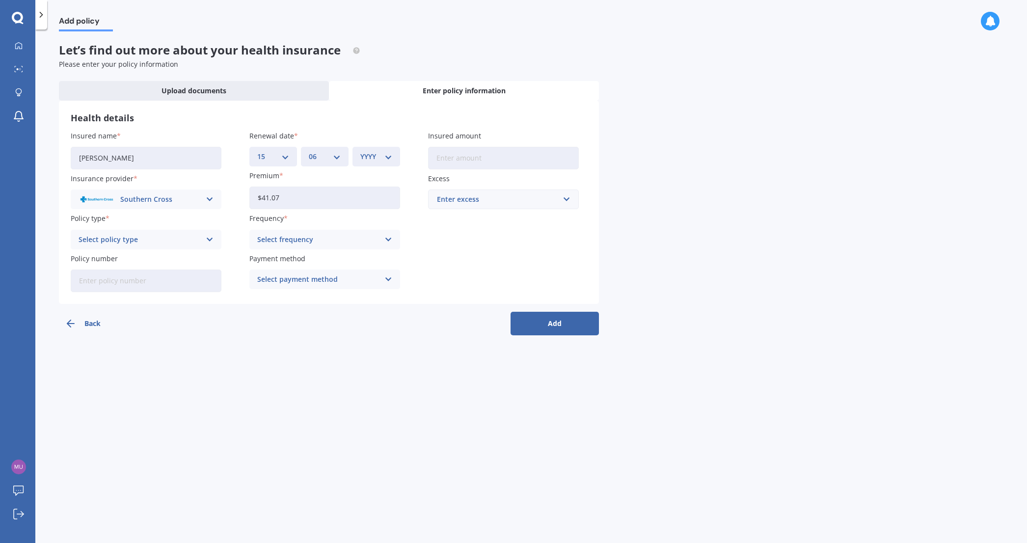
click at [309, 151] on select "MM 01 02 03 04 05 06 07 08 09 10 11 12" at bounding box center [325, 156] width 32 height 11
click at [370, 154] on select "YYYY 2027 2026 2025 2024 2023 2022 2021 2020 2019 2018 2017 2016 2015 2014 2013…" at bounding box center [376, 156] width 32 height 11
select select "2026"
click at [360, 151] on select "YYYY 2027 2026 2025 2024 2023 2022 2021 2020 2019 2018 2017 2016 2015 2014 2013…" at bounding box center [376, 156] width 32 height 11
click at [135, 242] on div "Select policy type" at bounding box center [140, 239] width 122 height 11
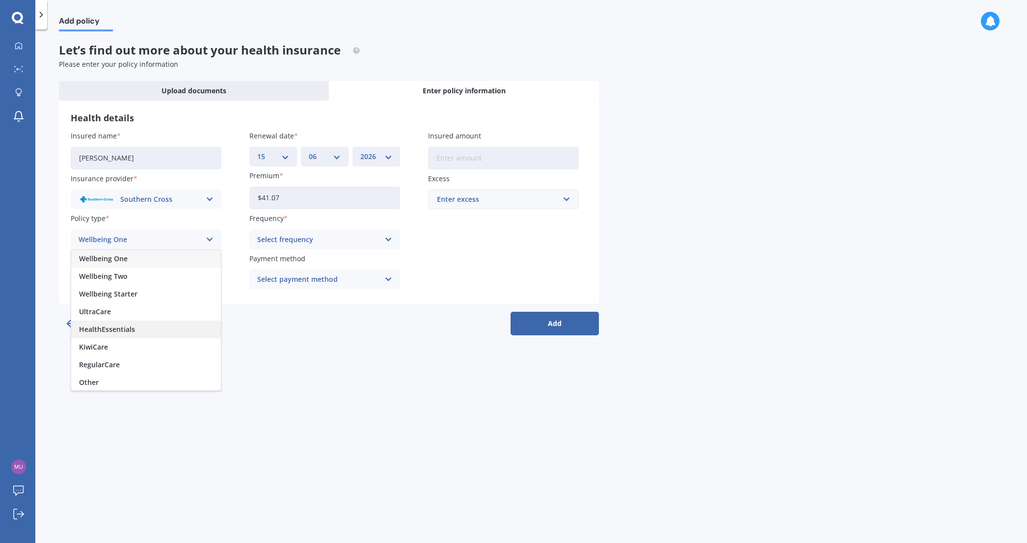
click at [126, 326] on span "HealthEssentials" at bounding box center [107, 329] width 56 height 7
click at [107, 280] on input "Policy number" at bounding box center [146, 281] width 151 height 23
click at [163, 286] on input "Policy number" at bounding box center [146, 281] width 151 height 23
paste input "23419907"
type input "23419907"
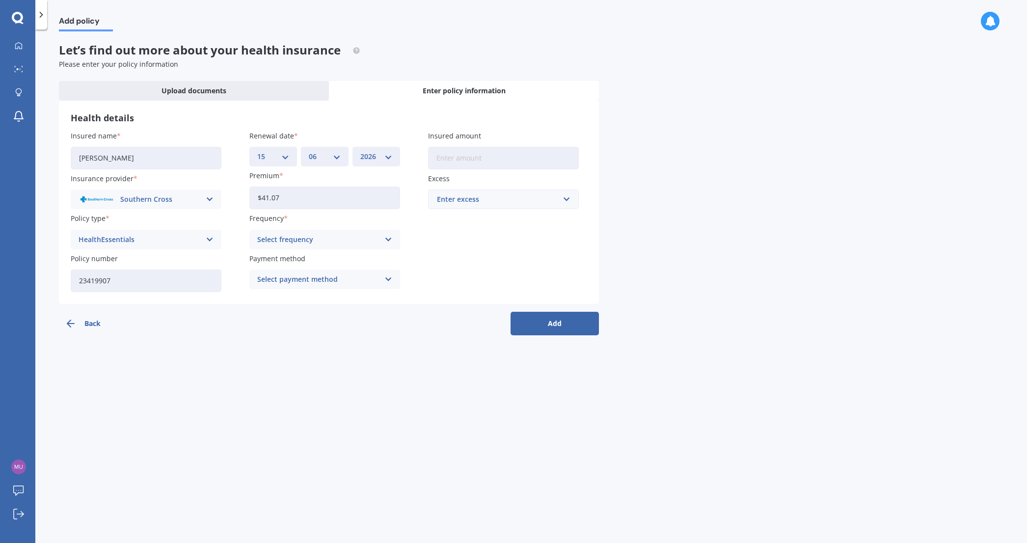
click at [423, 367] on div "Add policy Let’s find out more about your health insurance Please enter your po…" at bounding box center [531, 287] width 992 height 513
drag, startPoint x: 125, startPoint y: 279, endPoint x: 22, endPoint y: 278, distance: 102.6
click at [22, 278] on div "My Dashboard Market Scan Explore insurance Notifications [PERSON_NAME] Submit f…" at bounding box center [513, 271] width 1027 height 543
click at [306, 239] on div "Select frequency" at bounding box center [318, 239] width 122 height 11
click at [290, 309] on div "Monthly" at bounding box center [325, 312] width 150 height 18
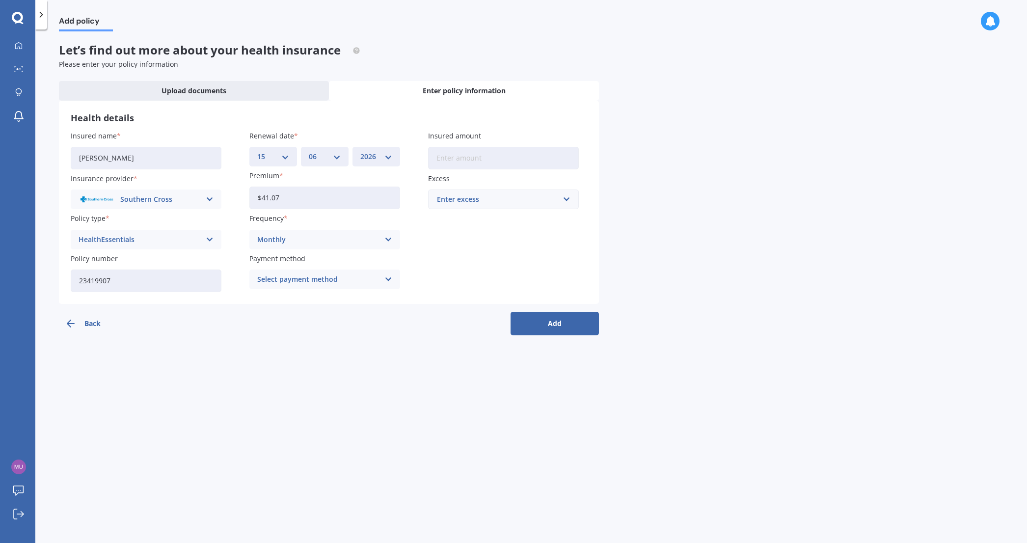
click at [127, 283] on input "23419907" at bounding box center [146, 281] width 151 height 23
click at [331, 282] on div "Select payment method" at bounding box center [318, 279] width 122 height 11
click at [330, 313] on span "Direct debit - credit/debit card" at bounding box center [309, 316] width 103 height 7
click at [543, 328] on button "Add" at bounding box center [555, 324] width 88 height 24
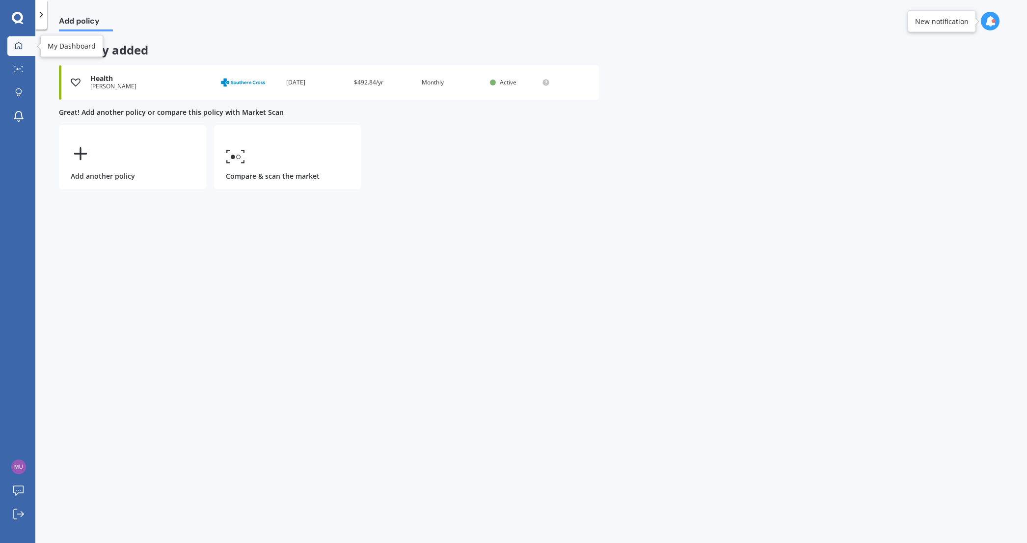
click at [17, 42] on icon at bounding box center [19, 46] width 8 height 8
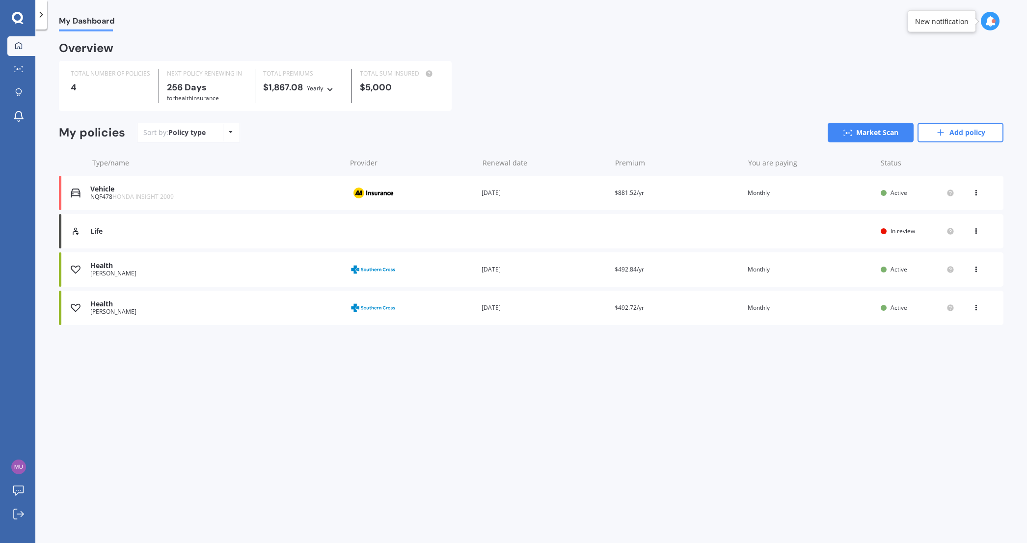
click at [553, 61] on div "TOTAL NUMBER OF POLICIES 4 NEXT POLICY RENEWING [DATE] for Health insurance TOT…" at bounding box center [531, 86] width 944 height 50
click at [326, 89] on icon at bounding box center [329, 88] width 7 height 6
click at [329, 89] on icon at bounding box center [329, 88] width 7 height 6
click at [559, 87] on div "TOTAL NUMBER OF POLICIES 4 NEXT POLICY RENEWING [DATE] for Health insurance TOT…" at bounding box center [531, 86] width 944 height 50
click at [114, 88] on div "4" at bounding box center [111, 87] width 80 height 10
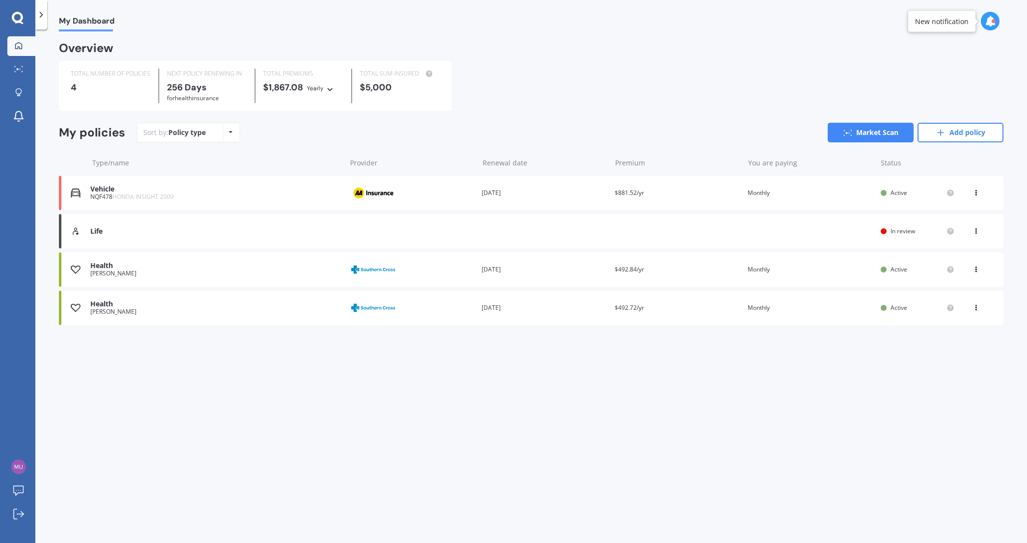
click at [781, 231] on div "Life Renewal date Premium You are paying Status In review View option View poli…" at bounding box center [531, 231] width 944 height 34
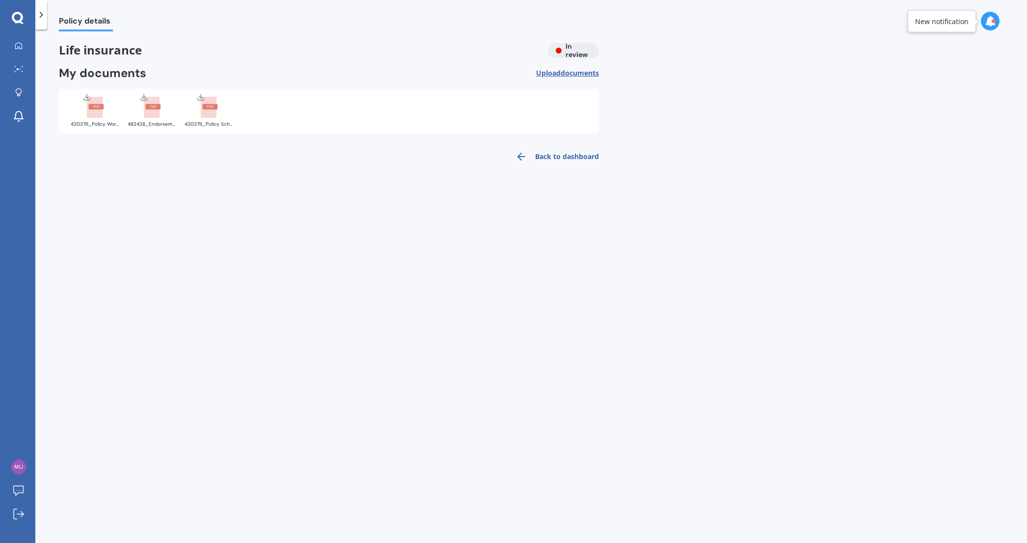
click at [578, 52] on div "Life insurance In review" at bounding box center [329, 50] width 540 height 15
click at [983, 20] on div at bounding box center [990, 21] width 19 height 19
click at [911, 73] on div "[PERSON_NAME]" at bounding box center [895, 74] width 46 height 7
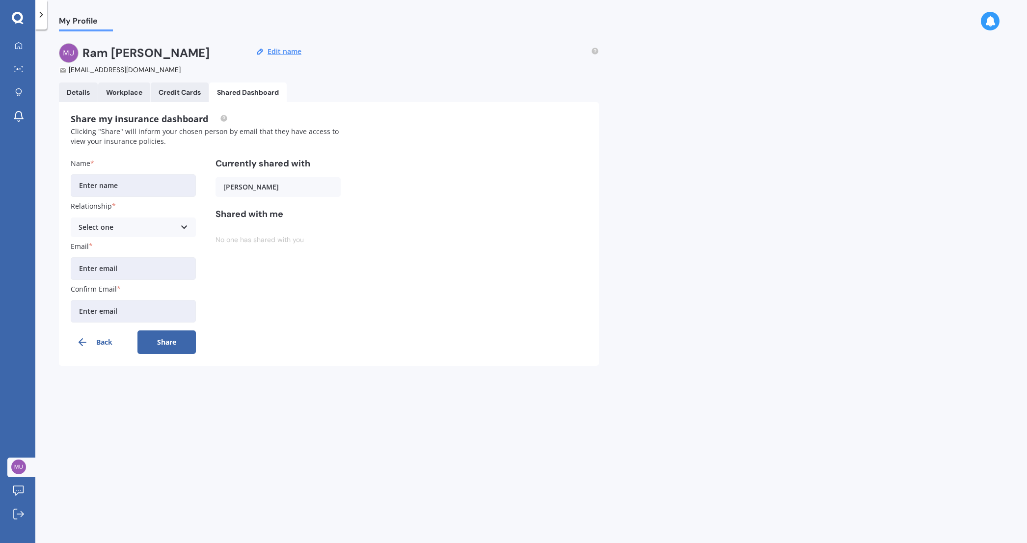
click at [87, 342] on icon "button" at bounding box center [83, 342] width 12 height 12
click at [22, 37] on link "My Dashboard" at bounding box center [21, 46] width 28 height 20
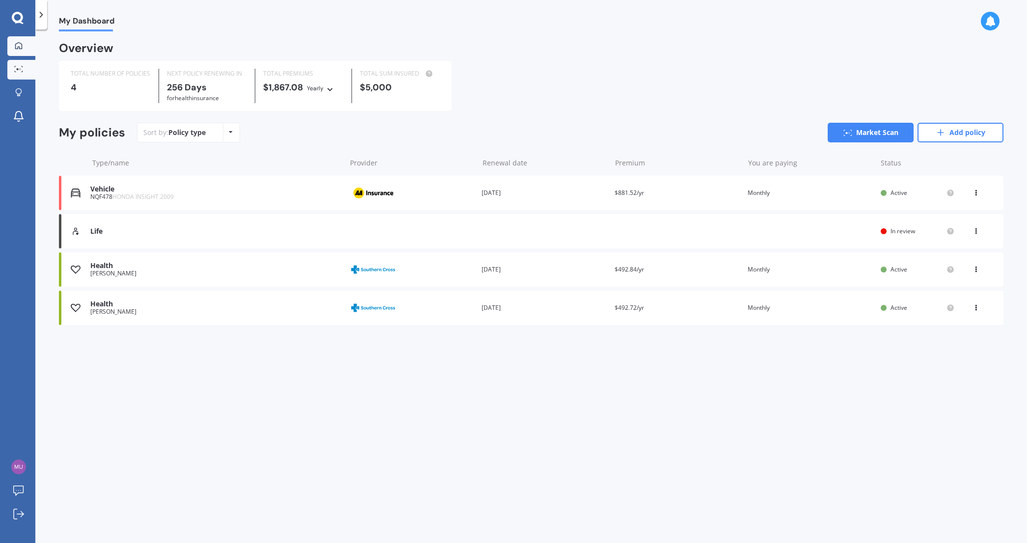
click at [14, 68] on icon at bounding box center [18, 69] width 9 height 6
